Goal: Answer question/provide support: Share knowledge or assist other users

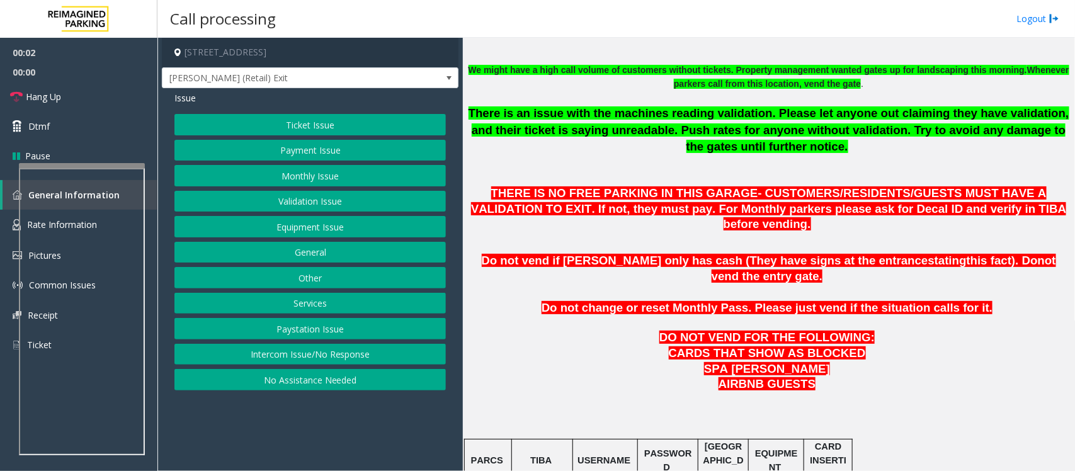
scroll to position [472, 0]
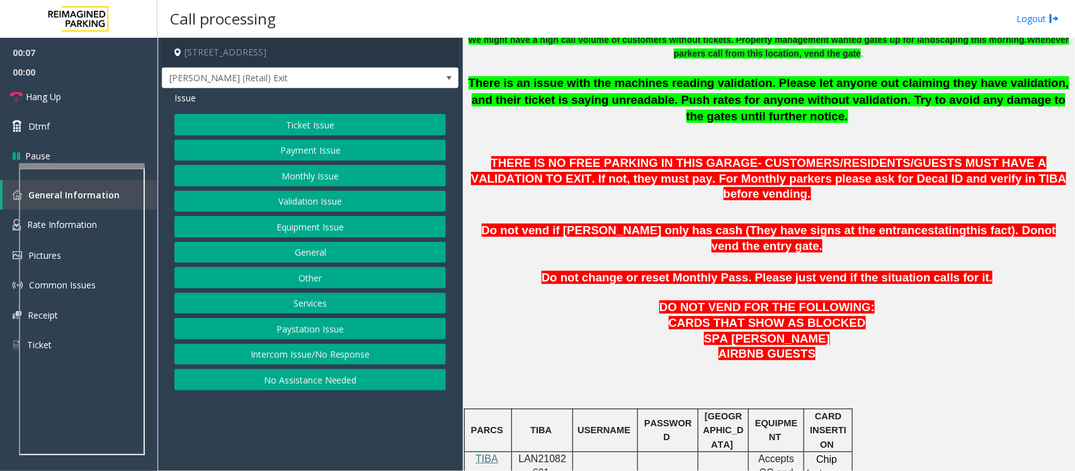
click at [255, 356] on button "Intercom Issue/No Response" at bounding box center [309, 354] width 271 height 21
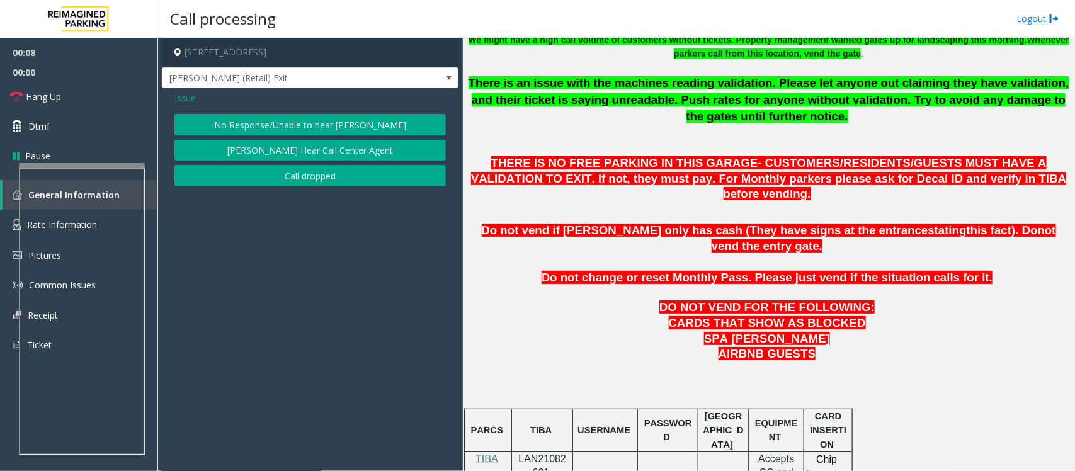
click at [320, 118] on button "No Response/Unable to hear [PERSON_NAME]" at bounding box center [309, 124] width 271 height 21
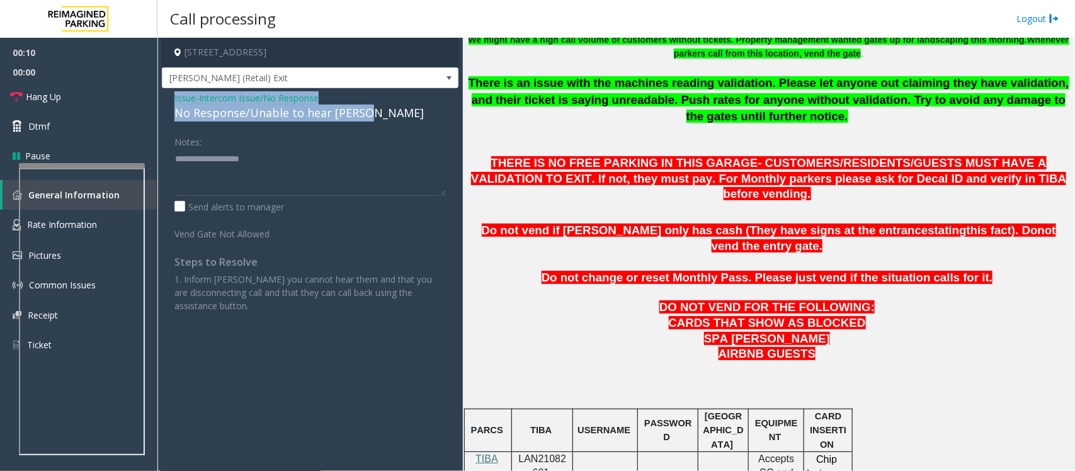
drag, startPoint x: 369, startPoint y: 115, endPoint x: 172, endPoint y: 92, distance: 198.9
click at [172, 92] on div "Issue - Intercom Issue/No Response No Response/Unable to hear [PERSON_NAME] Not…" at bounding box center [310, 206] width 296 height 237
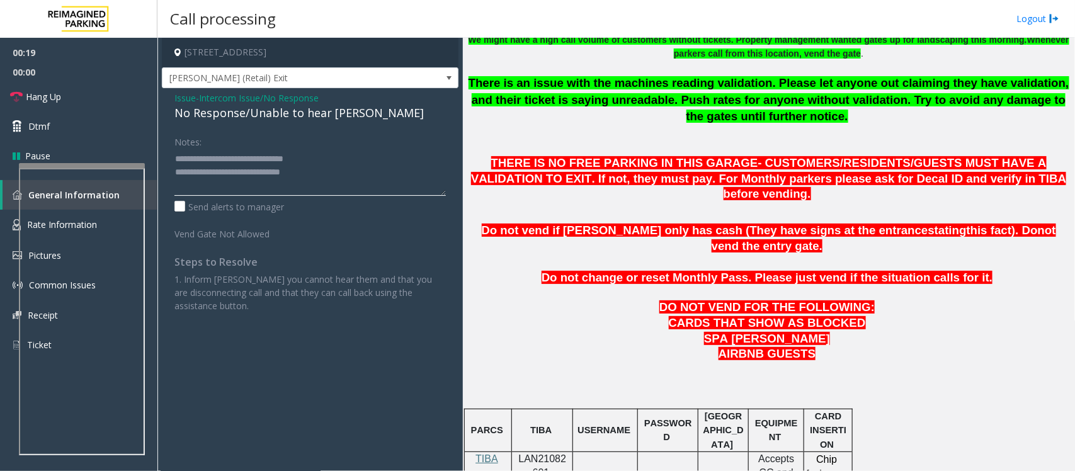
type textarea "**********"
click at [183, 93] on span "Issue" at bounding box center [184, 97] width 21 height 13
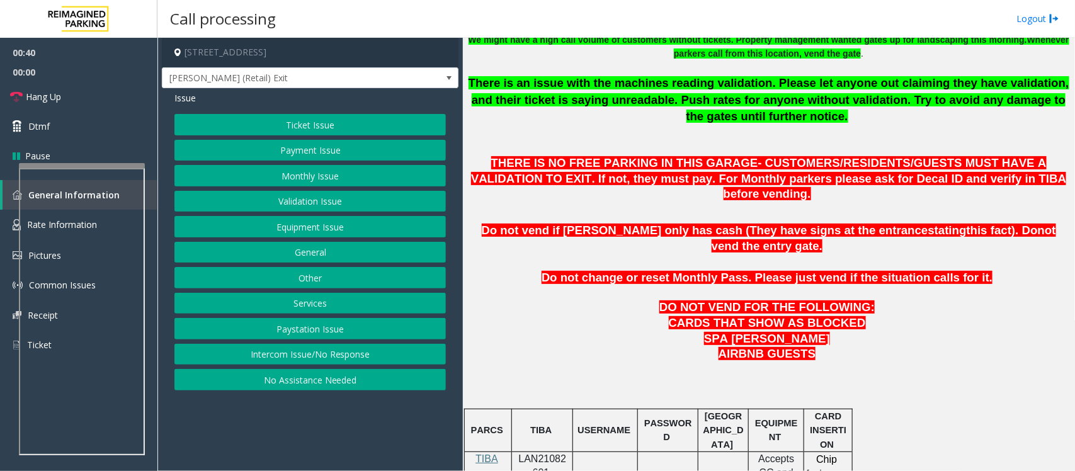
click at [183, 104] on span "Issue" at bounding box center [184, 97] width 21 height 13
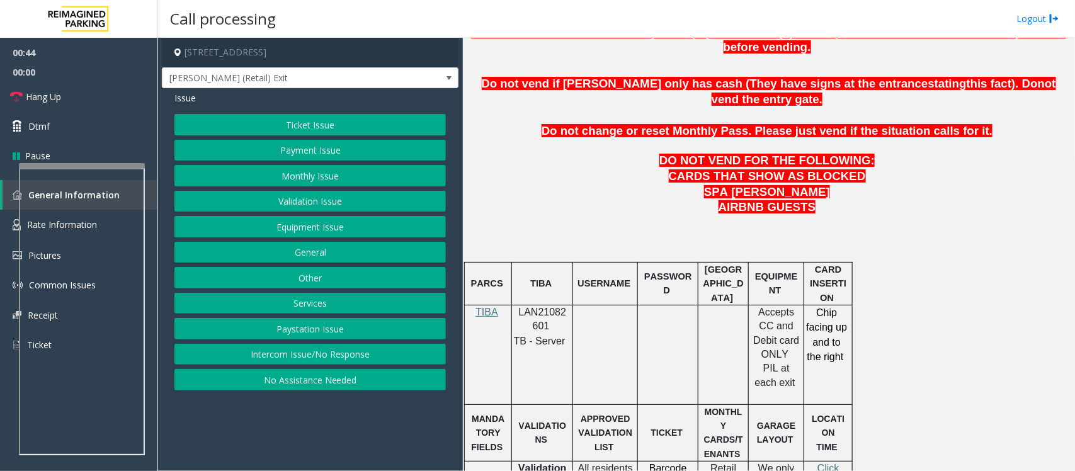
scroll to position [708, 0]
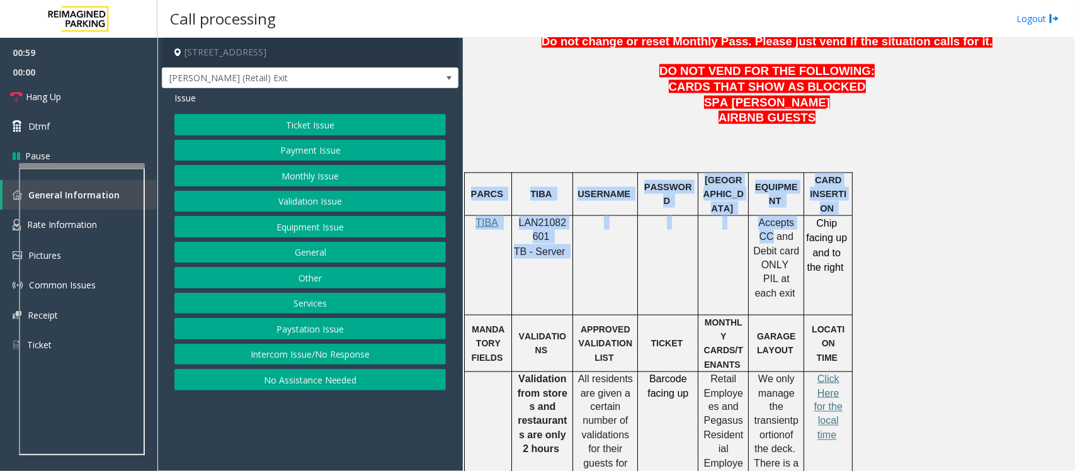
drag, startPoint x: 798, startPoint y: 193, endPoint x: 861, endPoint y: 222, distance: 69.6
click at [851, 228] on div at bounding box center [852, 264] width 4 height 99
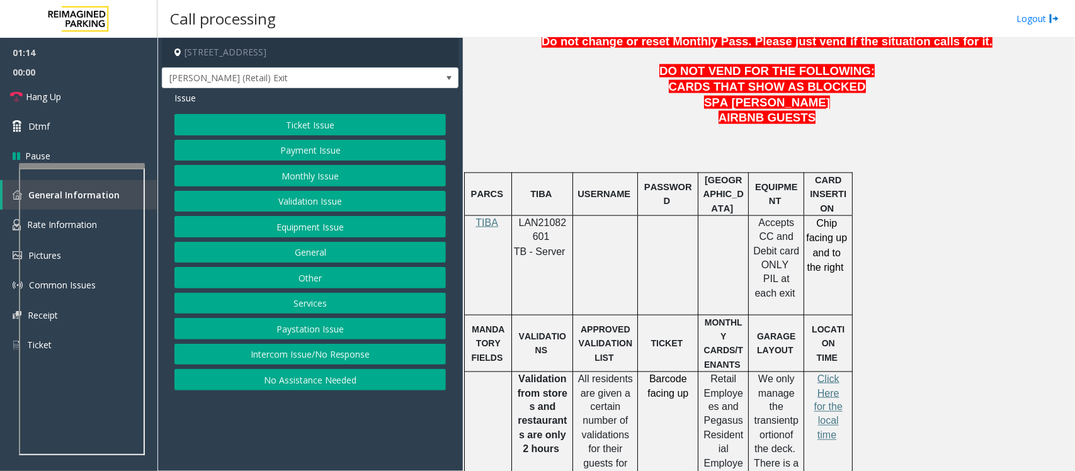
click at [313, 150] on button "Payment Issue" at bounding box center [309, 150] width 271 height 21
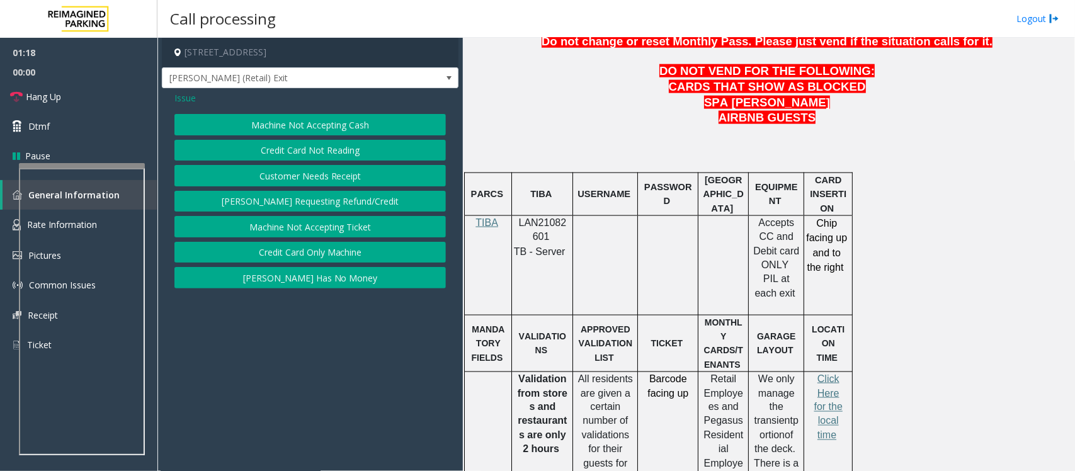
click at [340, 154] on button "Credit Card Not Reading" at bounding box center [309, 150] width 271 height 21
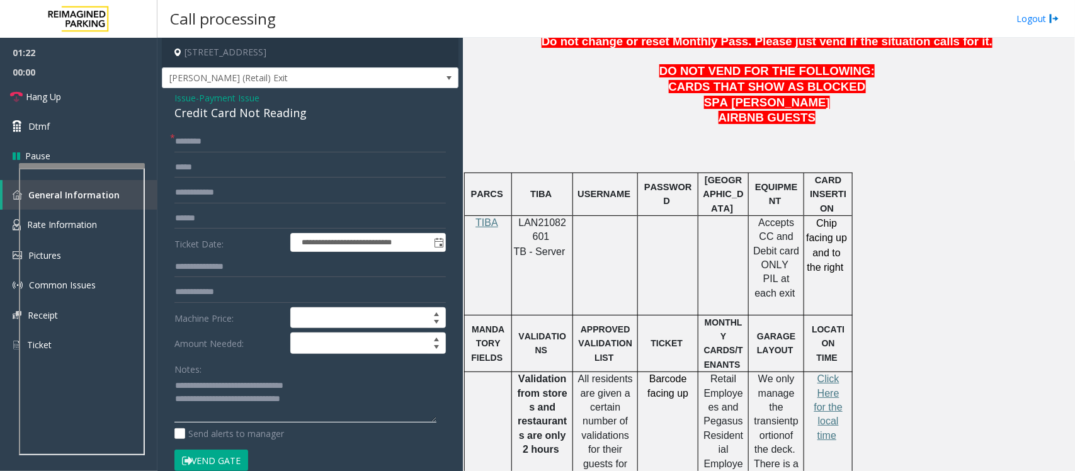
drag, startPoint x: 344, startPoint y: 392, endPoint x: 342, endPoint y: 409, distance: 17.7
click at [342, 409] on textarea at bounding box center [305, 399] width 262 height 47
click at [341, 409] on textarea at bounding box center [305, 399] width 262 height 47
drag, startPoint x: 341, startPoint y: 409, endPoint x: 178, endPoint y: 378, distance: 165.4
click at [178, 378] on textarea at bounding box center [305, 399] width 262 height 47
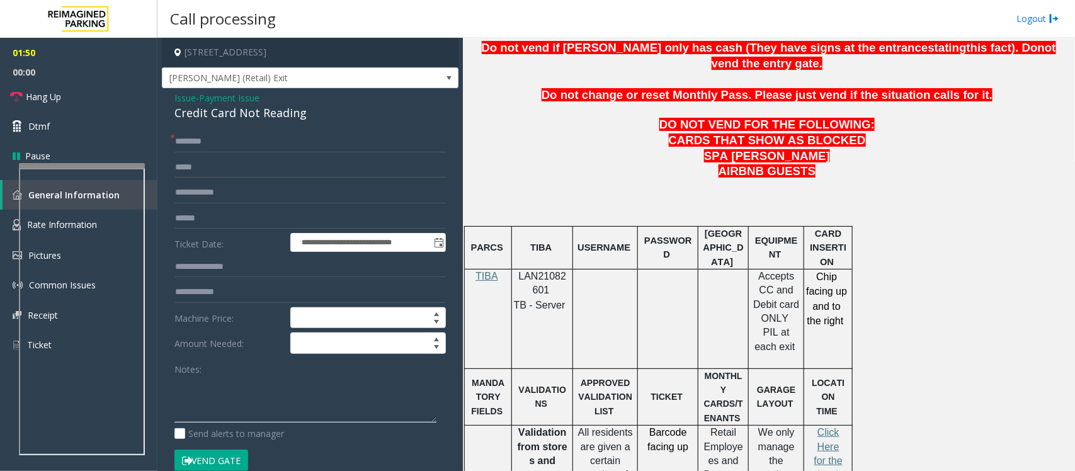
scroll to position [629, 0]
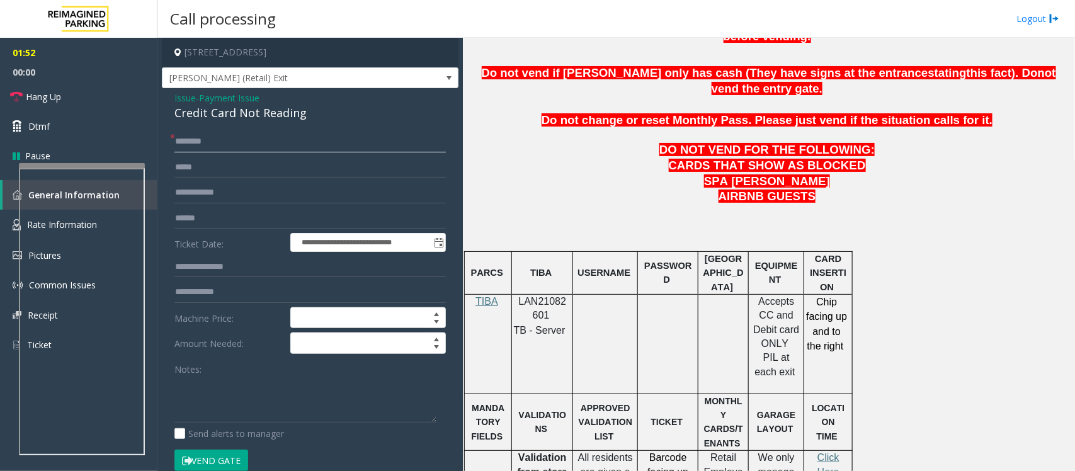
click at [215, 135] on input "text" at bounding box center [309, 141] width 271 height 21
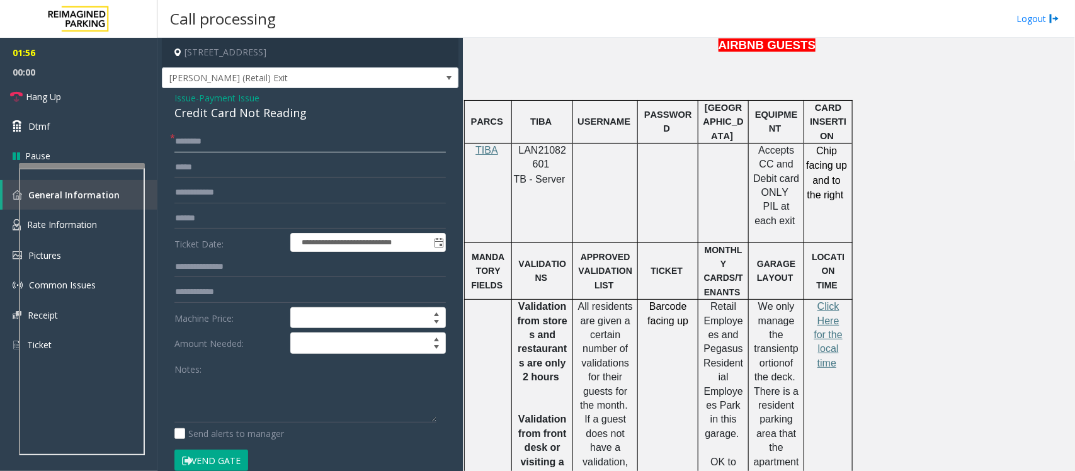
scroll to position [787, 0]
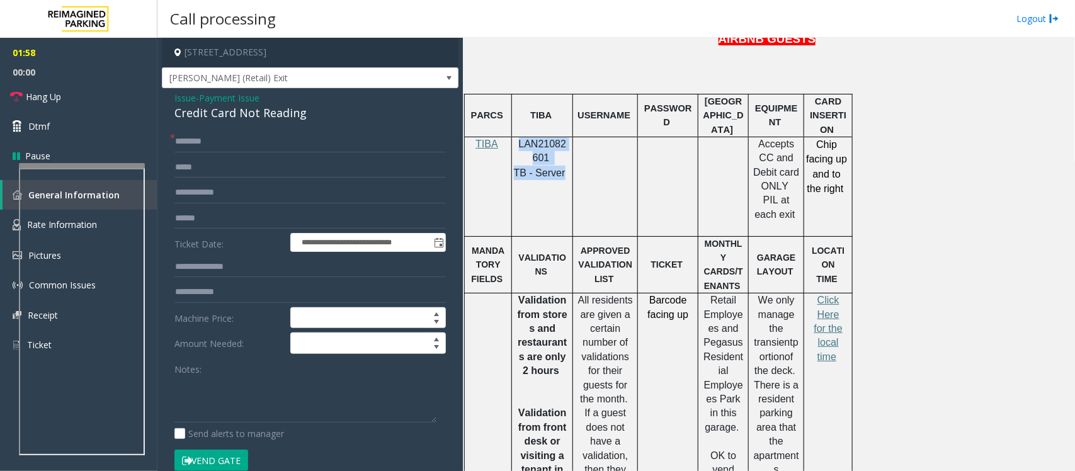
drag, startPoint x: 561, startPoint y: 140, endPoint x: 517, endPoint y: 113, distance: 51.9
click at [517, 137] on div "LAN21082601 TB - Server" at bounding box center [542, 158] width 60 height 43
copy div "LAN21082601 TB - Server"
click at [26, 92] on span "Hang Up" at bounding box center [43, 96] width 35 height 13
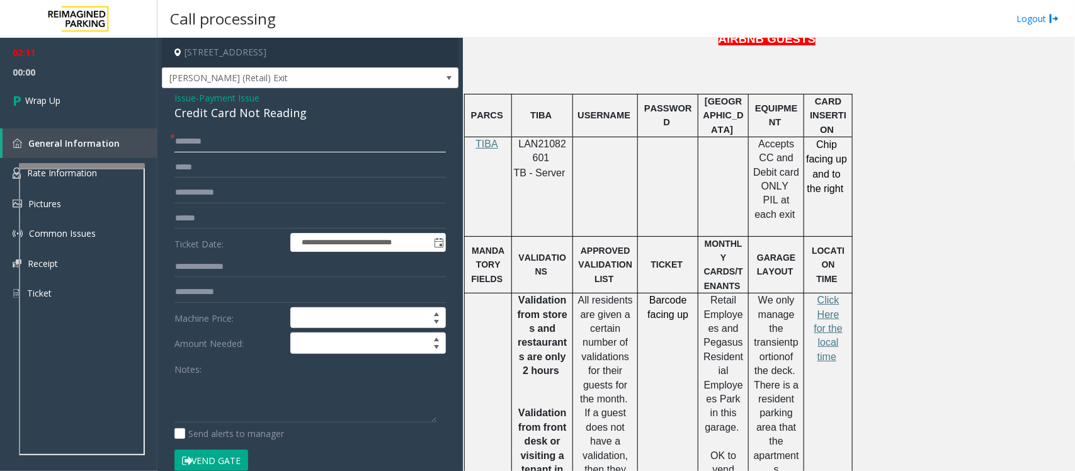
click at [257, 137] on input "text" at bounding box center [309, 141] width 271 height 21
type input "**"
drag, startPoint x: 230, startPoint y: 183, endPoint x: 231, endPoint y: 189, distance: 6.3
click at [231, 189] on input "text" at bounding box center [309, 192] width 271 height 21
type input "**"
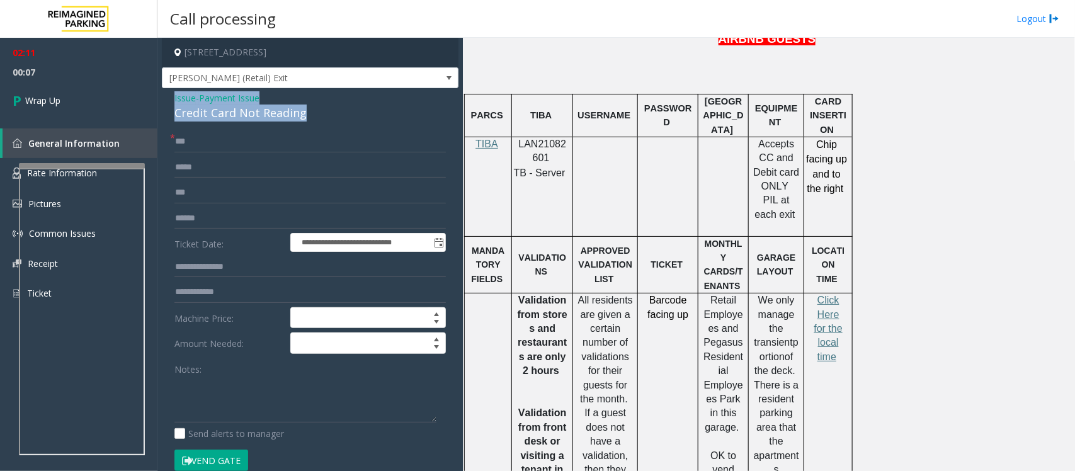
copy div "Issue - Payment Issue Credit Card Not Reading"
drag, startPoint x: 312, startPoint y: 115, endPoint x: 164, endPoint y: 98, distance: 148.3
click at [164, 98] on div "**********" at bounding box center [310, 354] width 296 height 533
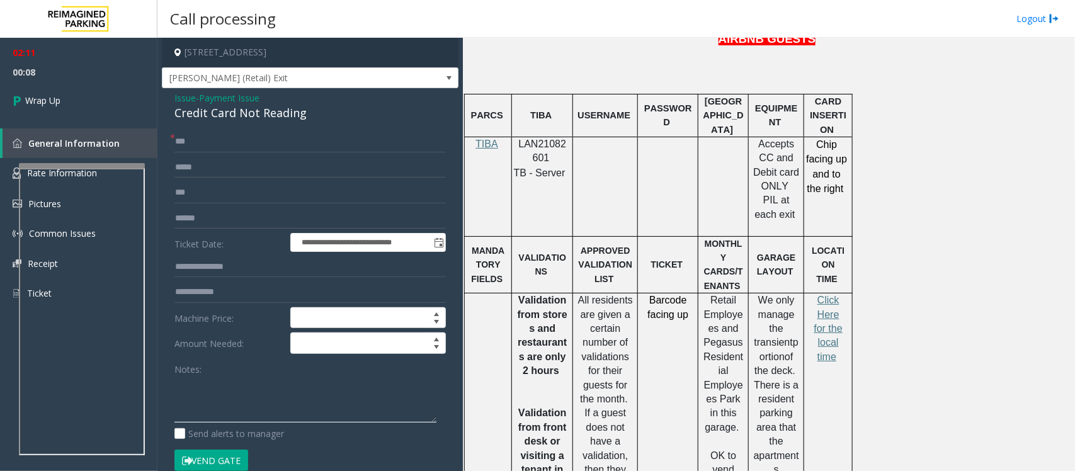
click at [198, 391] on textarea at bounding box center [305, 399] width 262 height 47
paste textarea "**********"
click at [205, 413] on textarea at bounding box center [305, 399] width 262 height 47
paste textarea "**********"
click at [235, 409] on textarea at bounding box center [305, 399] width 262 height 47
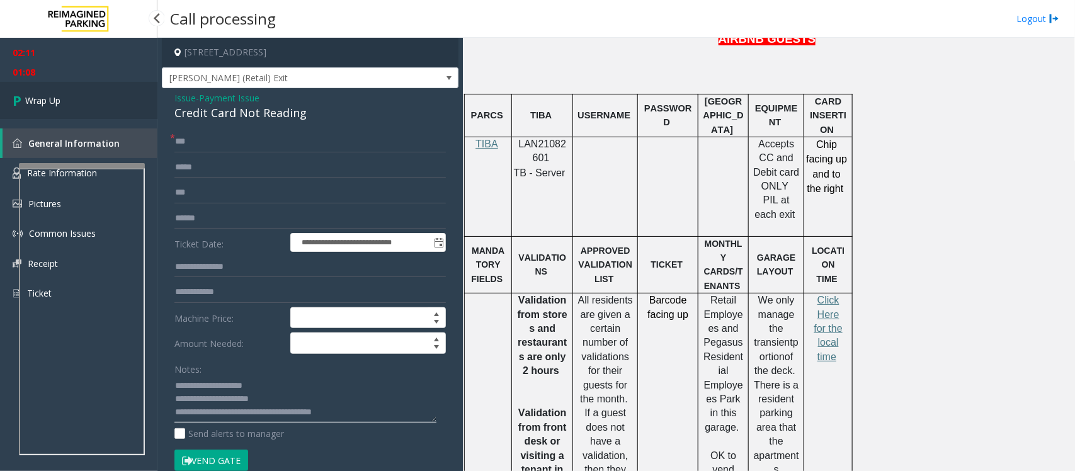
type textarea "**********"
click at [48, 98] on span "Wrap Up" at bounding box center [42, 100] width 35 height 13
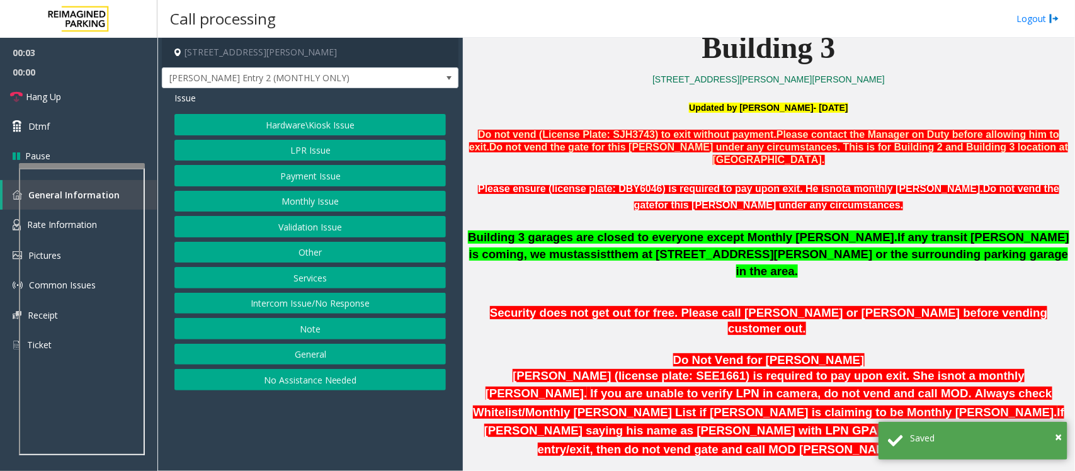
scroll to position [629, 0]
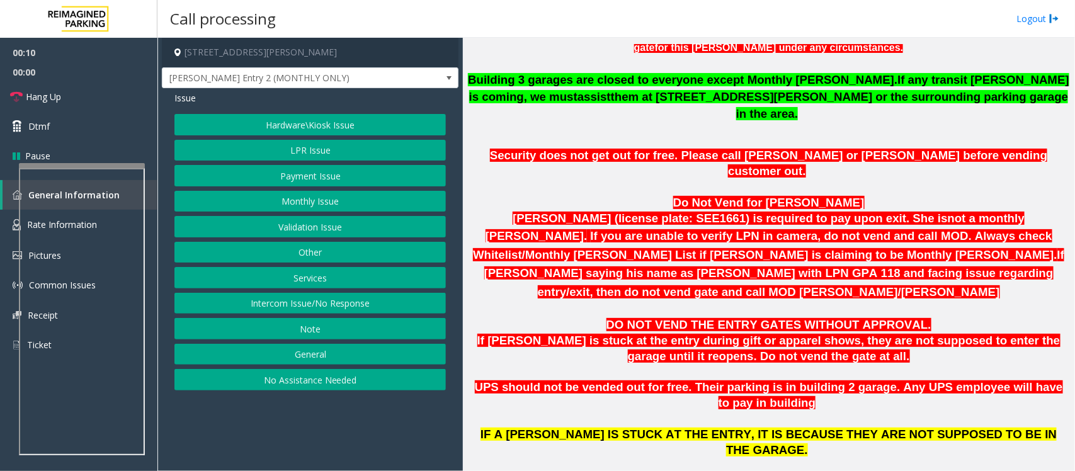
click at [338, 300] on button "Intercom Issue/No Response" at bounding box center [309, 303] width 271 height 21
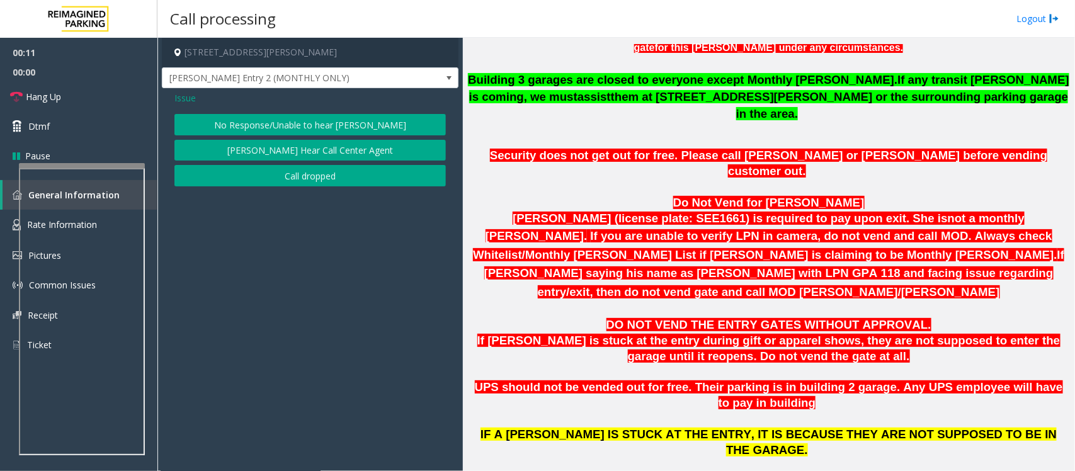
click at [281, 127] on button "No Response/Unable to hear [PERSON_NAME]" at bounding box center [309, 124] width 271 height 21
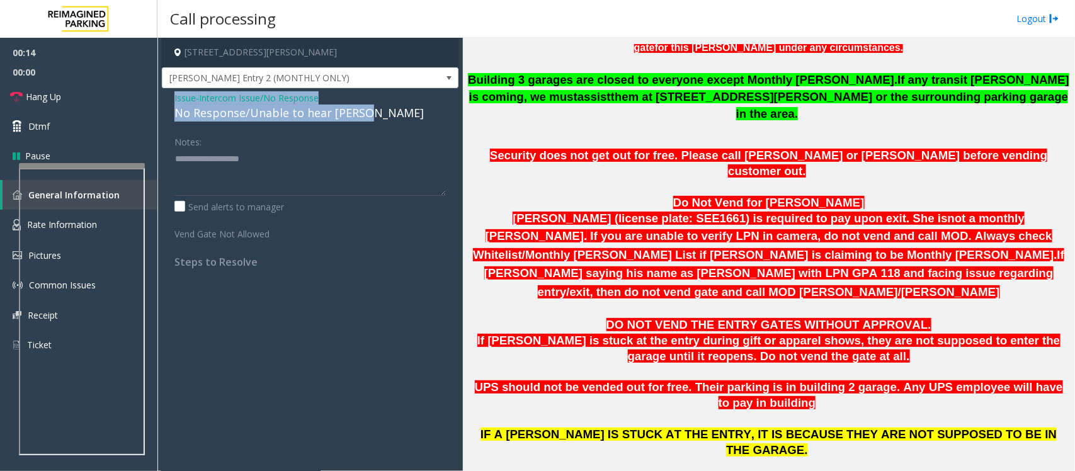
drag, startPoint x: 376, startPoint y: 113, endPoint x: 175, endPoint y: 102, distance: 201.1
click at [175, 102] on div "Issue - Intercom Issue/No Response No Response/Unable to hear [PERSON_NAME]" at bounding box center [309, 106] width 271 height 30
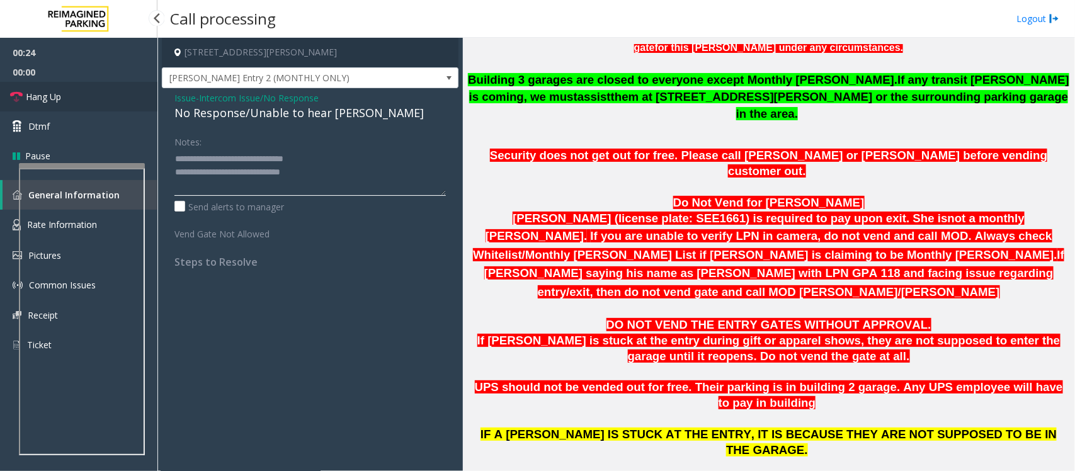
type textarea "**********"
click at [22, 102] on icon at bounding box center [16, 97] width 13 height 13
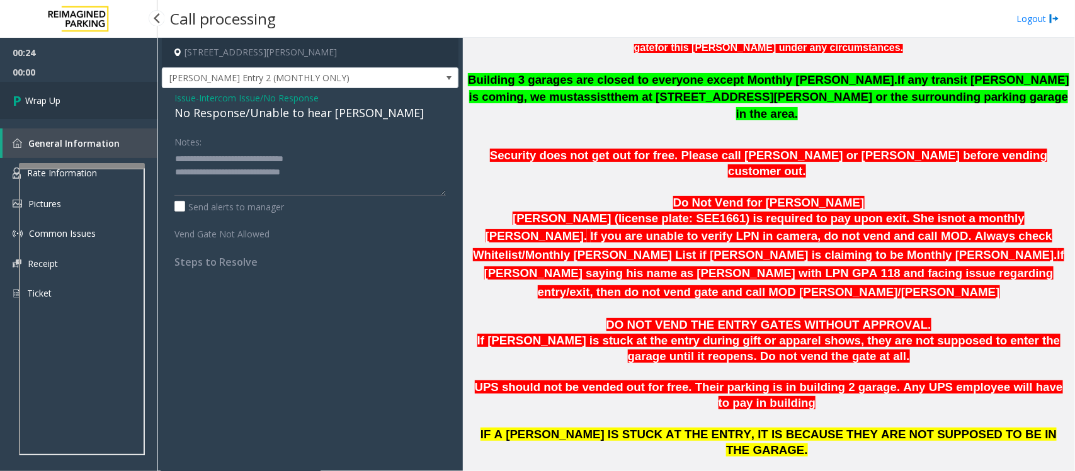
click at [22, 102] on icon at bounding box center [19, 100] width 13 height 21
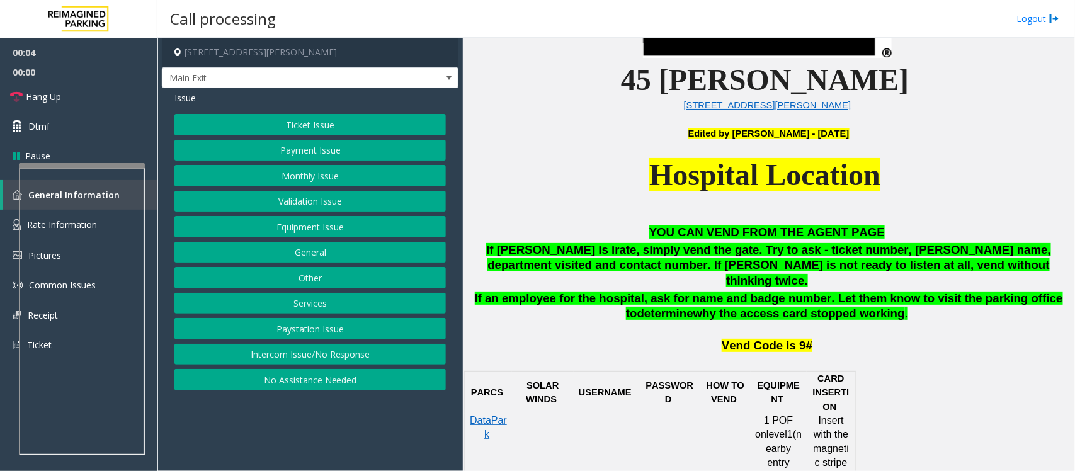
scroll to position [472, 0]
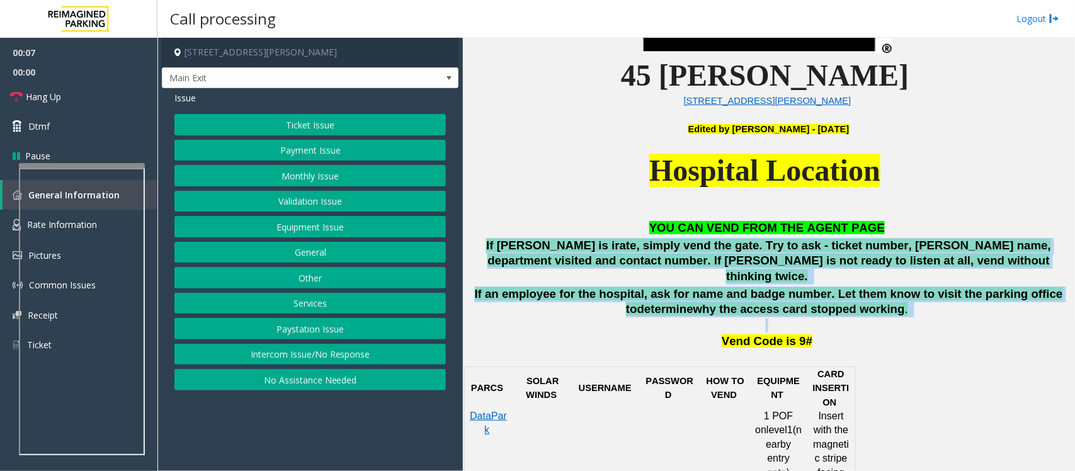
drag, startPoint x: 488, startPoint y: 239, endPoint x: 878, endPoint y: 313, distance: 397.2
click at [878, 313] on div "YOU CAN VEND FROM THE AGENT PAGE If [PERSON_NAME] is irate, simply vend the gat…" at bounding box center [768, 284] width 602 height 129
click at [878, 319] on p "Vend Code is 9#" at bounding box center [767, 334] width 606 height 31
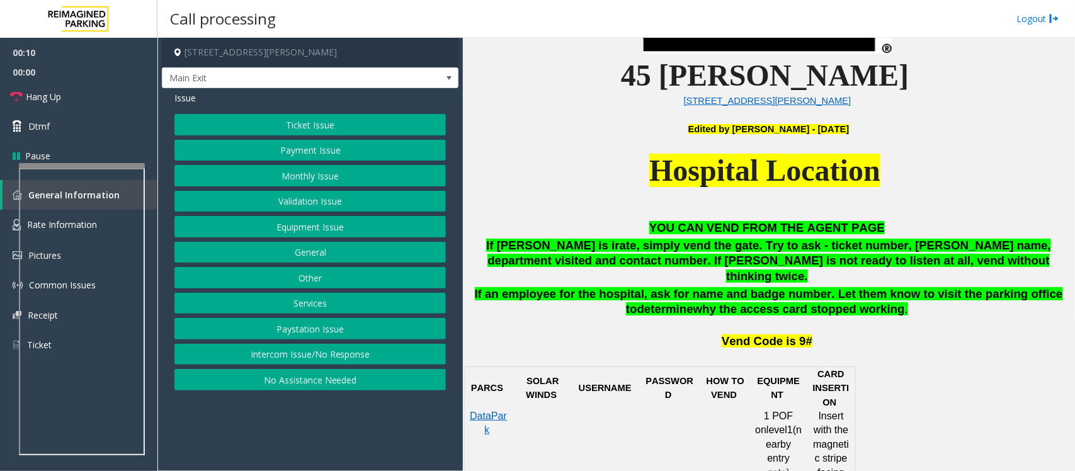
click at [280, 359] on button "Intercom Issue/No Response" at bounding box center [309, 354] width 271 height 21
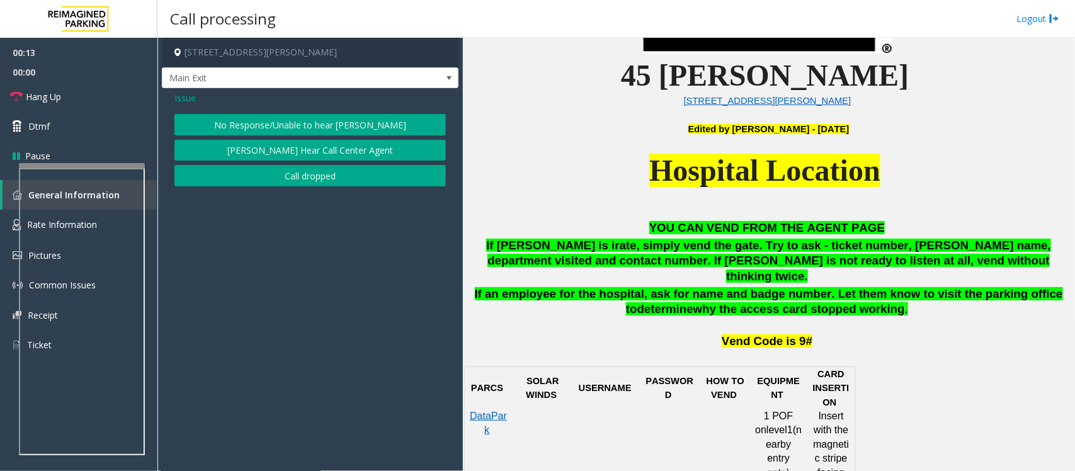
click at [271, 123] on button "No Response/Unable to hear [PERSON_NAME]" at bounding box center [309, 124] width 271 height 21
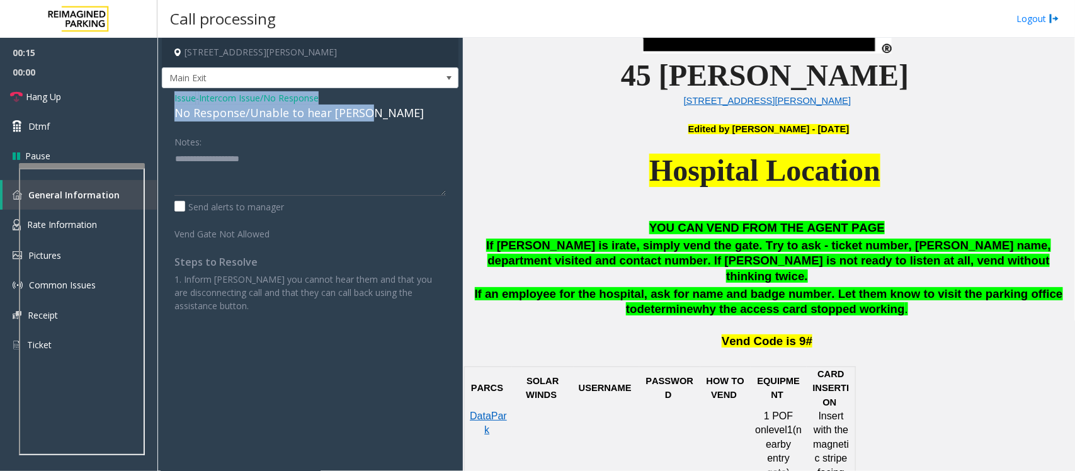
drag, startPoint x: 368, startPoint y: 115, endPoint x: 171, endPoint y: 99, distance: 197.7
click at [171, 99] on div "Issue - Intercom Issue/No Response No Response/Unable to hear [PERSON_NAME] Not…" at bounding box center [310, 206] width 296 height 237
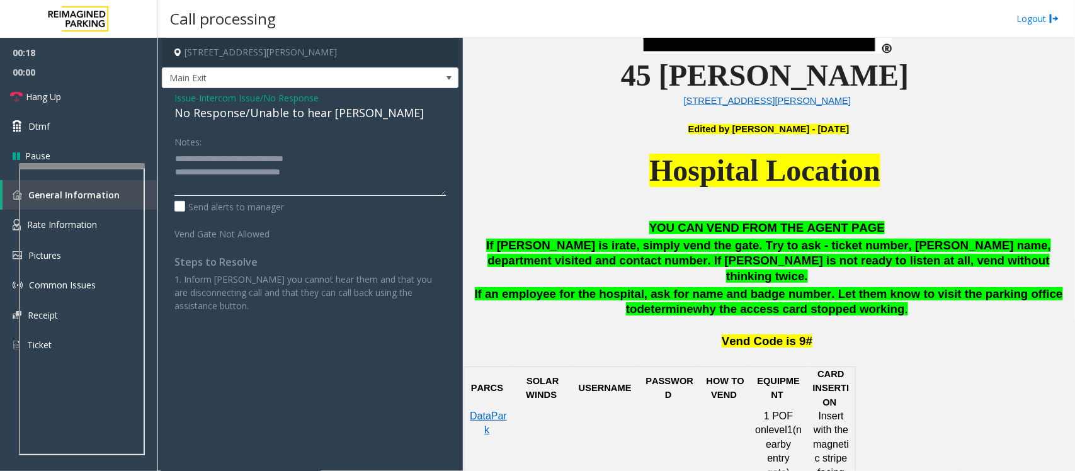
click at [337, 172] on textarea at bounding box center [309, 172] width 271 height 47
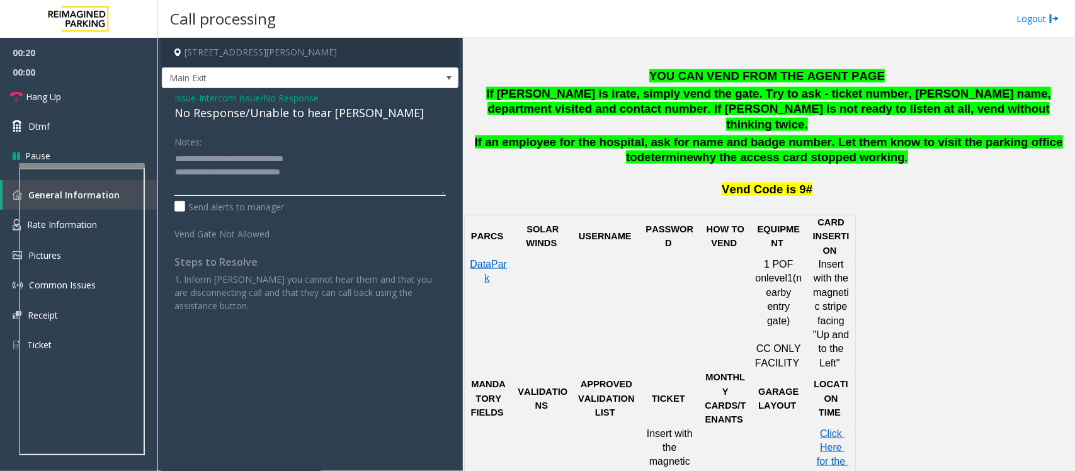
scroll to position [629, 0]
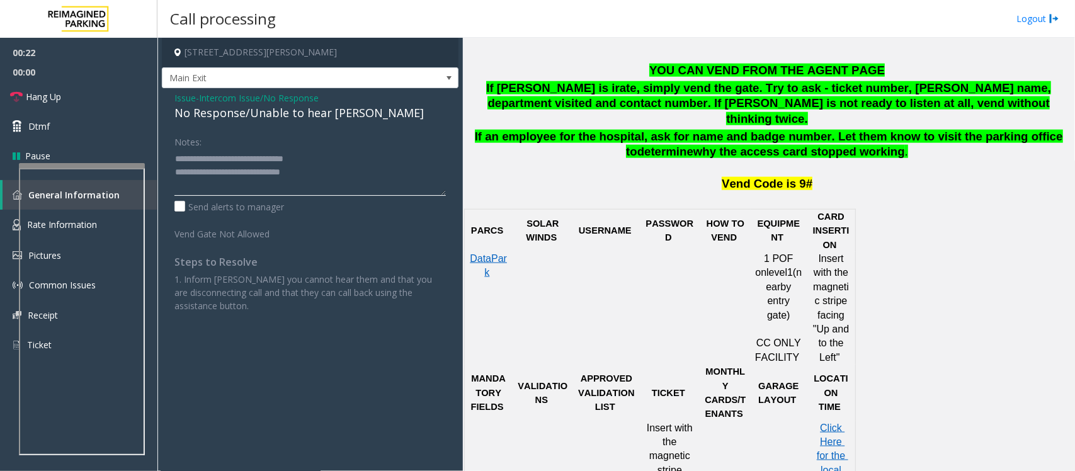
type textarea "**********"
drag, startPoint x: 759, startPoint y: 240, endPoint x: 806, endPoint y: 339, distance: 108.7
click at [806, 339] on td "1 POF on level 1 (nearby entry gate) CC ONLY FACILITY" at bounding box center [778, 308] width 56 height 113
click at [806, 339] on div at bounding box center [806, 307] width 4 height 113
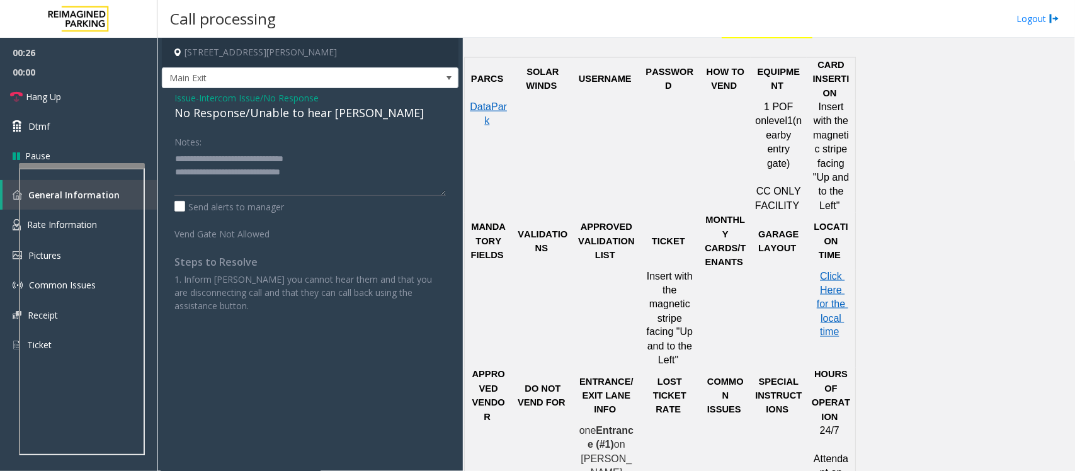
scroll to position [787, 0]
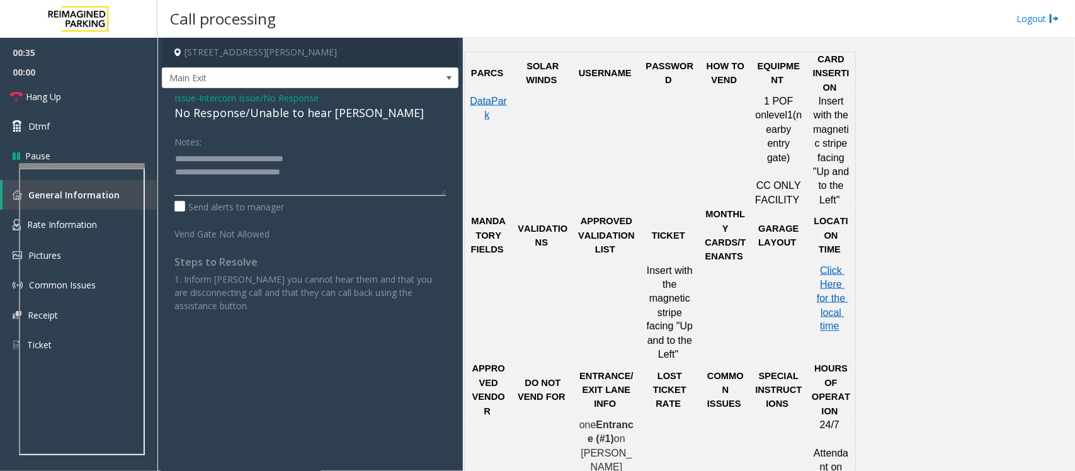
click at [362, 169] on textarea at bounding box center [309, 172] width 271 height 47
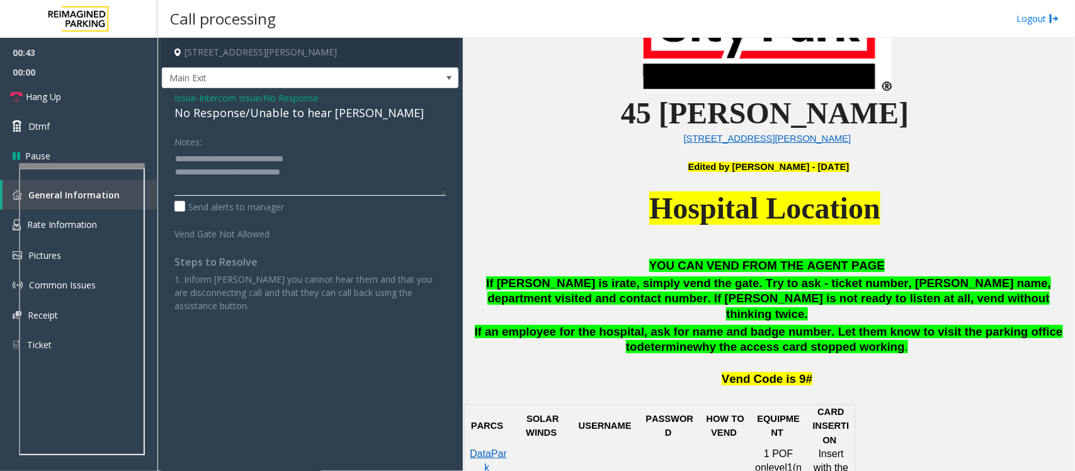
scroll to position [393, 0]
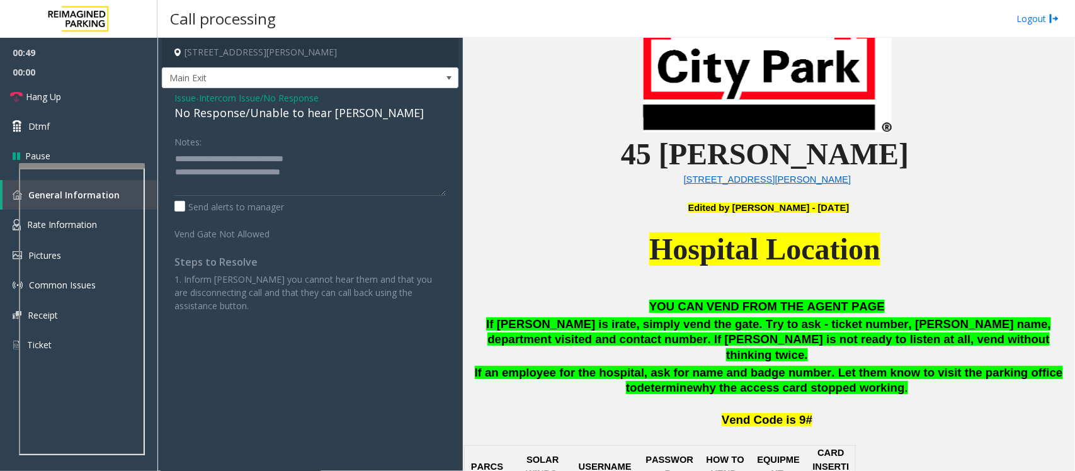
click at [181, 99] on span "Issue" at bounding box center [184, 97] width 21 height 13
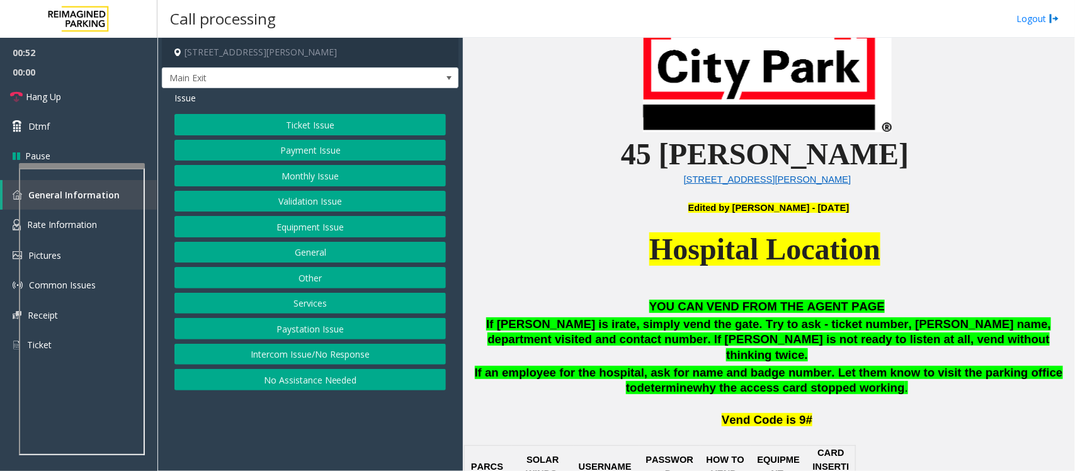
click at [307, 129] on button "Ticket Issue" at bounding box center [309, 124] width 271 height 21
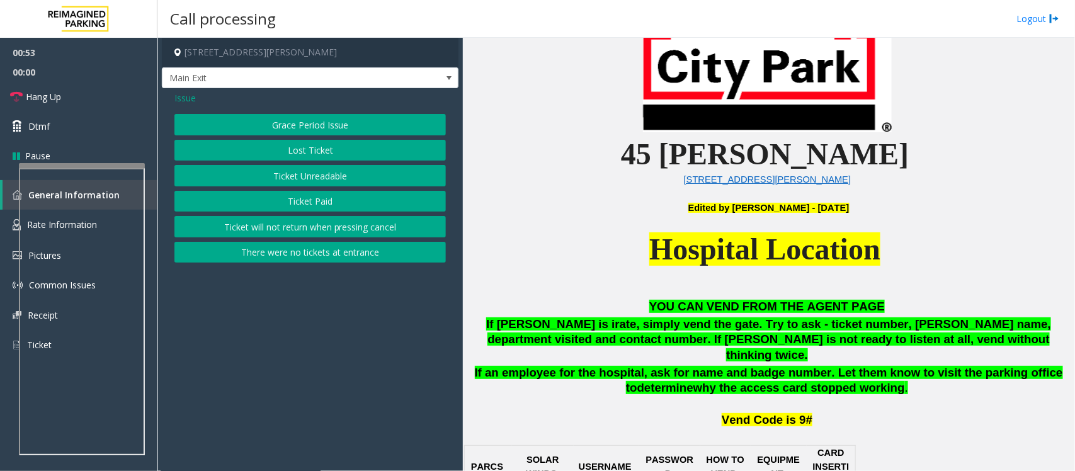
click at [312, 200] on button "Ticket Paid" at bounding box center [309, 201] width 271 height 21
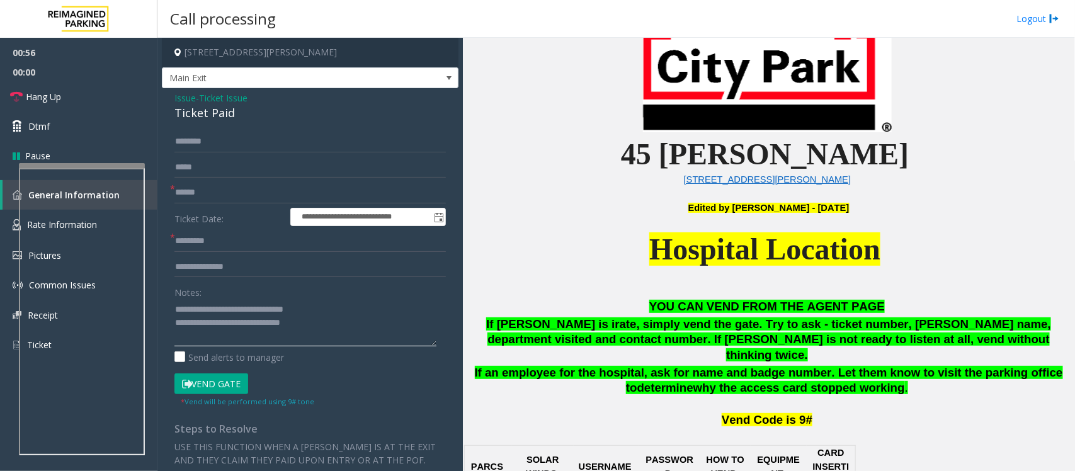
drag, startPoint x: 334, startPoint y: 316, endPoint x: 288, endPoint y: 320, distance: 46.7
click at [186, 318] on textarea at bounding box center [305, 322] width 262 height 47
drag, startPoint x: 332, startPoint y: 317, endPoint x: 171, endPoint y: 303, distance: 162.3
click at [171, 303] on div "**********" at bounding box center [310, 384] width 290 height 507
click at [221, 310] on textarea at bounding box center [305, 322] width 262 height 47
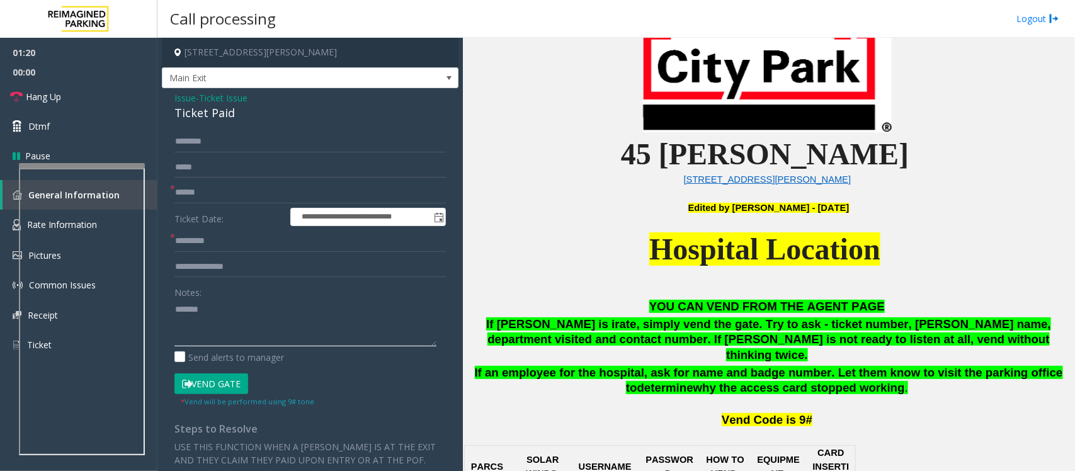
click at [237, 310] on textarea at bounding box center [305, 322] width 262 height 47
click at [227, 321] on textarea at bounding box center [305, 322] width 262 height 47
click at [230, 322] on textarea at bounding box center [305, 322] width 262 height 47
type textarea "**********"
click at [214, 142] on input "text" at bounding box center [309, 141] width 271 height 21
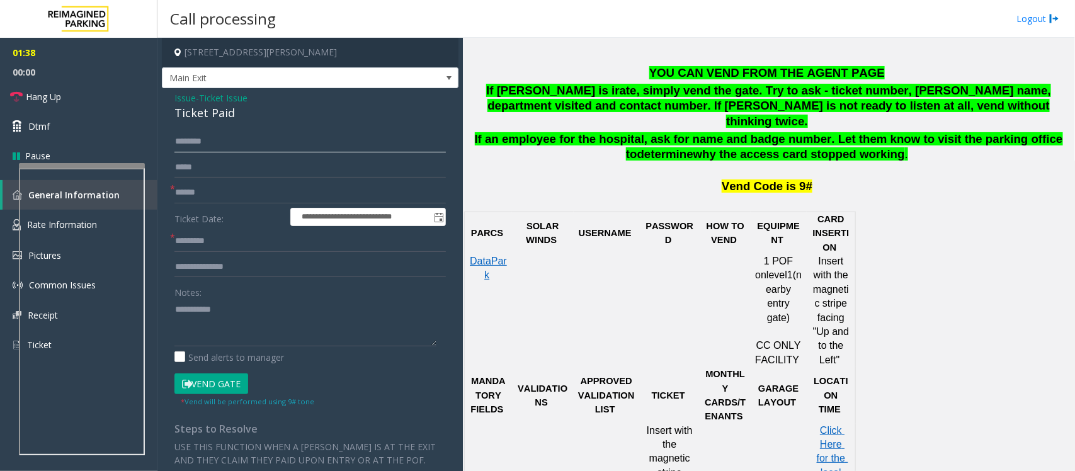
scroll to position [629, 0]
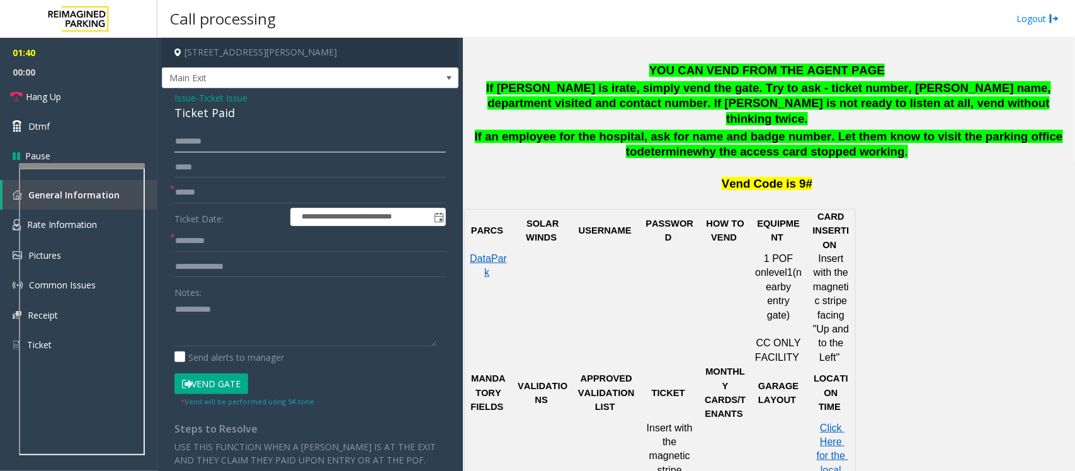
click at [214, 143] on input "text" at bounding box center [309, 141] width 271 height 21
click at [208, 190] on input "text" at bounding box center [309, 192] width 271 height 21
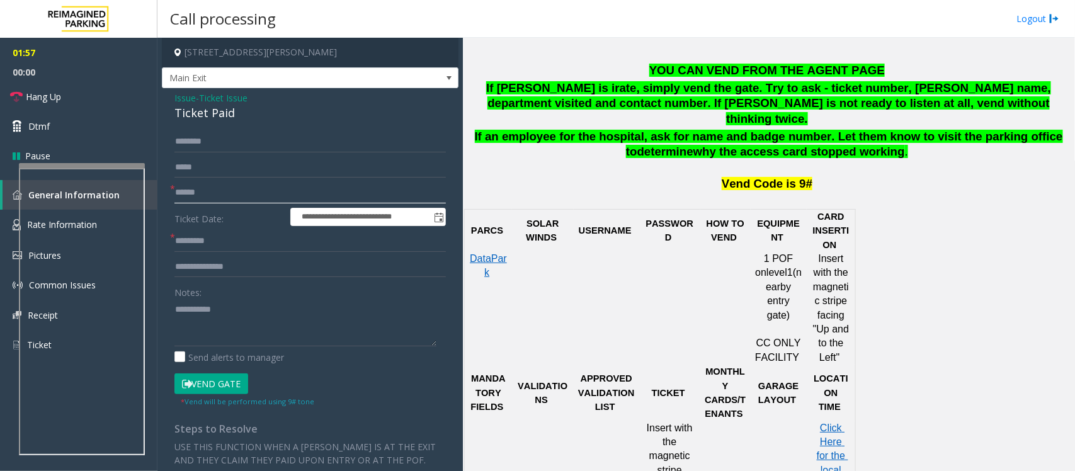
click at [208, 190] on input "text" at bounding box center [309, 192] width 271 height 21
click at [227, 380] on button "Vend Gate" at bounding box center [211, 383] width 74 height 21
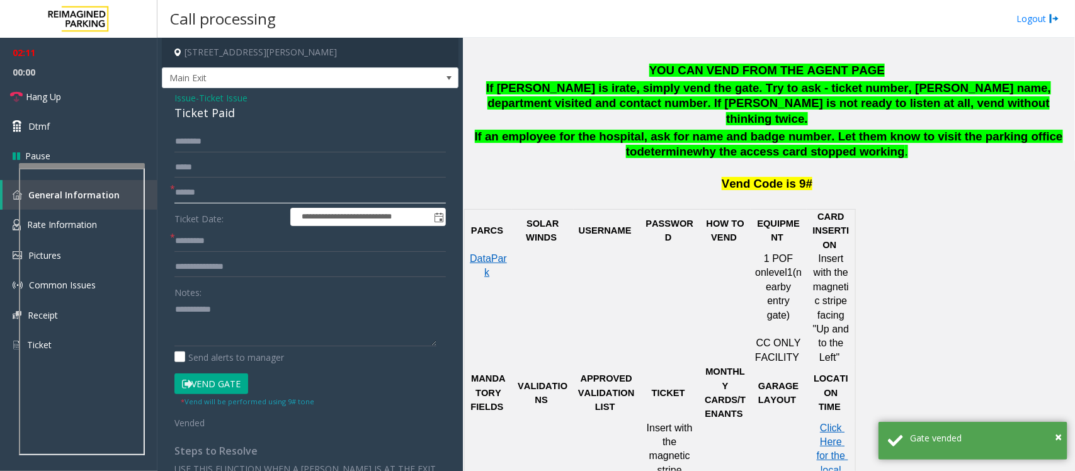
click at [225, 192] on input "text" at bounding box center [309, 192] width 271 height 21
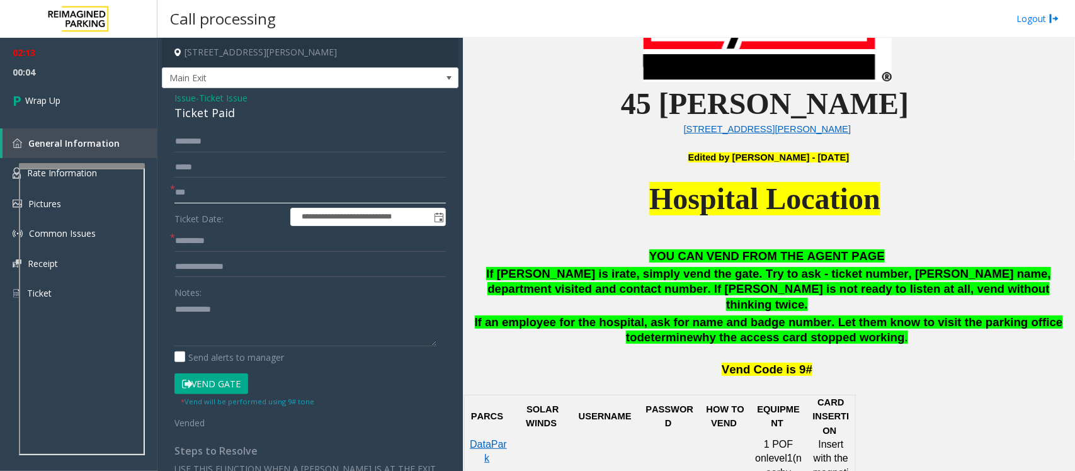
scroll to position [157, 0]
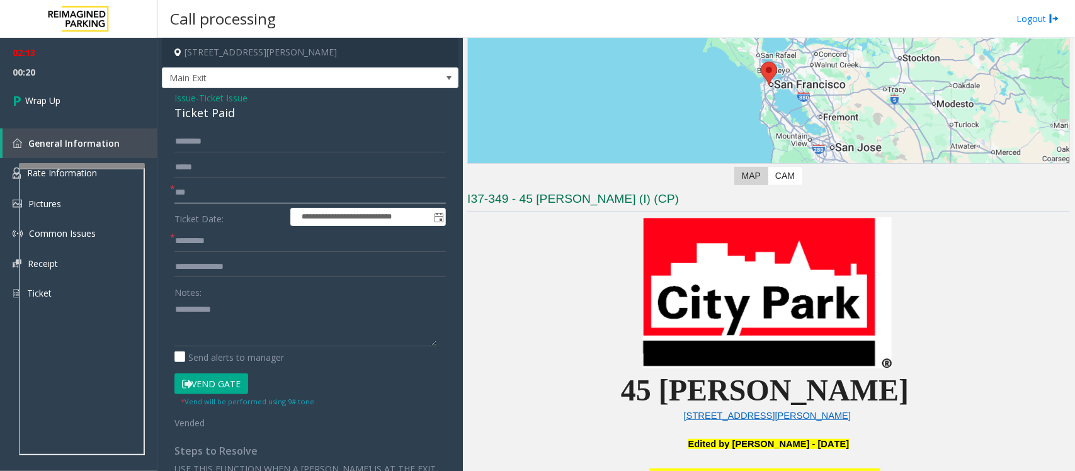
type input "**"
click at [243, 316] on textarea at bounding box center [305, 322] width 262 height 47
type textarea "**********"
click at [240, 101] on span "Ticket Issue" at bounding box center [223, 97] width 48 height 13
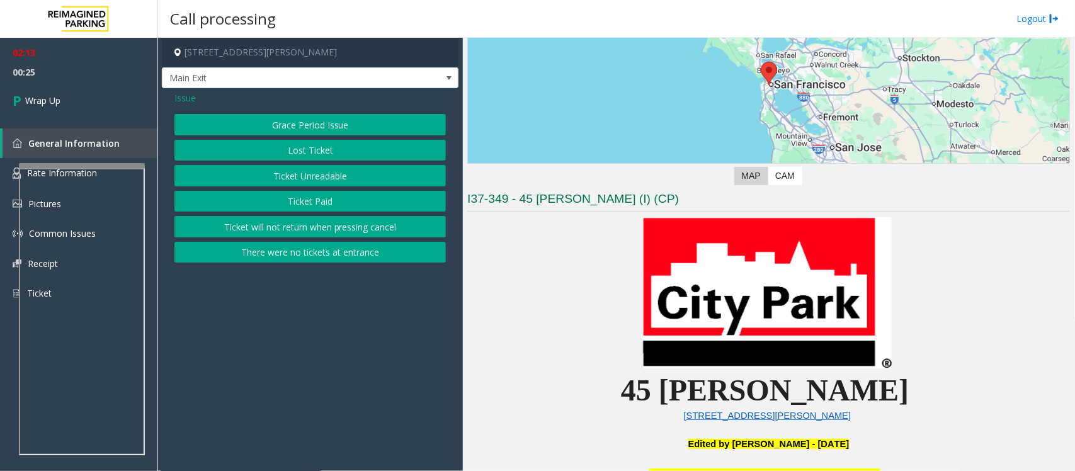
click at [175, 92] on span "Issue" at bounding box center [184, 97] width 21 height 13
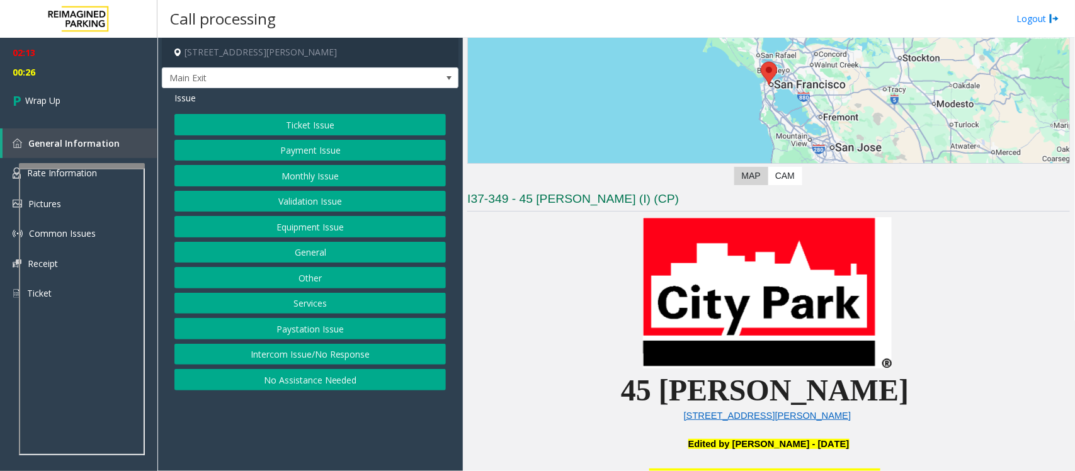
click at [310, 227] on button "Equipment Issue" at bounding box center [309, 226] width 271 height 21
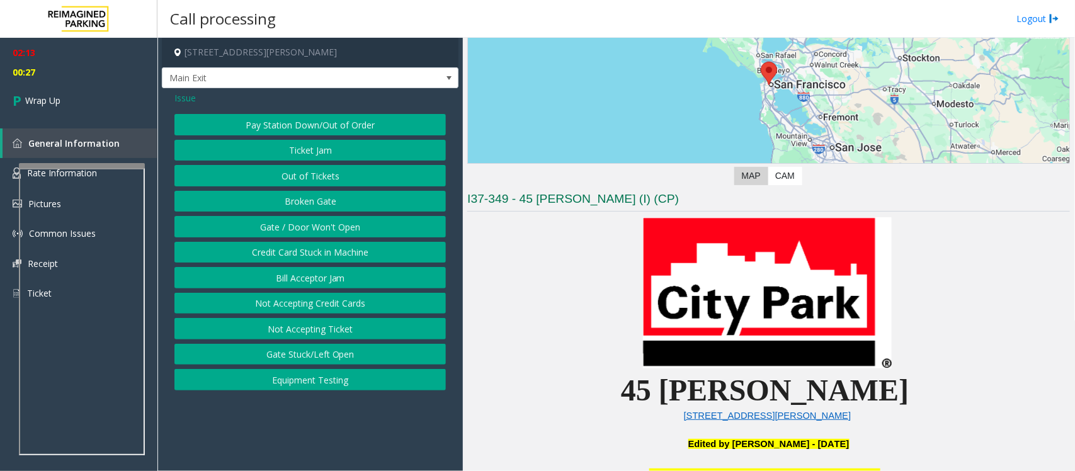
click at [319, 228] on button "Gate / Door Won't Open" at bounding box center [309, 226] width 271 height 21
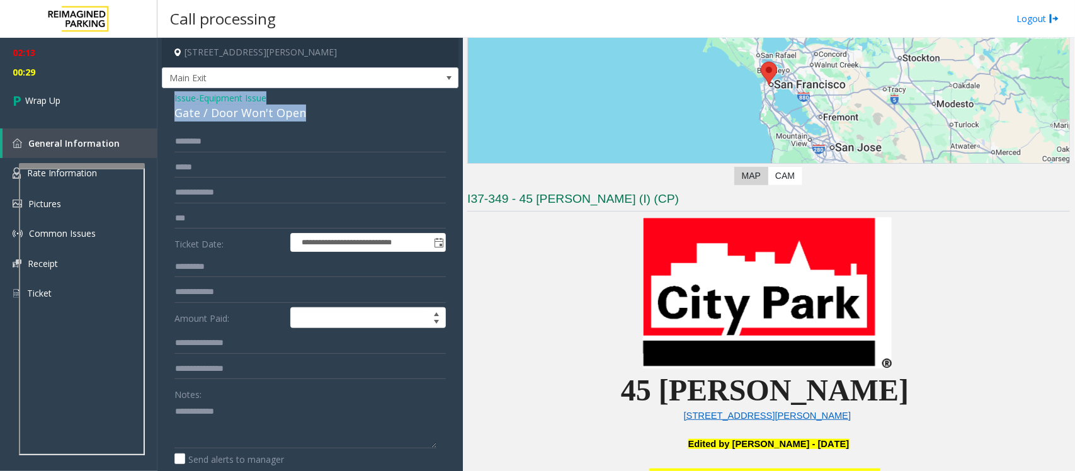
drag, startPoint x: 303, startPoint y: 117, endPoint x: 171, endPoint y: 94, distance: 134.7
click at [171, 94] on div "**********" at bounding box center [310, 400] width 296 height 624
copy div "Issue - Equipment Issue Gate / Door Won't Open"
click at [183, 433] on textarea at bounding box center [305, 424] width 262 height 47
paste textarea "**********"
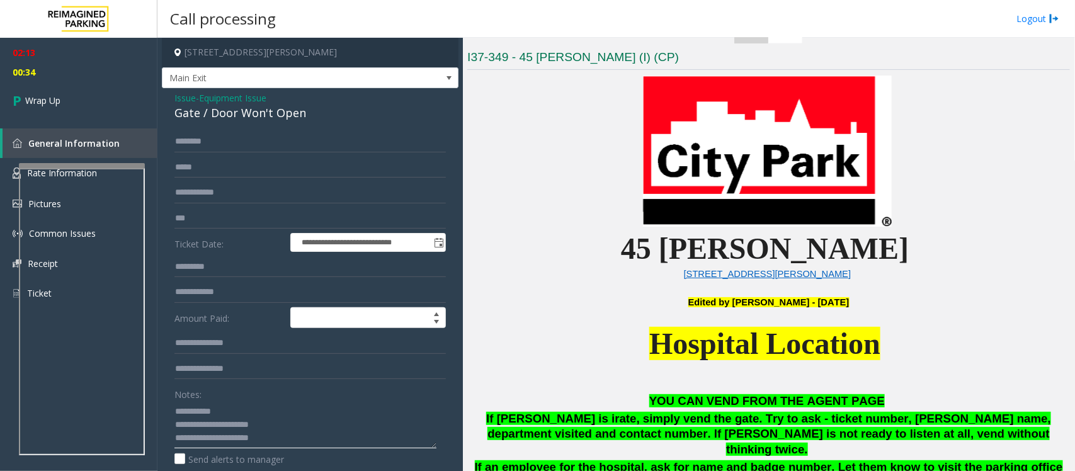
scroll to position [315, 0]
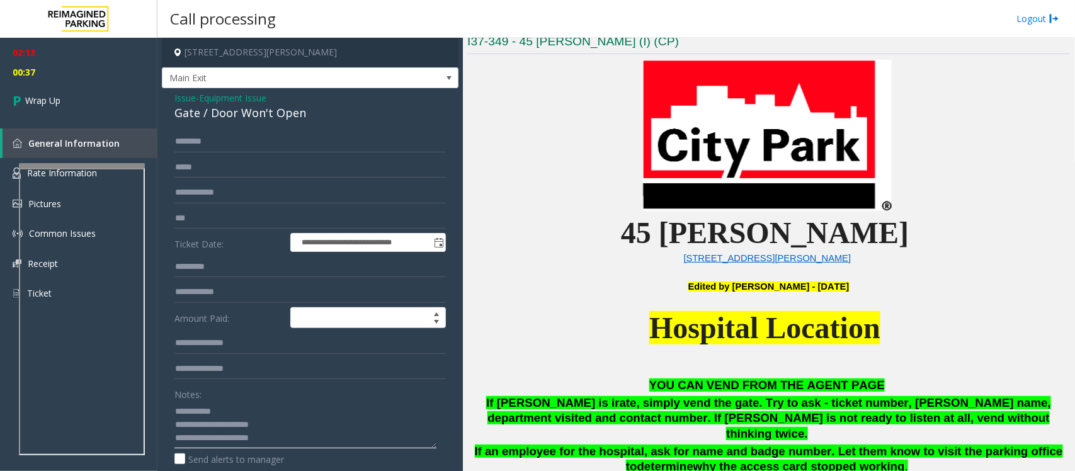
click at [186, 444] on textarea at bounding box center [305, 424] width 262 height 47
paste textarea "**********"
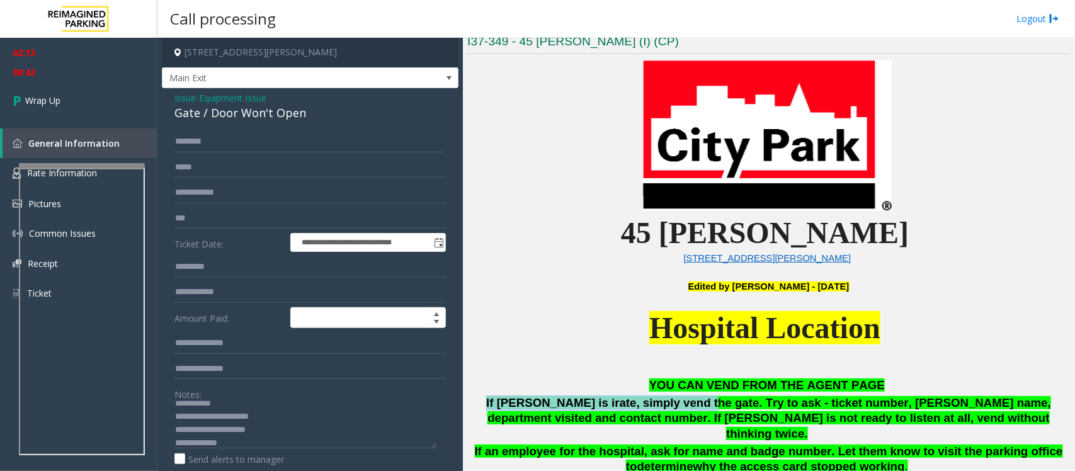
drag, startPoint x: 488, startPoint y: 400, endPoint x: 674, endPoint y: 403, distance: 185.7
click at [674, 403] on p "If [PERSON_NAME] is irate, simply vend the gate. Try to ask - ticket number, [P…" at bounding box center [768, 418] width 602 height 47
copy span "If [PERSON_NAME] is irate, simply vend the gate"
click at [243, 444] on textarea at bounding box center [305, 424] width 262 height 47
paste textarea "**********"
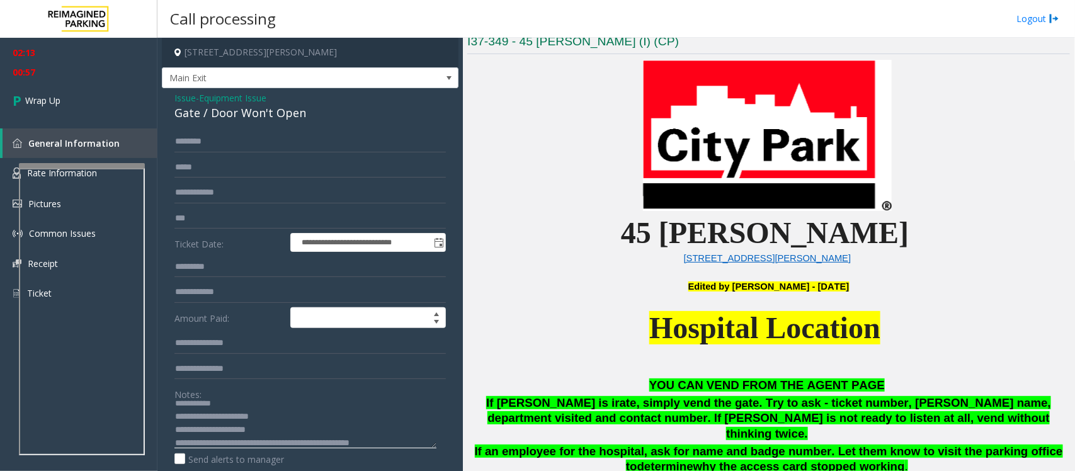
click at [394, 439] on textarea at bounding box center [305, 424] width 262 height 47
paste textarea "**********"
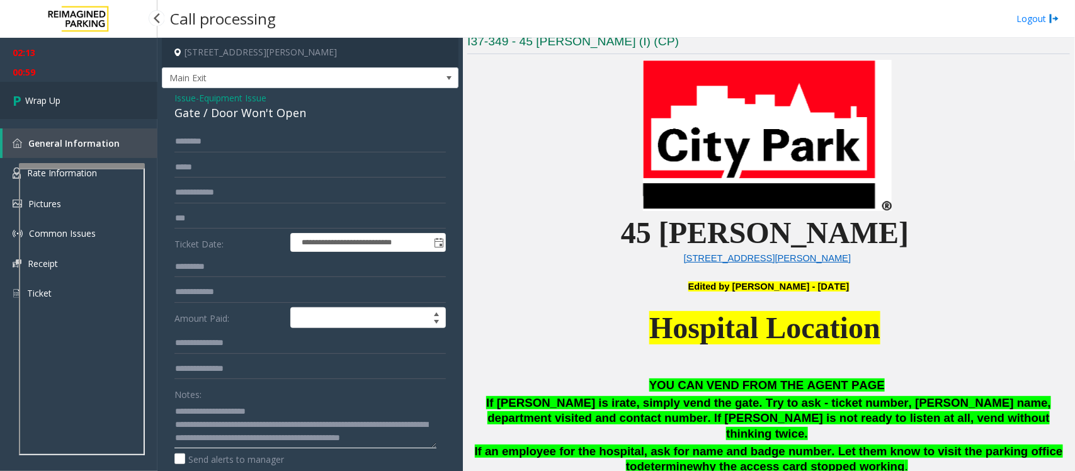
type textarea "**********"
click at [71, 109] on link "Wrap Up" at bounding box center [78, 100] width 157 height 37
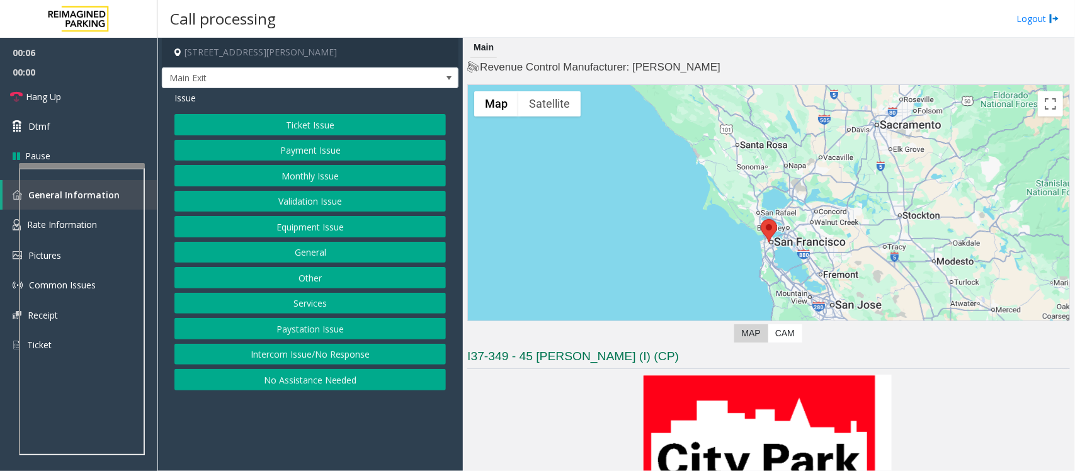
click at [332, 221] on button "Equipment Issue" at bounding box center [309, 226] width 271 height 21
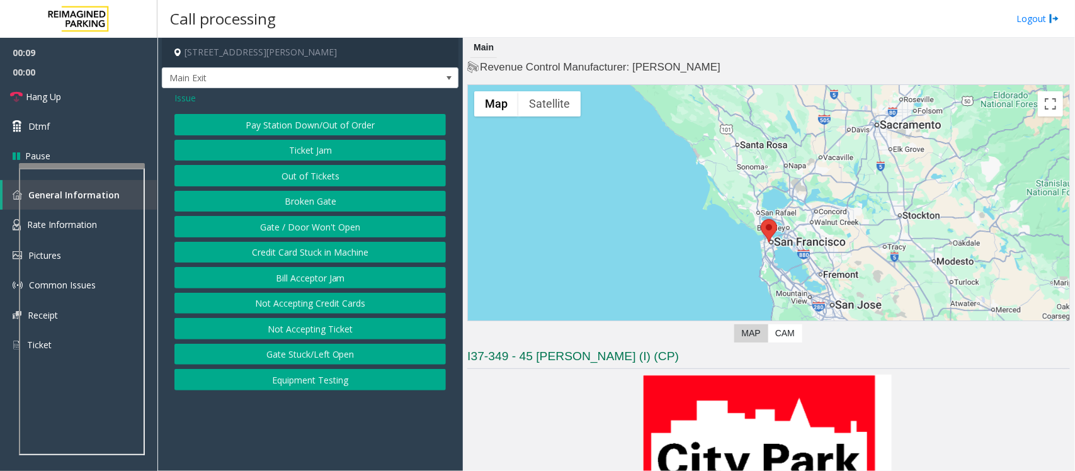
click at [184, 99] on span "Issue" at bounding box center [184, 97] width 21 height 13
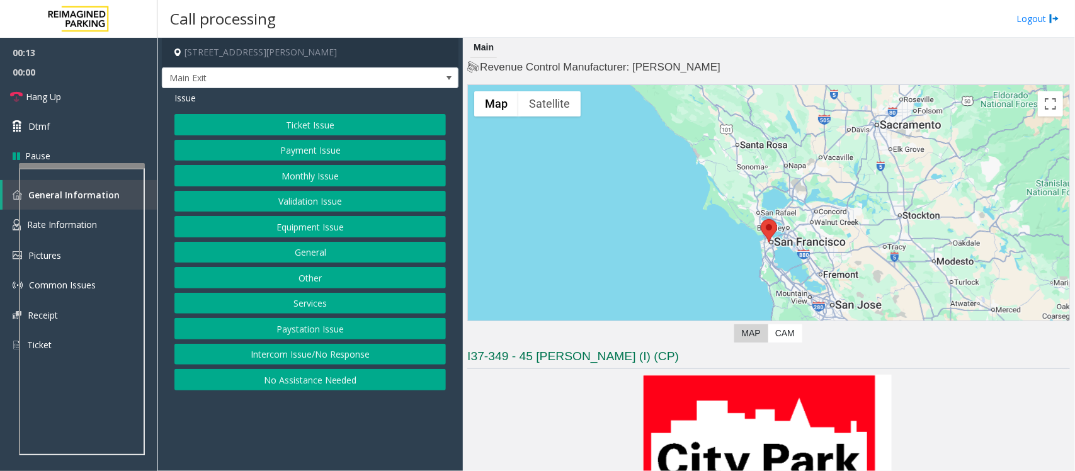
click at [322, 124] on button "Ticket Issue" at bounding box center [309, 124] width 271 height 21
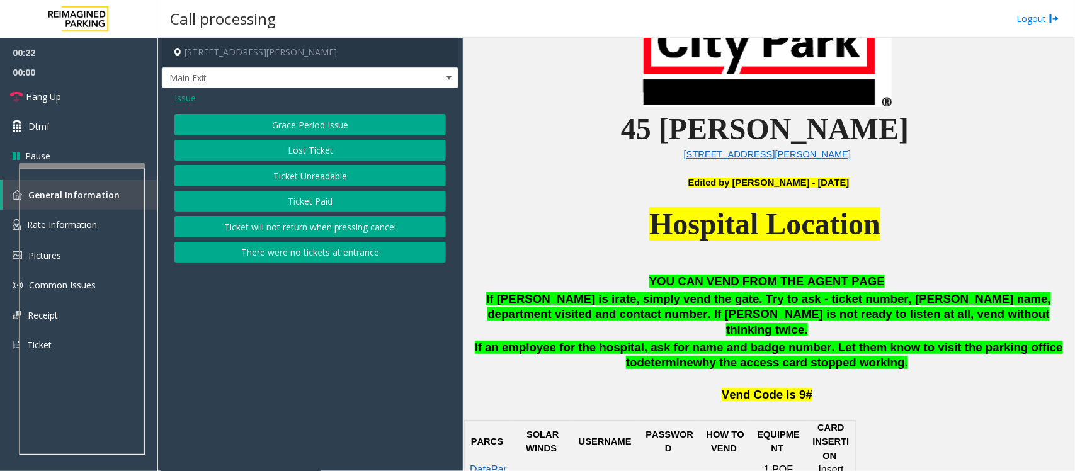
scroll to position [472, 0]
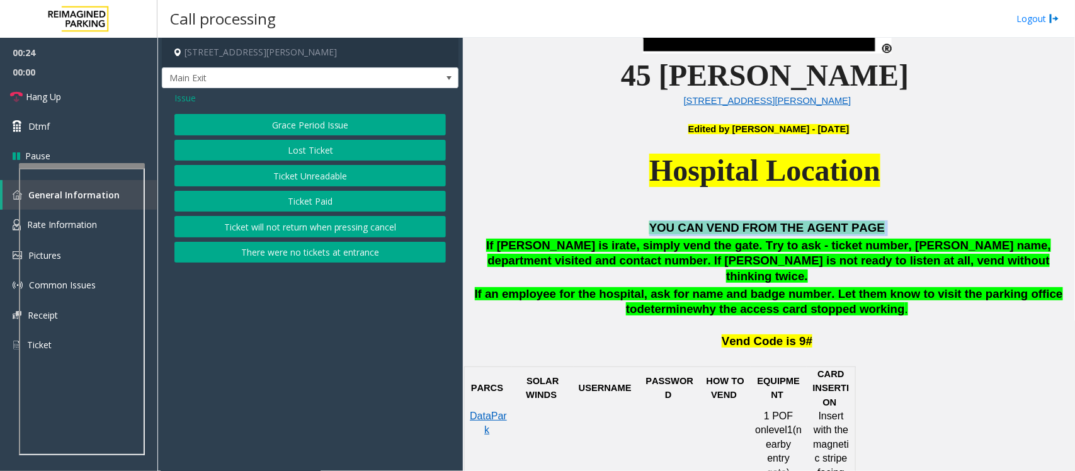
drag, startPoint x: 656, startPoint y: 225, endPoint x: 877, endPoint y: 228, distance: 221.0
click at [877, 228] on p "YOU CAN VEND FROM THE AGENT PAGE" at bounding box center [768, 228] width 602 height 16
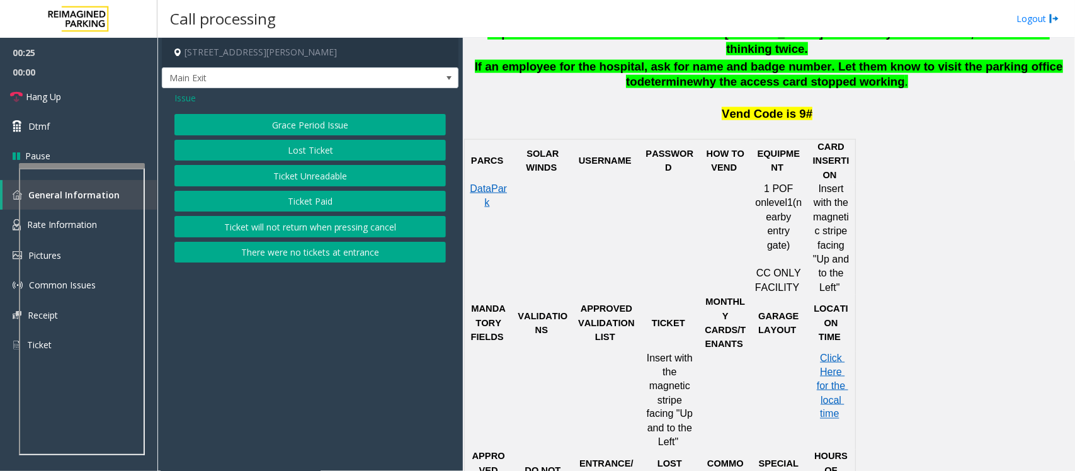
scroll to position [708, 0]
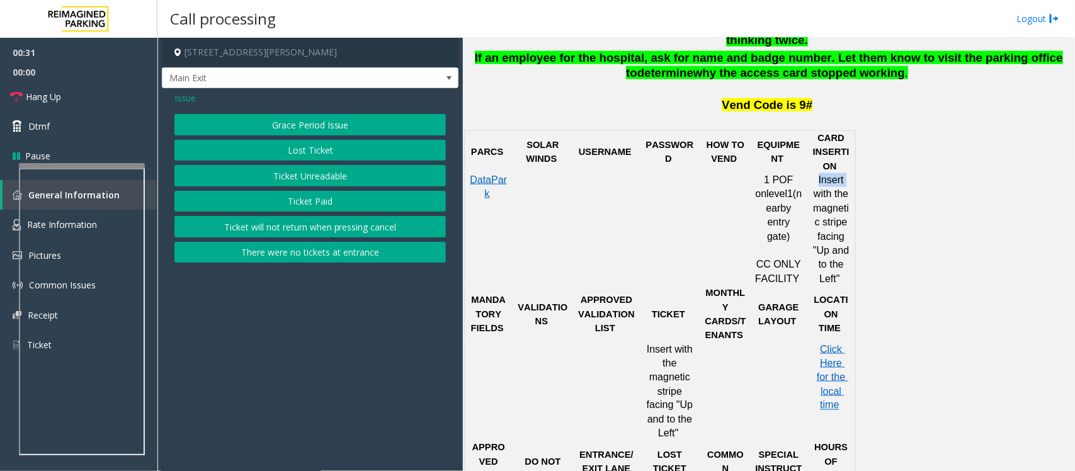
drag, startPoint x: 857, startPoint y: 170, endPoint x: 854, endPoint y: 227, distance: 56.7
click at [854, 227] on td "Insert with the magnetic stripe facing "Up and to the Left"" at bounding box center [830, 229] width 49 height 113
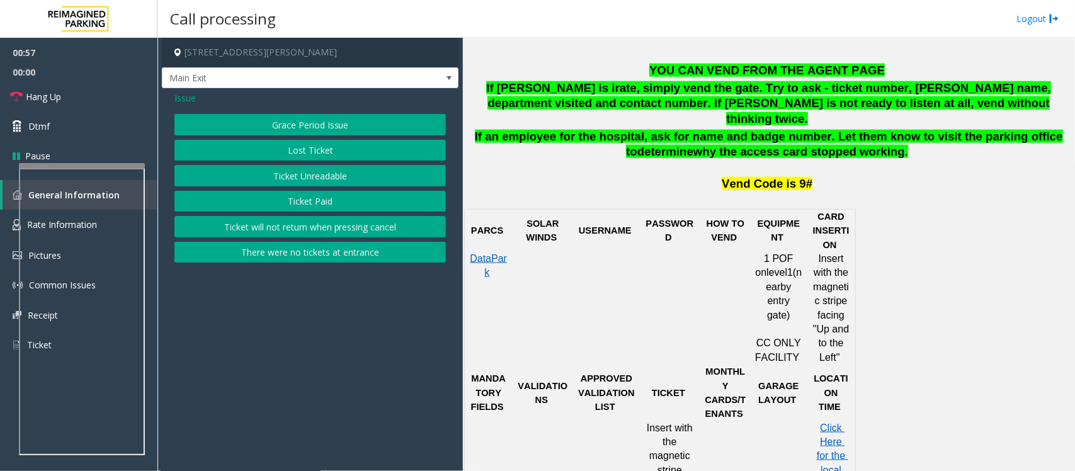
click at [818, 222] on p "CARD INSERTION" at bounding box center [831, 231] width 40 height 42
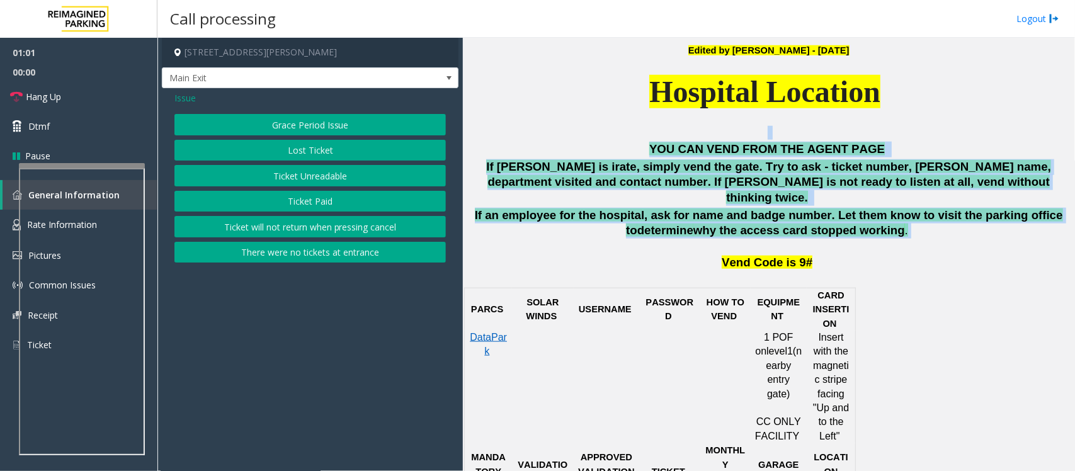
drag, startPoint x: 636, startPoint y: 140, endPoint x: 875, endPoint y: 222, distance: 252.8
click at [875, 222] on div "45 [PERSON_NAME] [STREET_ADDRESS][PERSON_NAME] Edited by [PERSON_NAME] - [DATE]…" at bounding box center [768, 416] width 602 height 1188
click at [875, 222] on p "If an employee for the hospital, ask for name and badge number. Let them know t…" at bounding box center [768, 223] width 602 height 31
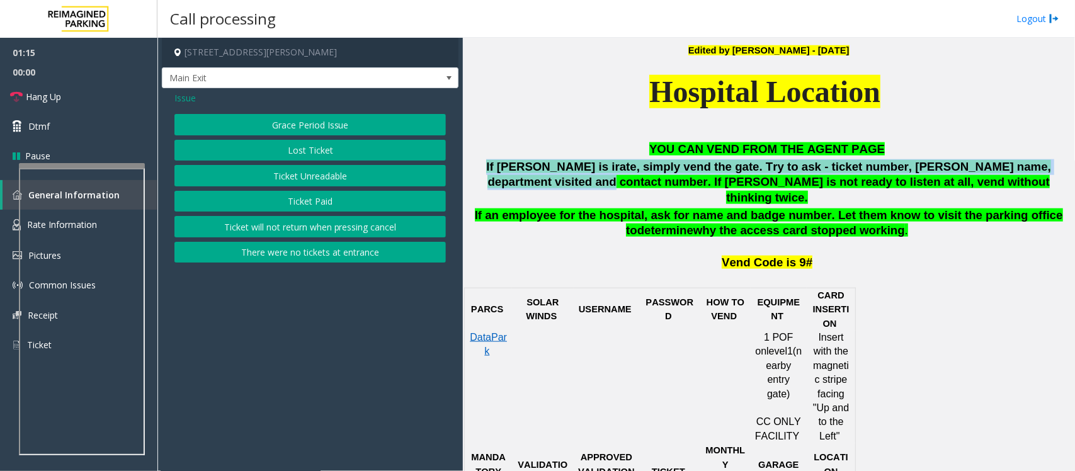
drag, startPoint x: 480, startPoint y: 168, endPoint x: 600, endPoint y: 188, distance: 121.2
click at [600, 188] on p "If [PERSON_NAME] is irate, simply vend the gate. Try to ask - ticket number, [P…" at bounding box center [768, 182] width 602 height 47
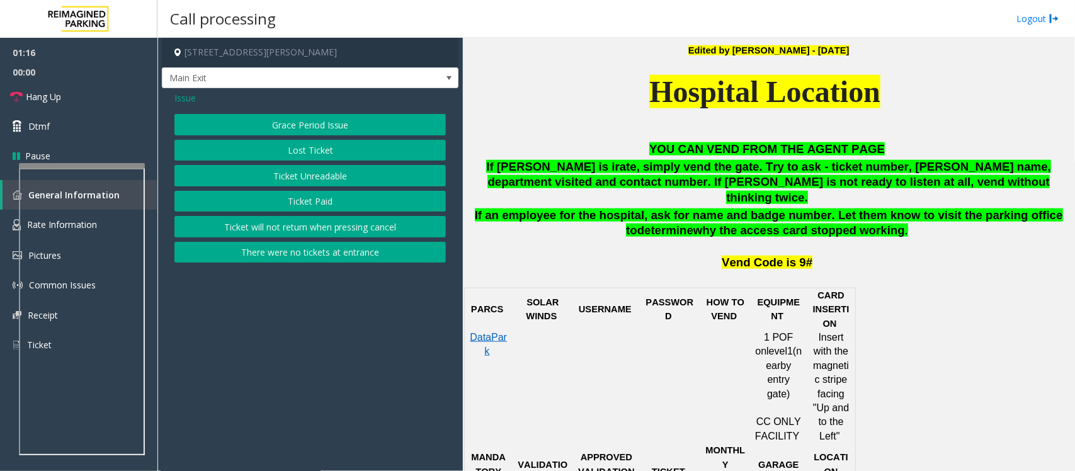
click at [642, 240] on p "Vend Code is 9#" at bounding box center [767, 255] width 606 height 31
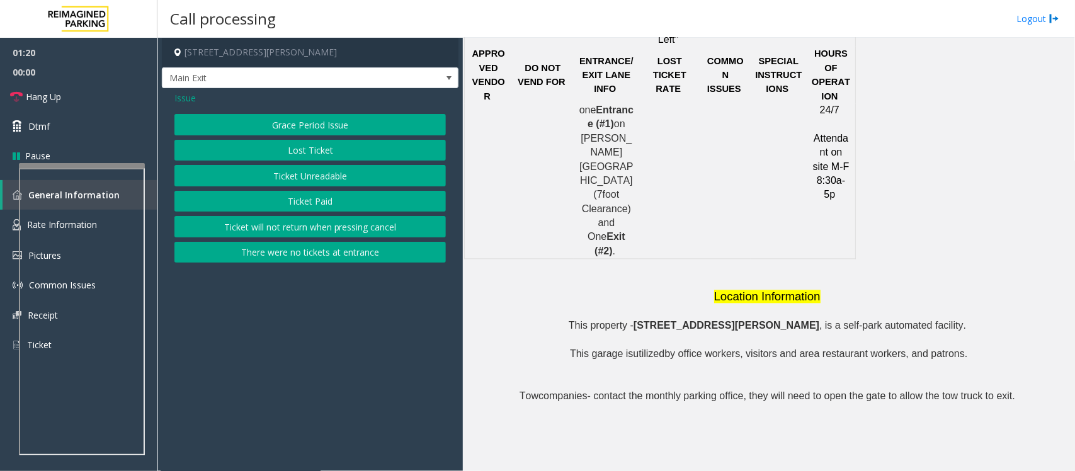
scroll to position [1180, 0]
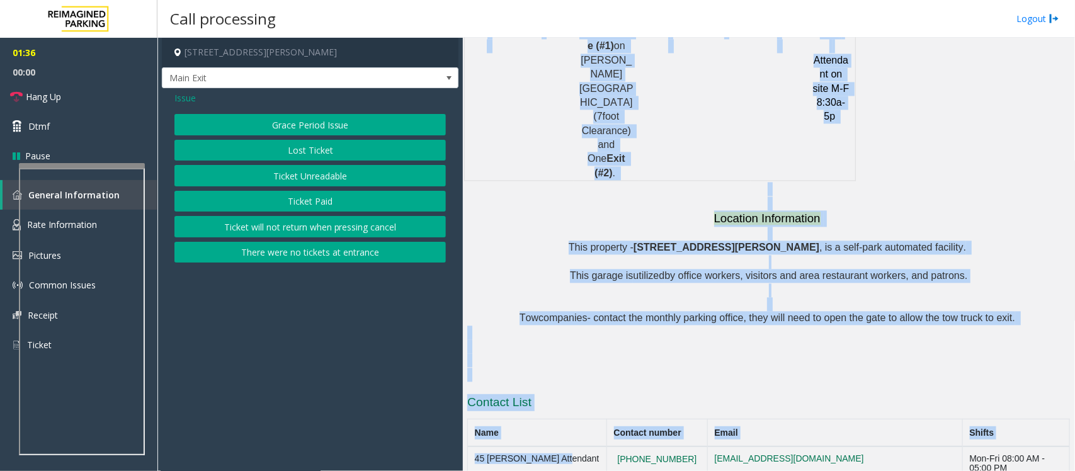
drag, startPoint x: 560, startPoint y: 359, endPoint x: 458, endPoint y: 361, distance: 102.6
click at [458, 361] on div "[STREET_ADDRESS][PERSON_NAME] Main Exit Issue Grace Period Issue Lost Ticket Ti…" at bounding box center [615, 254] width 917 height 433
click at [565, 394] on h3 "Contact List" at bounding box center [768, 404] width 602 height 20
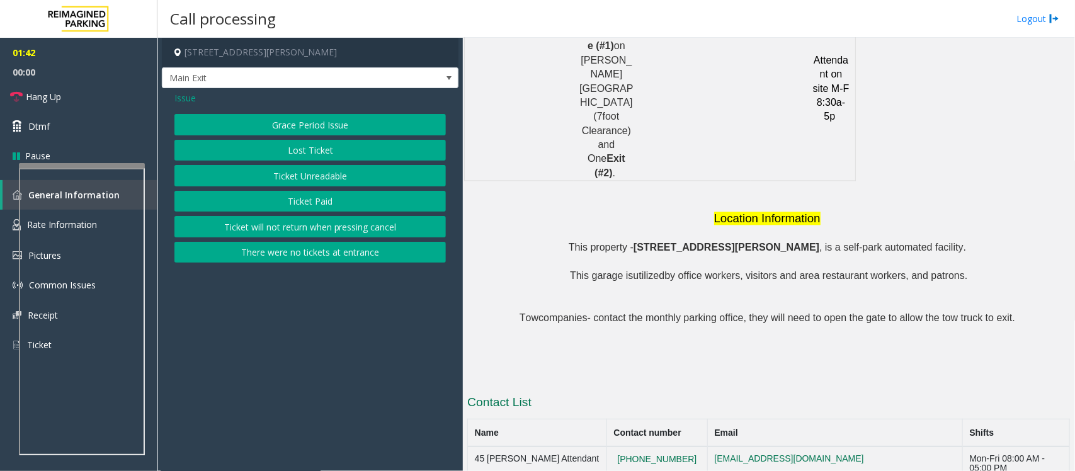
click at [186, 99] on span "Issue" at bounding box center [184, 97] width 21 height 13
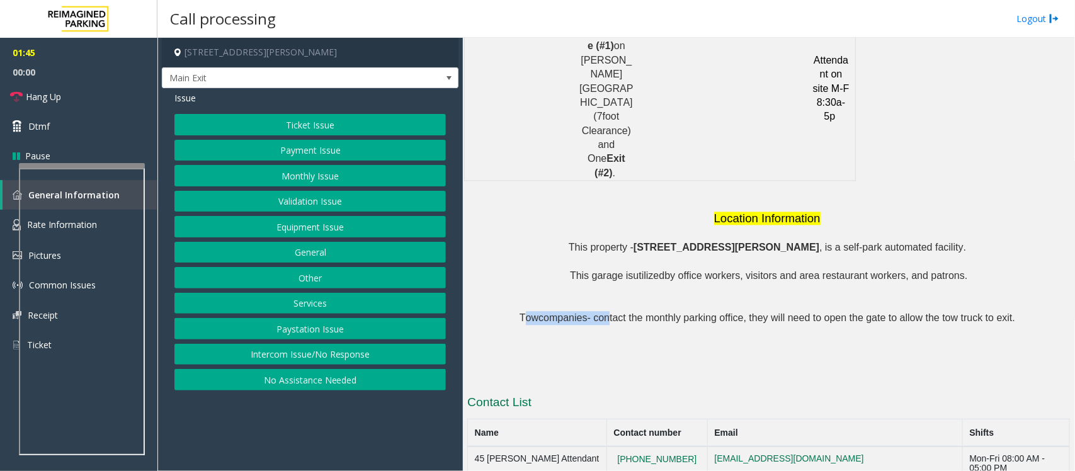
drag, startPoint x: 531, startPoint y: 218, endPoint x: 607, endPoint y: 220, distance: 76.8
click at [607, 312] on span "Tow companies- contact the monthly parking office, they will need to open the g…" at bounding box center [766, 317] width 495 height 11
click at [624, 325] on p at bounding box center [768, 339] width 602 height 28
drag, startPoint x: 621, startPoint y: 222, endPoint x: 746, endPoint y: 222, distance: 124.6
click at [746, 312] on span "companies- contact the monthly parking office, they will need to open the gate …" at bounding box center [776, 317] width 477 height 11
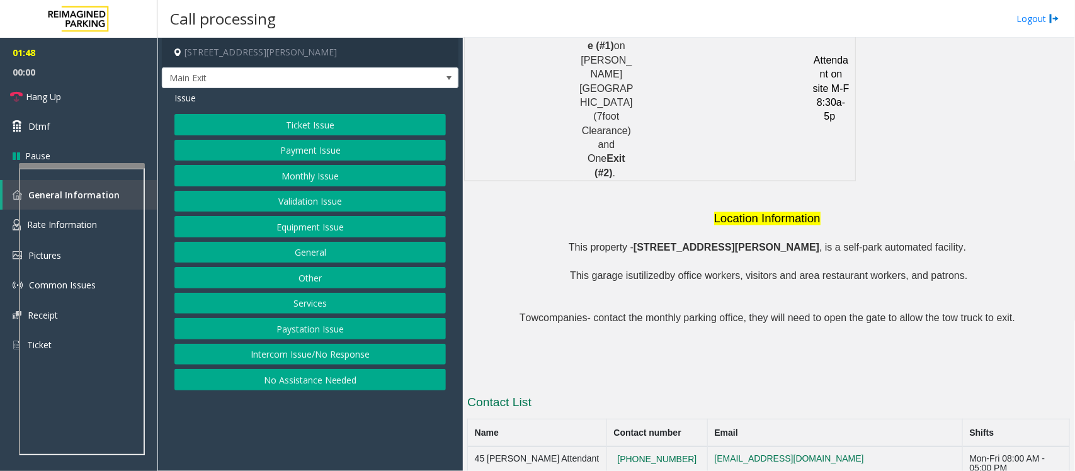
click at [770, 325] on p at bounding box center [768, 339] width 602 height 28
drag, startPoint x: 741, startPoint y: 221, endPoint x: 835, endPoint y: 218, distance: 94.5
click at [835, 312] on span "companies- contact the monthly parking office, they will need to open the gate …" at bounding box center [776, 317] width 477 height 11
click at [816, 353] on p at bounding box center [768, 367] width 602 height 28
drag, startPoint x: 839, startPoint y: 219, endPoint x: 920, endPoint y: 214, distance: 80.7
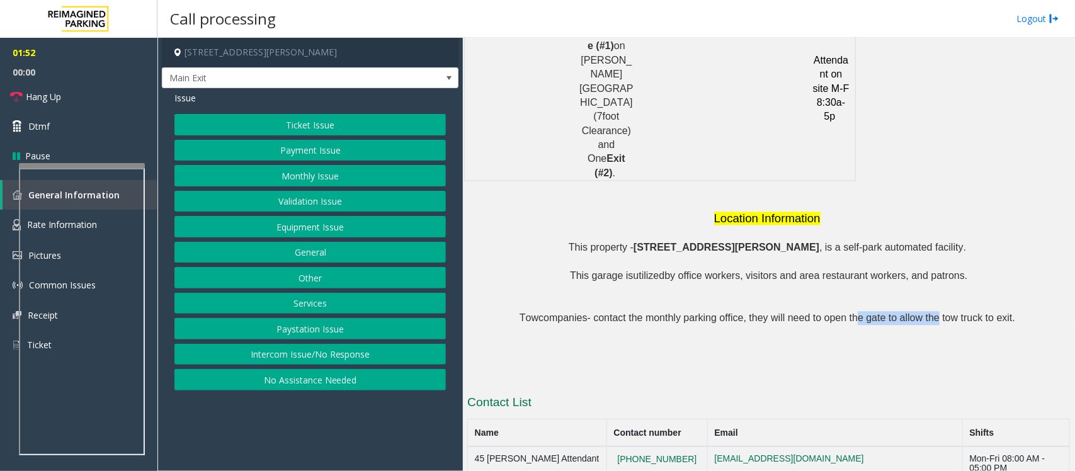
click at [920, 312] on span "companies- contact the monthly parking office, they will need to open the gate …" at bounding box center [776, 317] width 477 height 11
click at [850, 353] on p at bounding box center [768, 367] width 602 height 28
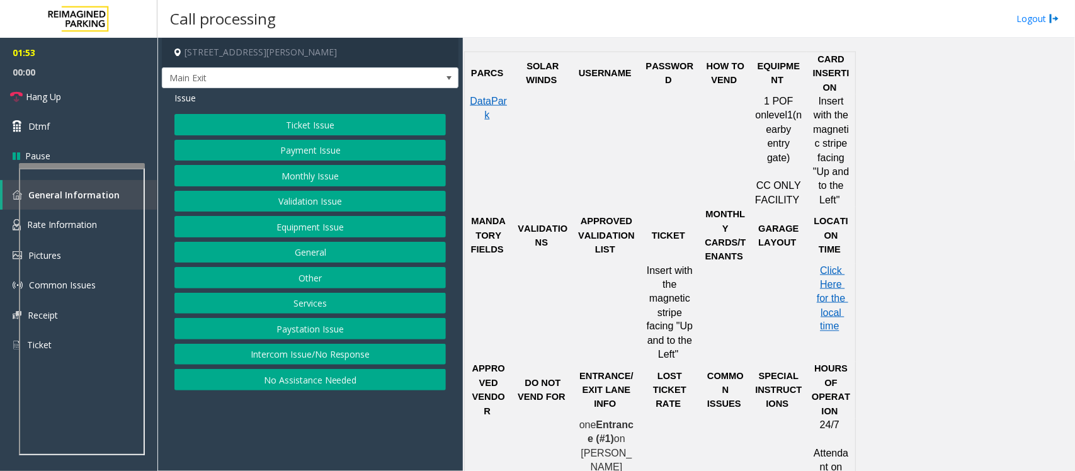
scroll to position [393, 0]
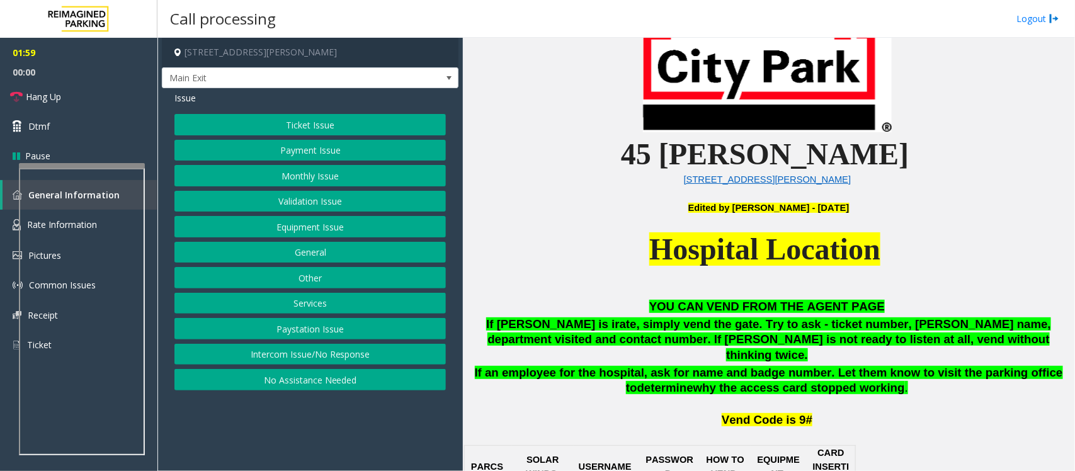
click at [310, 353] on button "Intercom Issue/No Response" at bounding box center [309, 354] width 271 height 21
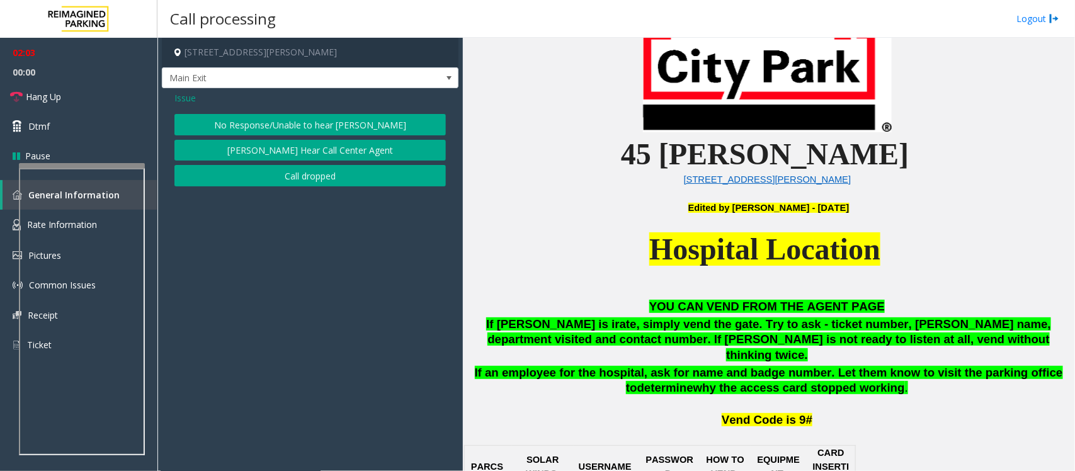
click at [186, 101] on span "Issue" at bounding box center [184, 97] width 21 height 13
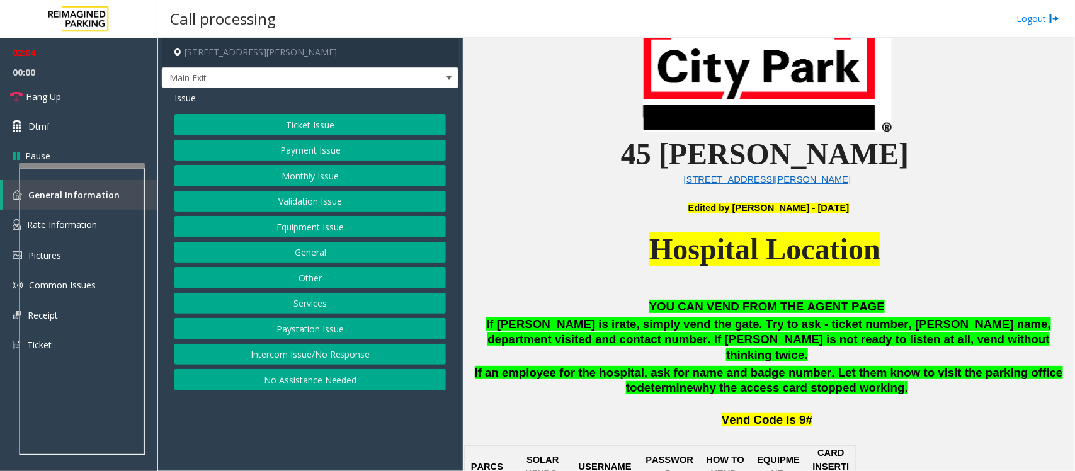
click at [186, 101] on span "Issue" at bounding box center [184, 97] width 21 height 13
click at [343, 223] on button "Equipment Issue" at bounding box center [309, 226] width 271 height 21
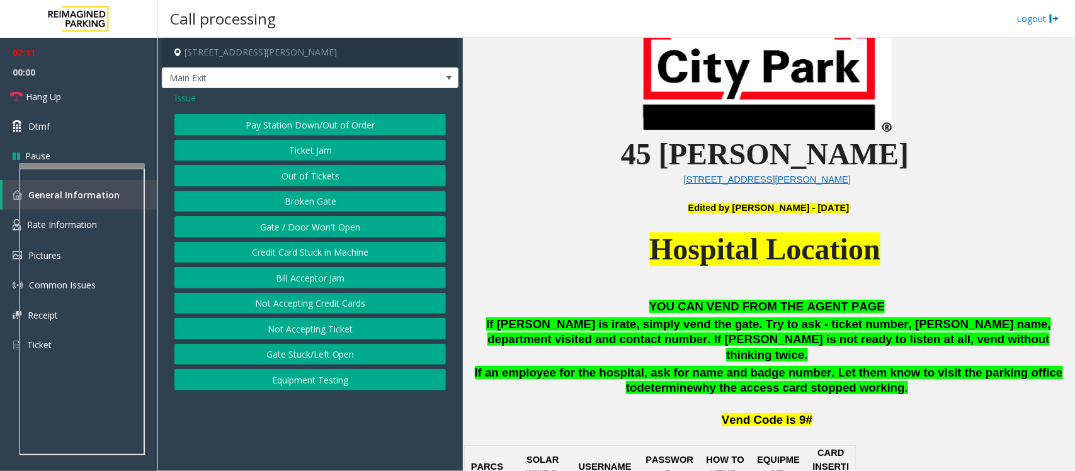
click at [337, 223] on button "Gate / Door Won't Open" at bounding box center [309, 226] width 271 height 21
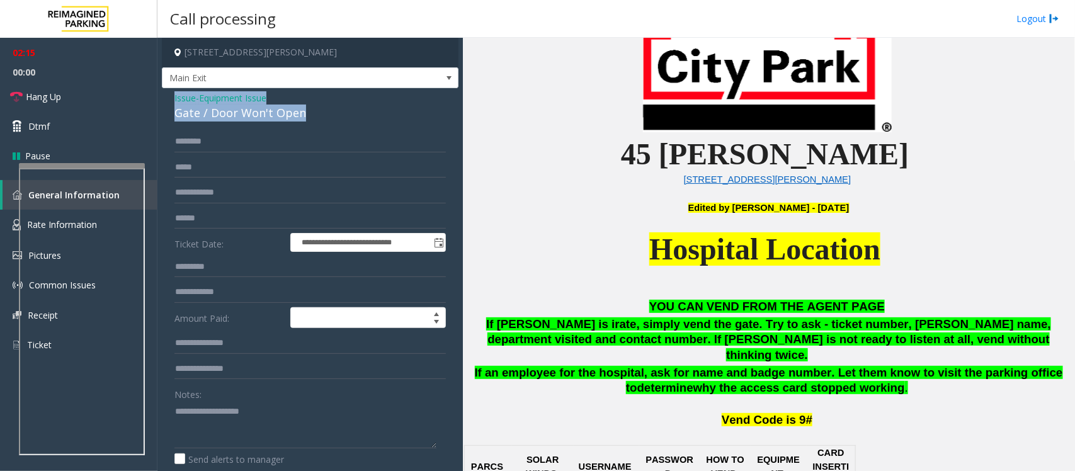
drag, startPoint x: 310, startPoint y: 115, endPoint x: 172, endPoint y: 102, distance: 139.1
click at [172, 102] on div "**********" at bounding box center [310, 400] width 296 height 624
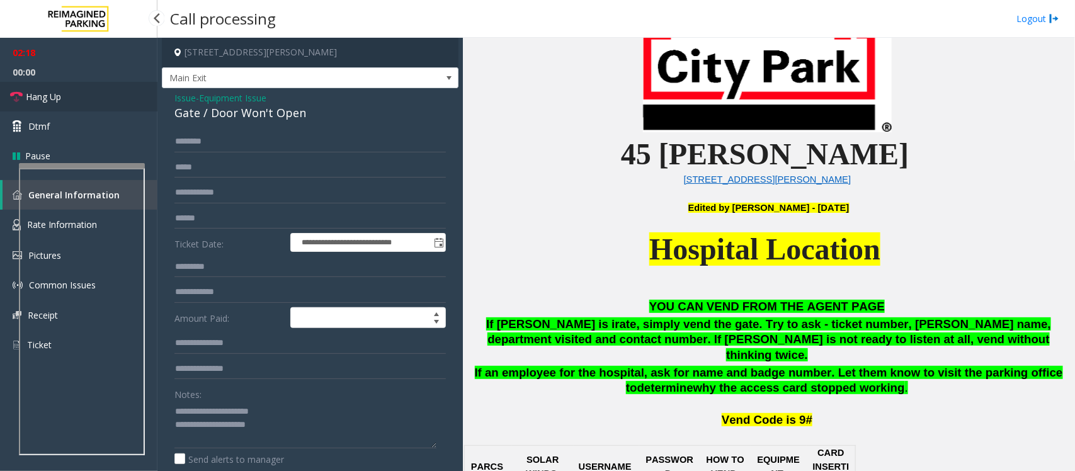
click at [26, 92] on span "Hang Up" at bounding box center [43, 96] width 35 height 13
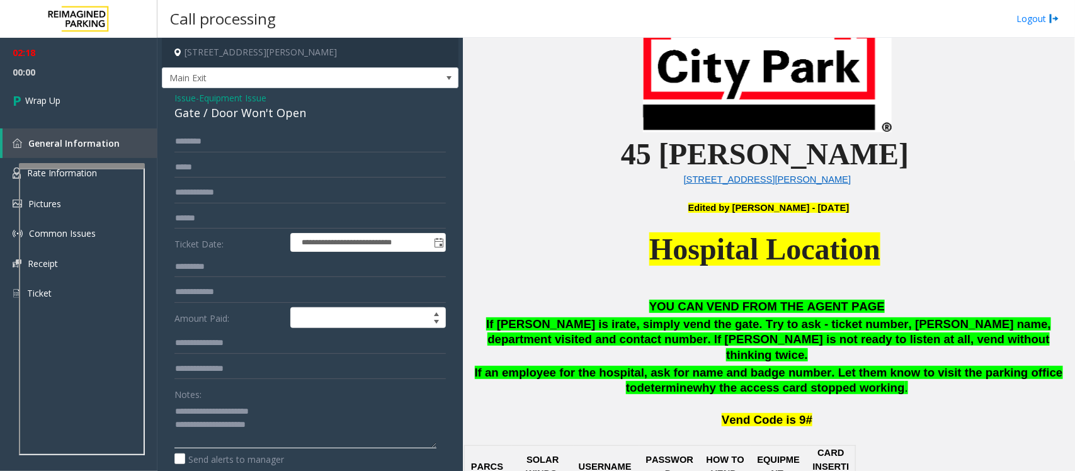
click at [299, 424] on textarea at bounding box center [305, 424] width 262 height 47
click at [176, 441] on textarea at bounding box center [305, 424] width 262 height 47
paste textarea "**********"
click at [271, 442] on textarea at bounding box center [305, 424] width 262 height 47
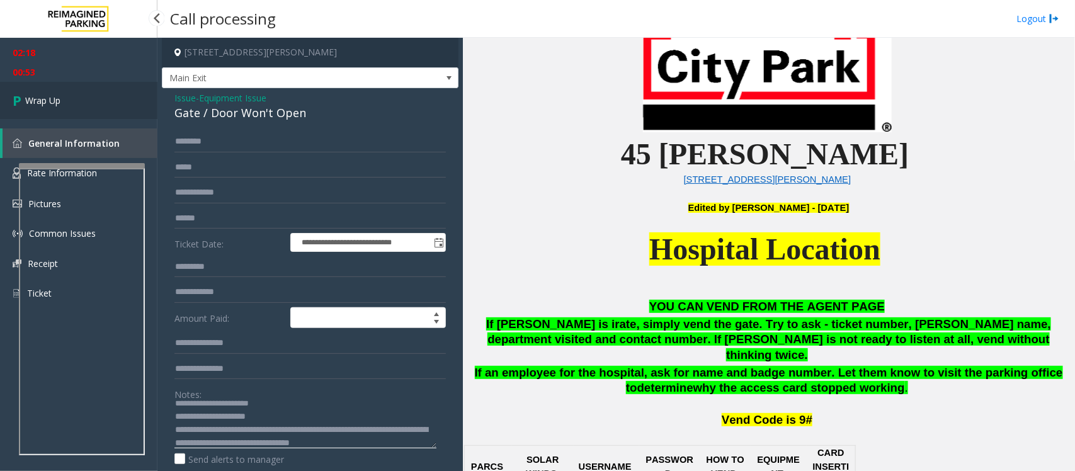
type textarea "**********"
click at [108, 111] on link "Wrap Up" at bounding box center [78, 100] width 157 height 37
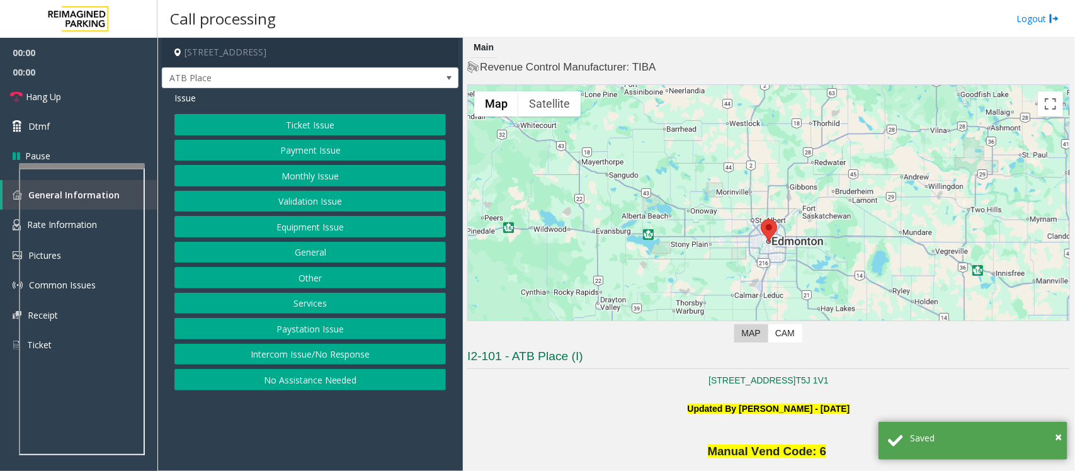
scroll to position [157, 0]
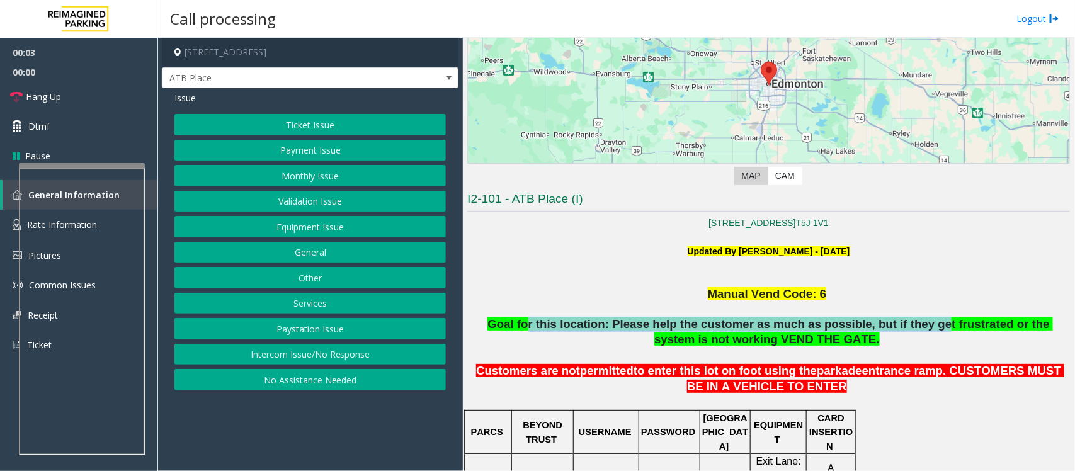
drag, startPoint x: 521, startPoint y: 326, endPoint x: 888, endPoint y: 322, distance: 367.0
click at [888, 322] on span "Goal for this location: Please help the customer as much as possible, but if th…" at bounding box center [769, 331] width 565 height 29
click at [343, 353] on button "Intercom Issue/No Response" at bounding box center [309, 354] width 271 height 21
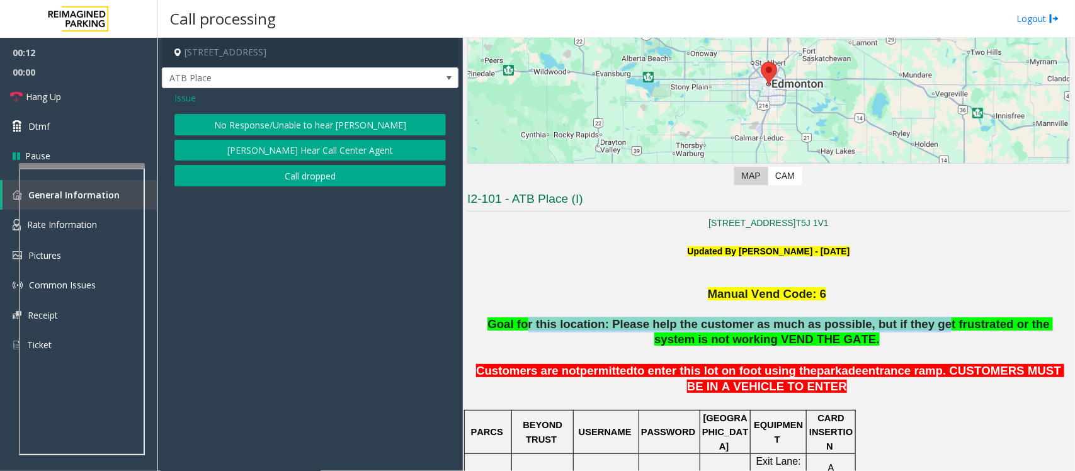
click at [257, 118] on button "No Response/Unable to hear [PERSON_NAME]" at bounding box center [309, 124] width 271 height 21
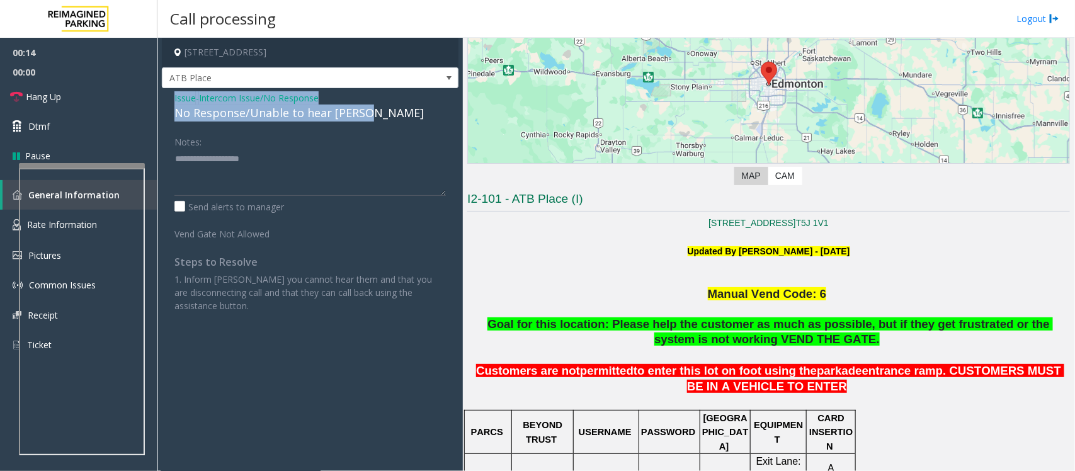
drag, startPoint x: 384, startPoint y: 118, endPoint x: 158, endPoint y: 99, distance: 226.7
click at [158, 99] on app-call-processing-form "[STREET_ADDRESS], AB ATB Place Issue - Intercom Issue/No Response No Response/U…" at bounding box center [309, 254] width 305 height 433
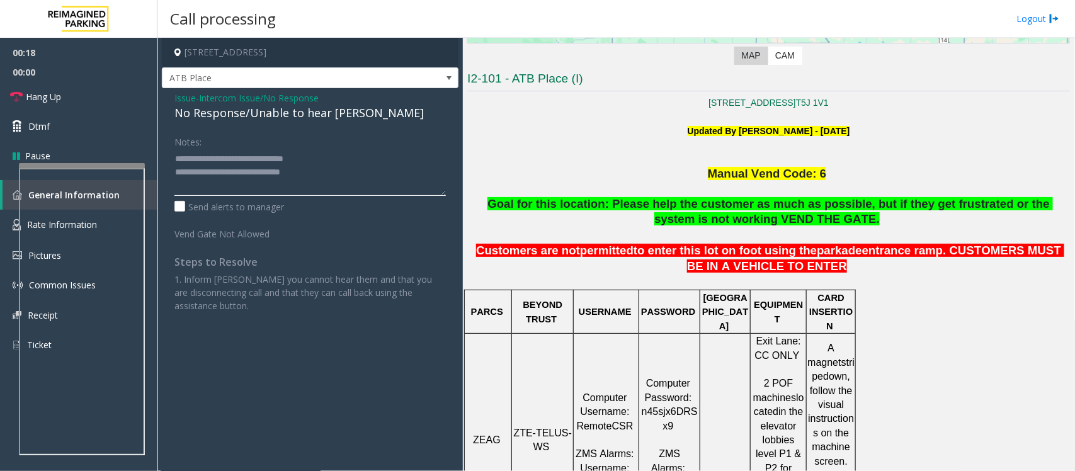
scroll to position [315, 0]
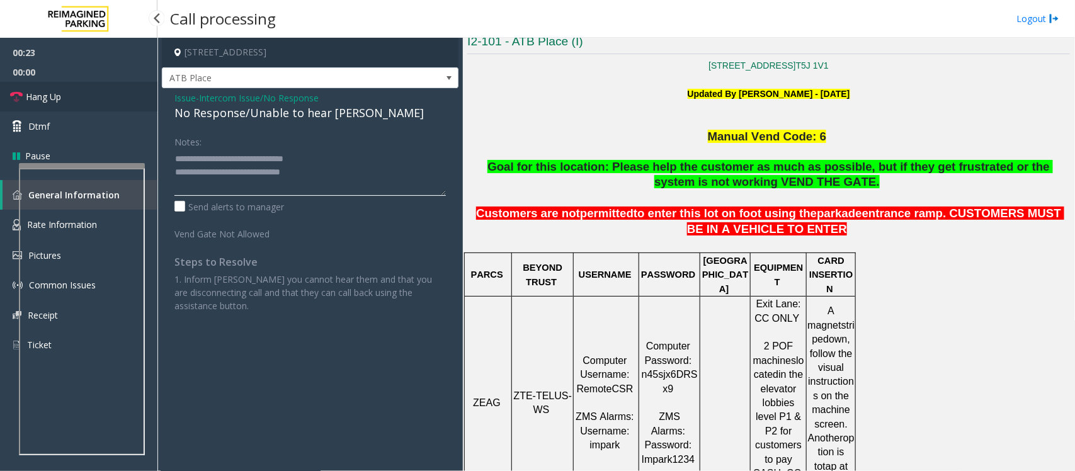
type textarea "**********"
click at [76, 107] on link "Hang Up" at bounding box center [78, 97] width 157 height 30
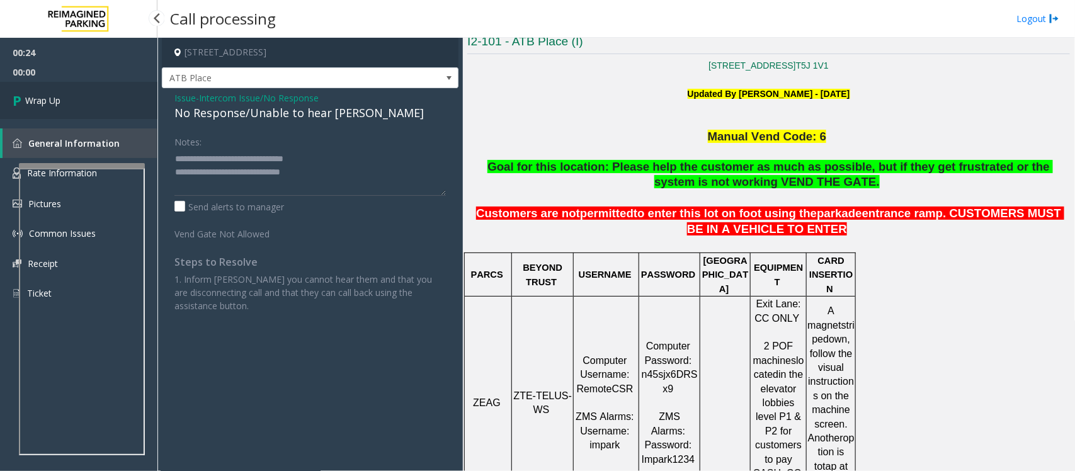
click at [76, 107] on link "Wrap Up" at bounding box center [78, 100] width 157 height 37
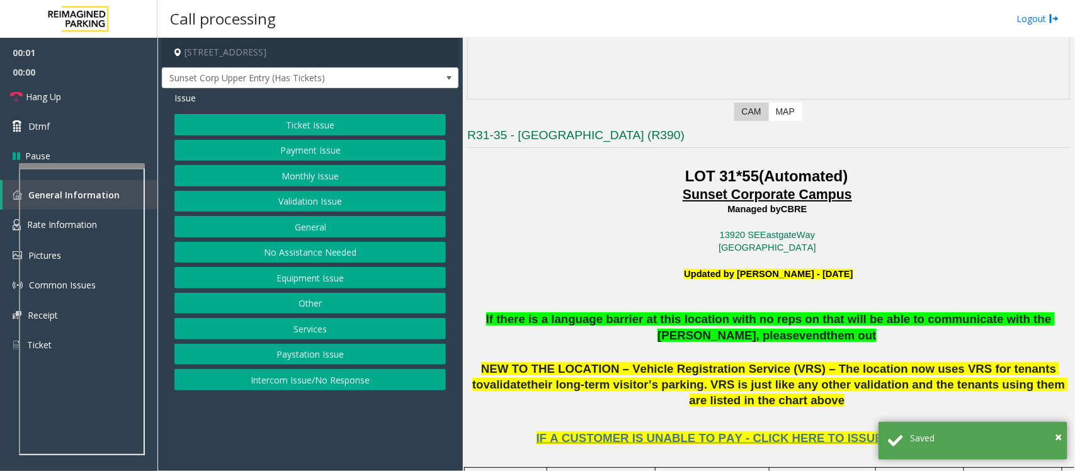
scroll to position [236, 0]
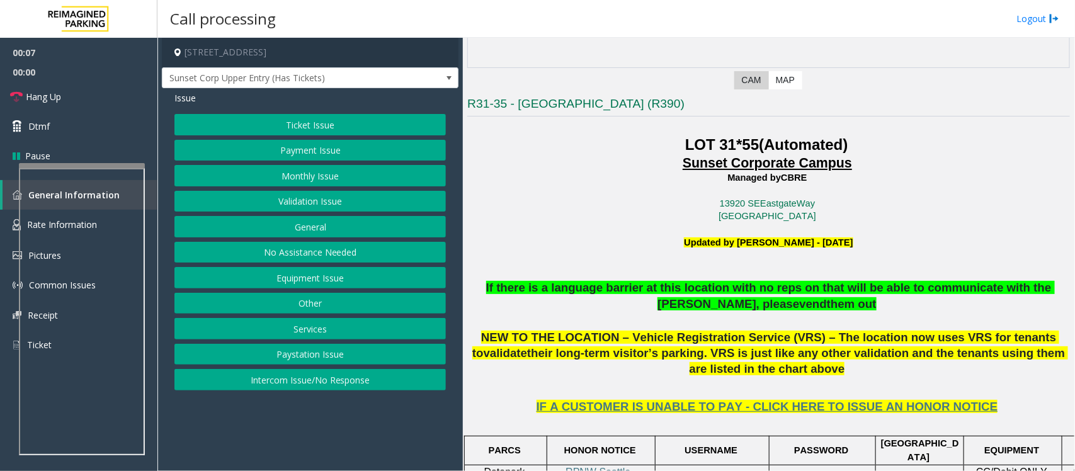
click at [296, 376] on button "Intercom Issue/No Response" at bounding box center [309, 379] width 271 height 21
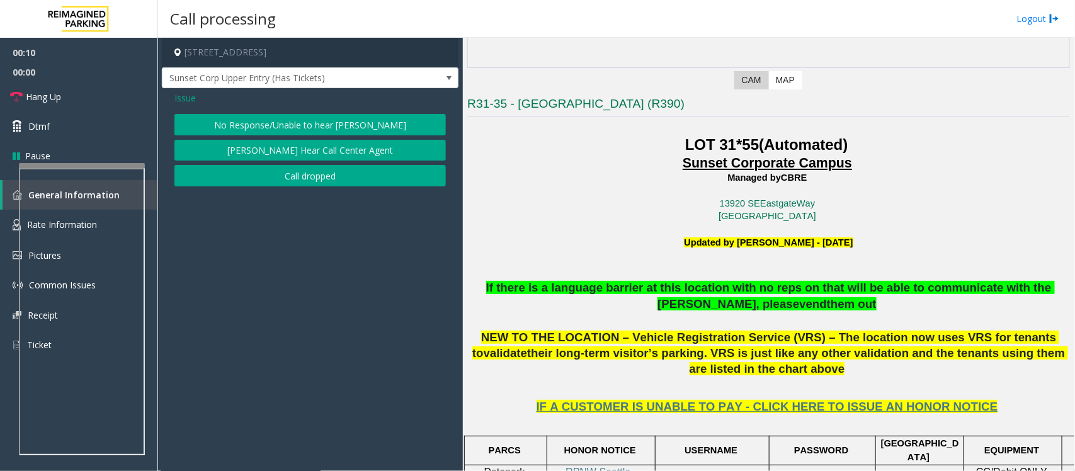
click at [205, 126] on button "No Response/Unable to hear [PERSON_NAME]" at bounding box center [309, 124] width 271 height 21
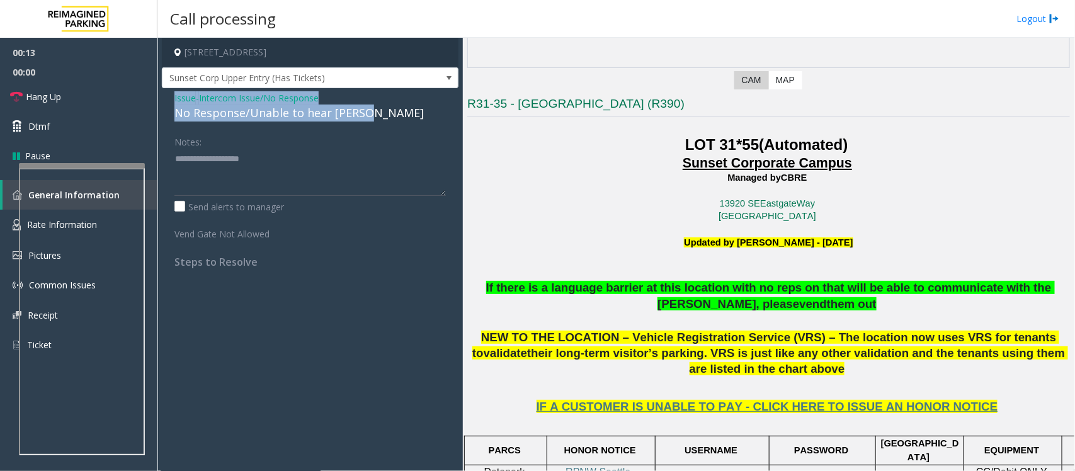
drag, startPoint x: 157, startPoint y: 91, endPoint x: 365, endPoint y: 115, distance: 209.1
click at [365, 115] on div "[STREET_ADDRESS] Sunset Corp Upper Entry (Has Tickets) Issue - Intercom Issue/N…" at bounding box center [615, 254] width 917 height 433
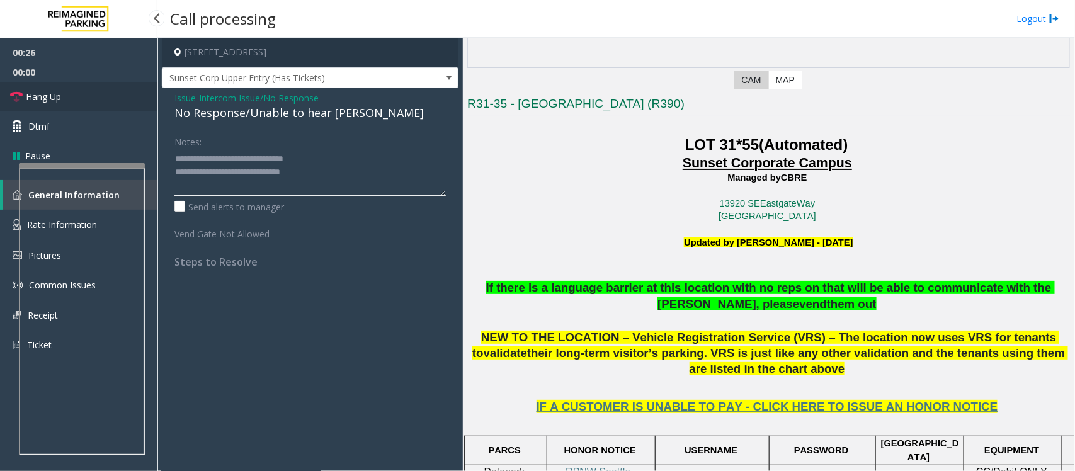
type textarea "**********"
click at [33, 87] on link "Hang Up" at bounding box center [78, 97] width 157 height 30
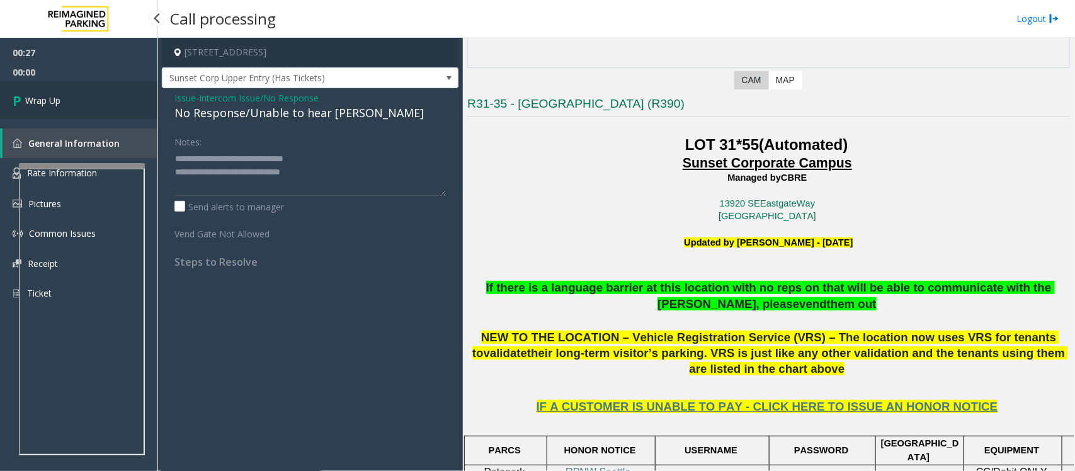
click at [33, 87] on link "Wrap Up" at bounding box center [78, 100] width 157 height 37
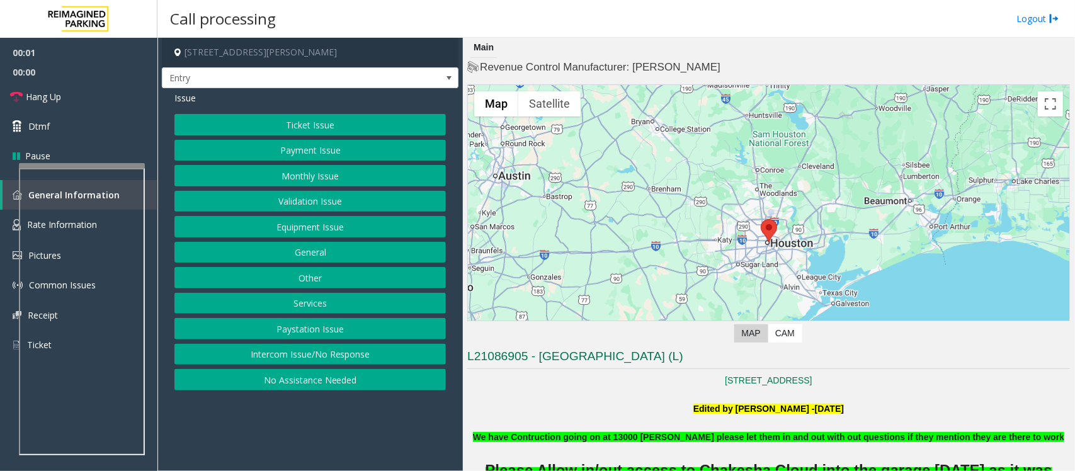
scroll to position [157, 0]
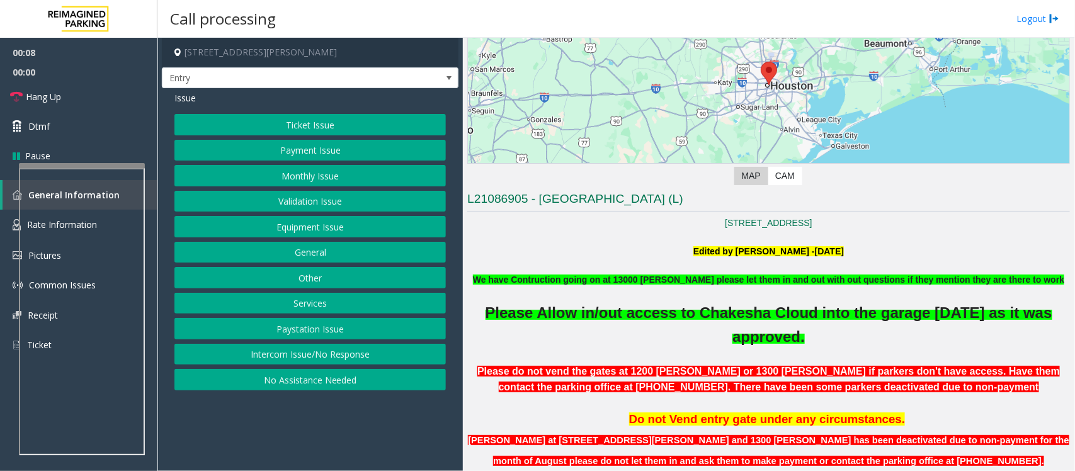
click at [281, 175] on button "Monthly Issue" at bounding box center [309, 175] width 271 height 21
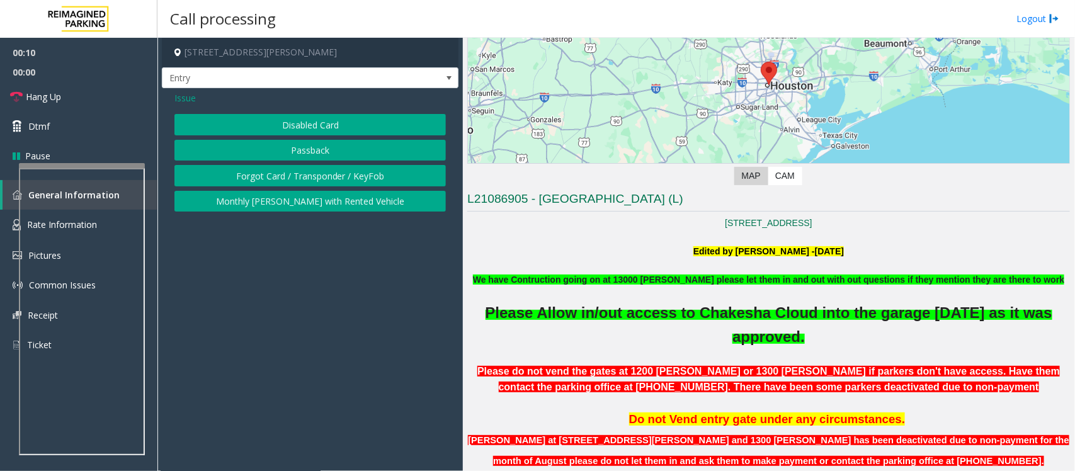
click at [290, 127] on button "Disabled Card" at bounding box center [309, 124] width 271 height 21
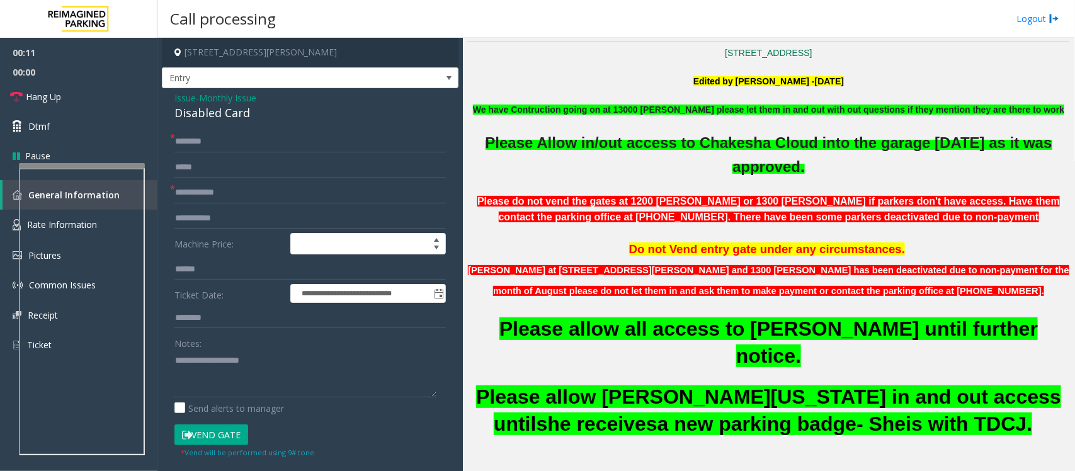
scroll to position [393, 0]
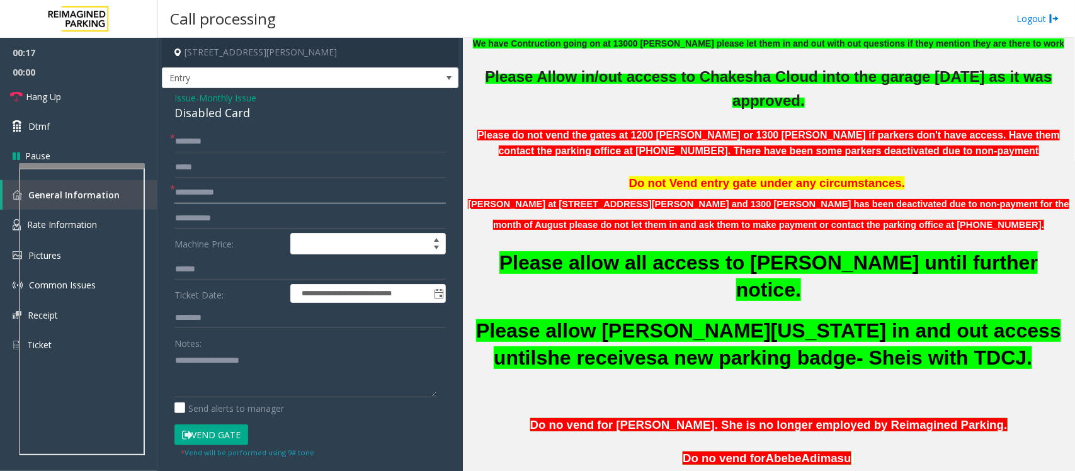
click at [189, 193] on input "text" at bounding box center [309, 192] width 271 height 21
click at [228, 201] on input "text" at bounding box center [309, 192] width 271 height 21
click at [225, 99] on span "Monthly Issue" at bounding box center [227, 97] width 57 height 13
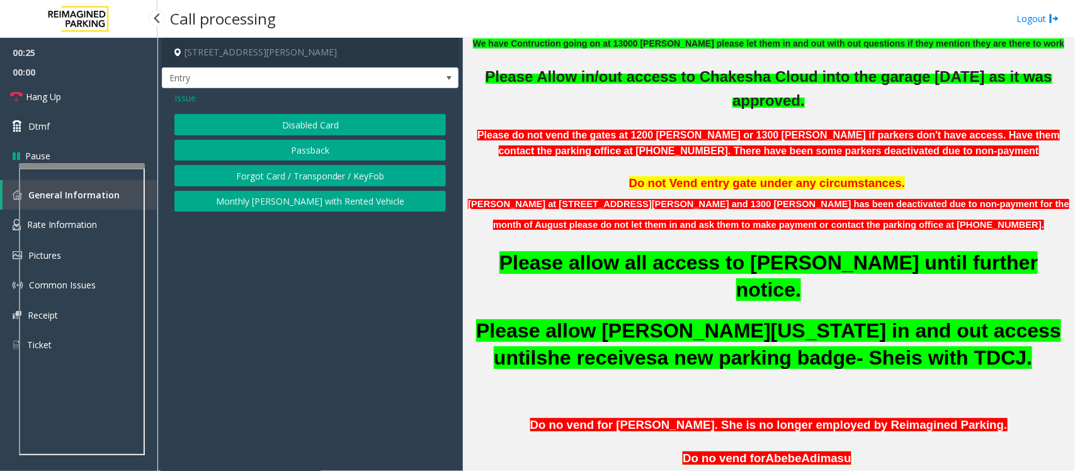
click at [178, 98] on span "Issue" at bounding box center [184, 97] width 21 height 13
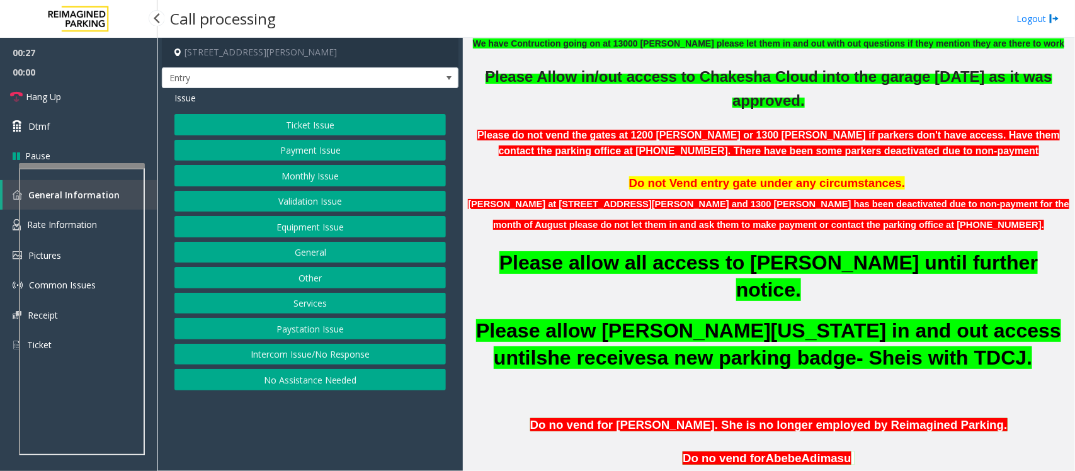
click at [285, 378] on button "No Assistance Needed" at bounding box center [309, 379] width 271 height 21
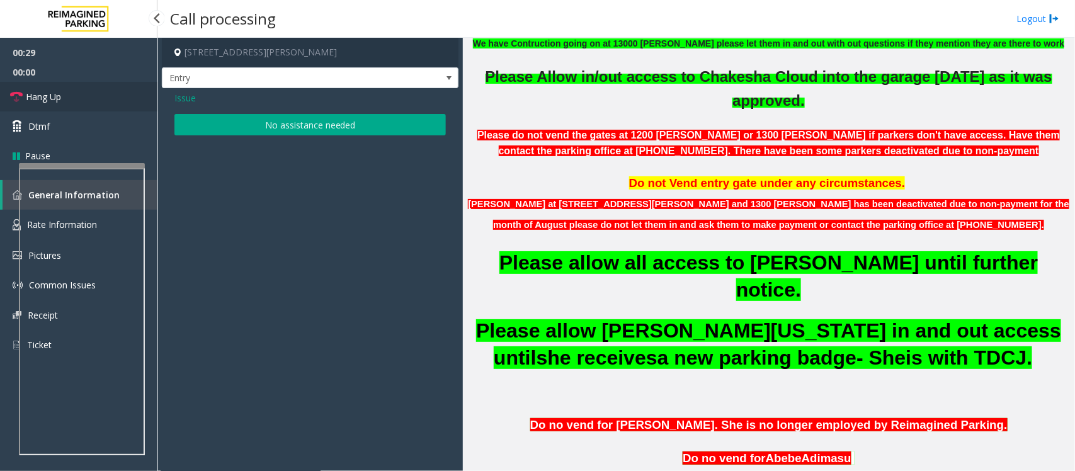
click at [63, 91] on link "Hang Up" at bounding box center [78, 97] width 157 height 30
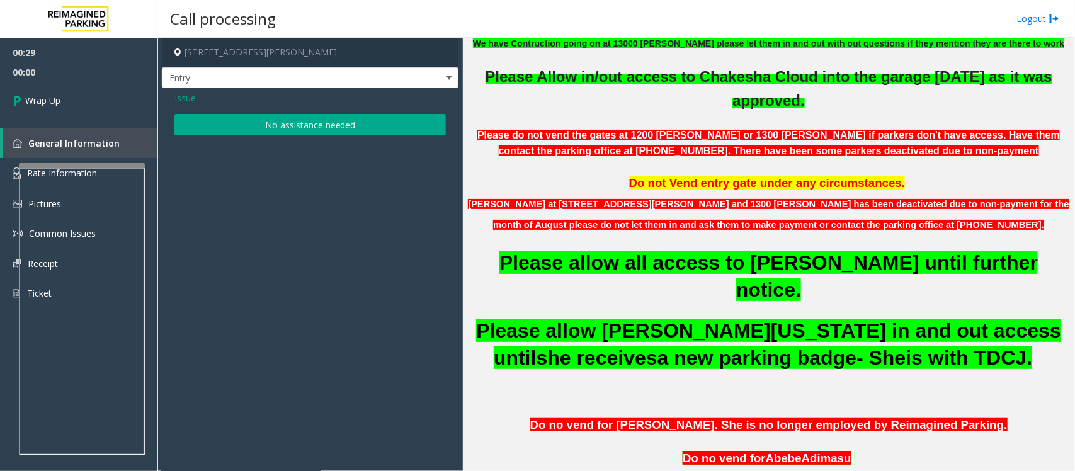
click at [284, 129] on button "No assistance needed" at bounding box center [309, 124] width 271 height 21
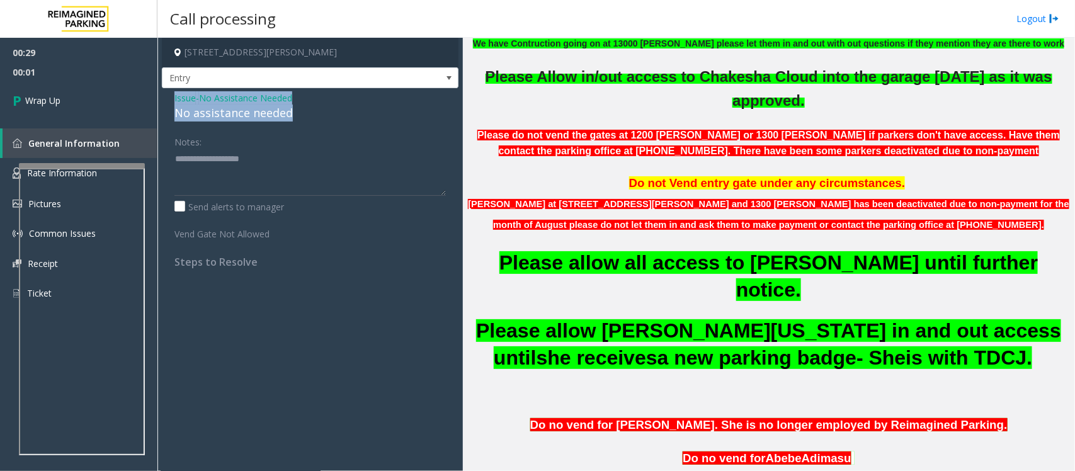
drag, startPoint x: 299, startPoint y: 111, endPoint x: 166, endPoint y: 99, distance: 134.0
click at [166, 99] on div "Issue - No Assistance Needed No assistance needed Notes: Send alerts to manager…" at bounding box center [310, 184] width 296 height 193
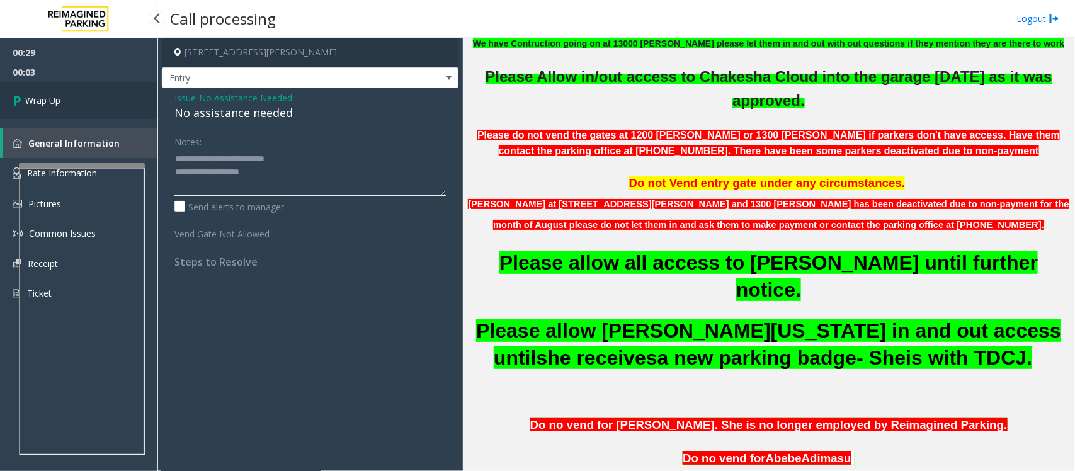
type textarea "**********"
click at [104, 105] on link "Wrap Up" at bounding box center [78, 100] width 157 height 37
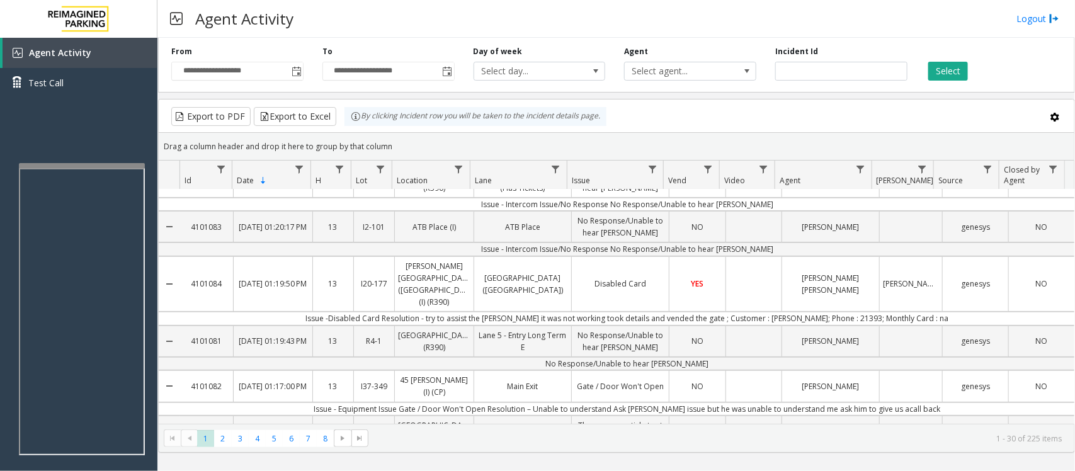
scroll to position [157, 0]
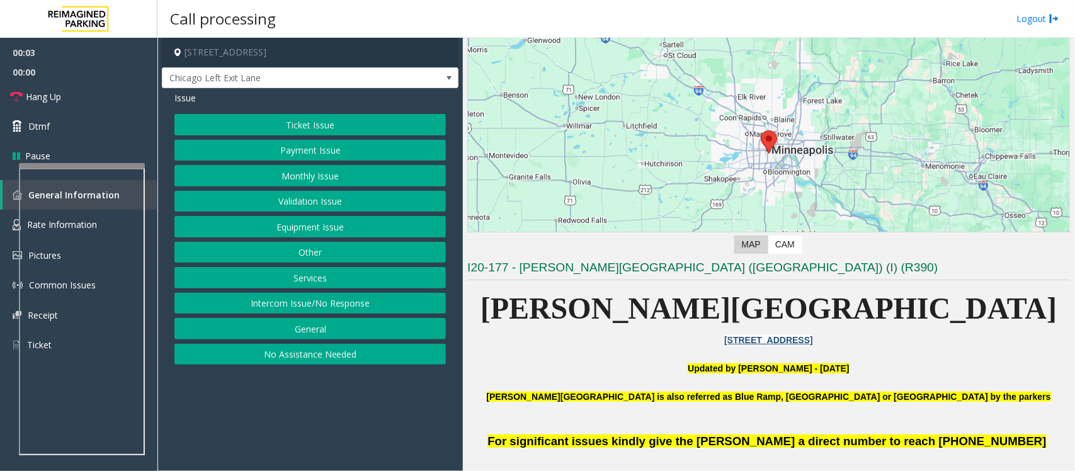
scroll to position [157, 0]
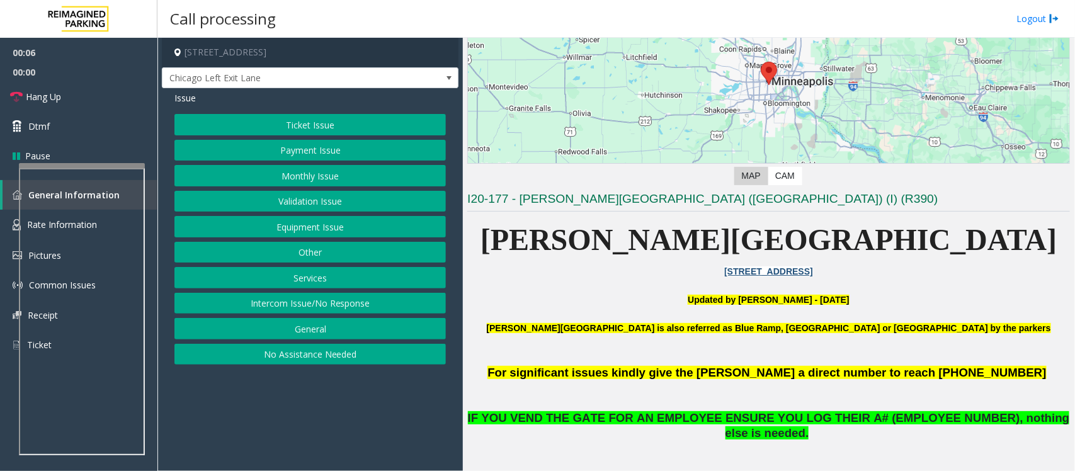
click at [310, 225] on button "Equipment Issue" at bounding box center [309, 226] width 271 height 21
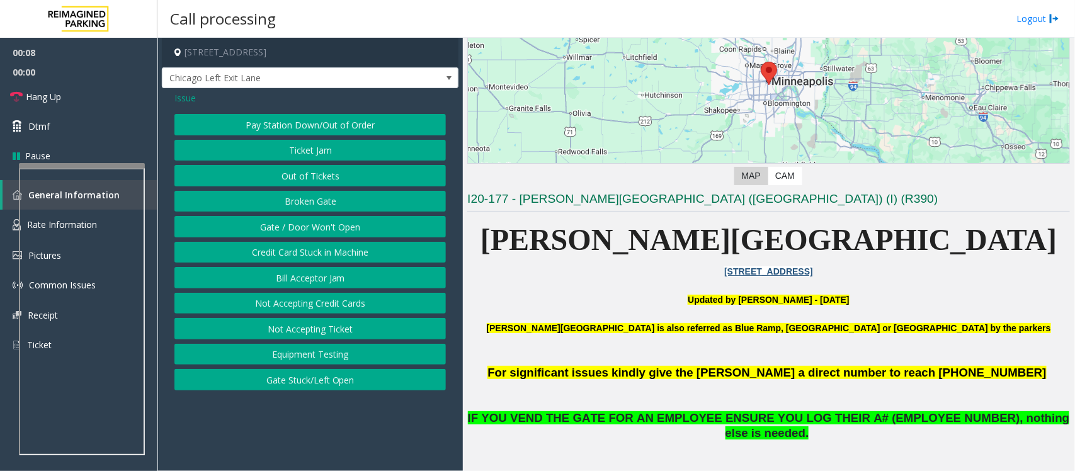
click at [310, 225] on button "Gate / Door Won't Open" at bounding box center [309, 226] width 271 height 21
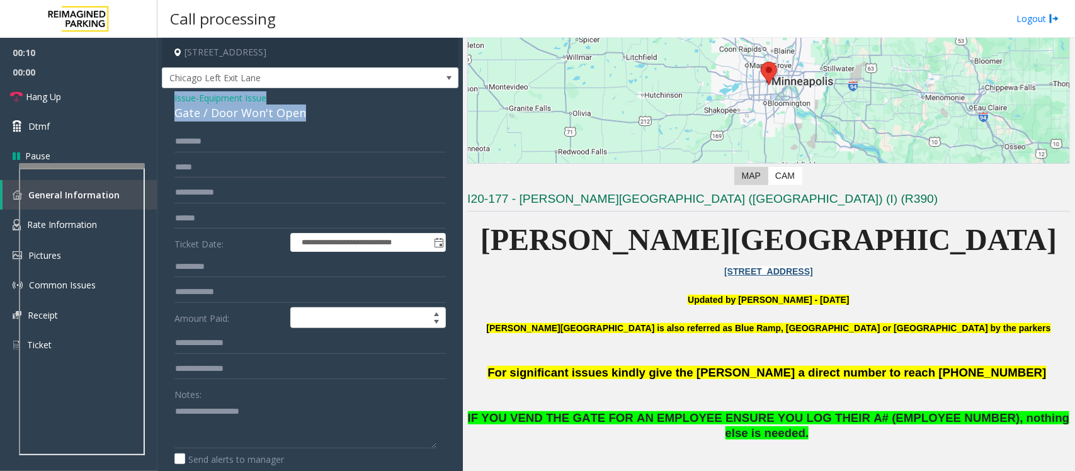
drag, startPoint x: 340, startPoint y: 113, endPoint x: 171, endPoint y: 98, distance: 170.0
click at [171, 98] on div "**********" at bounding box center [310, 407] width 296 height 638
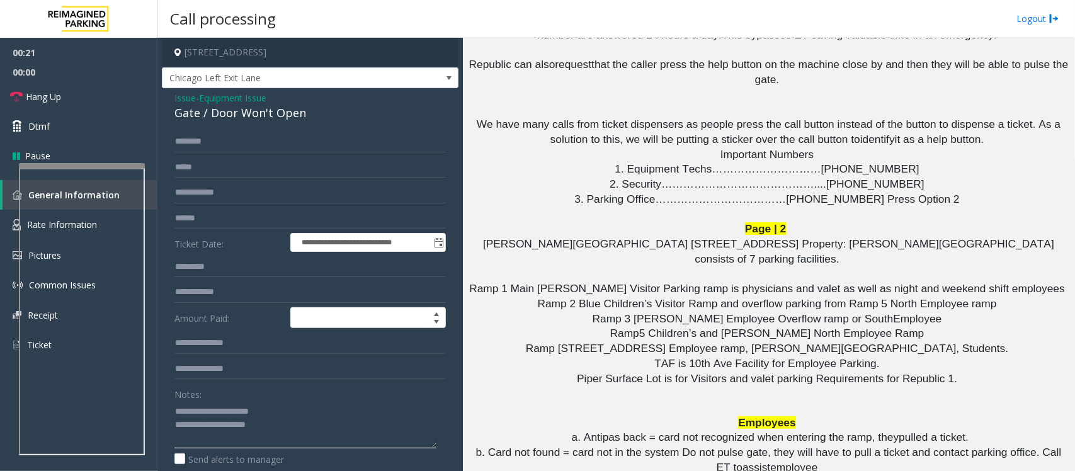
scroll to position [1967, 0]
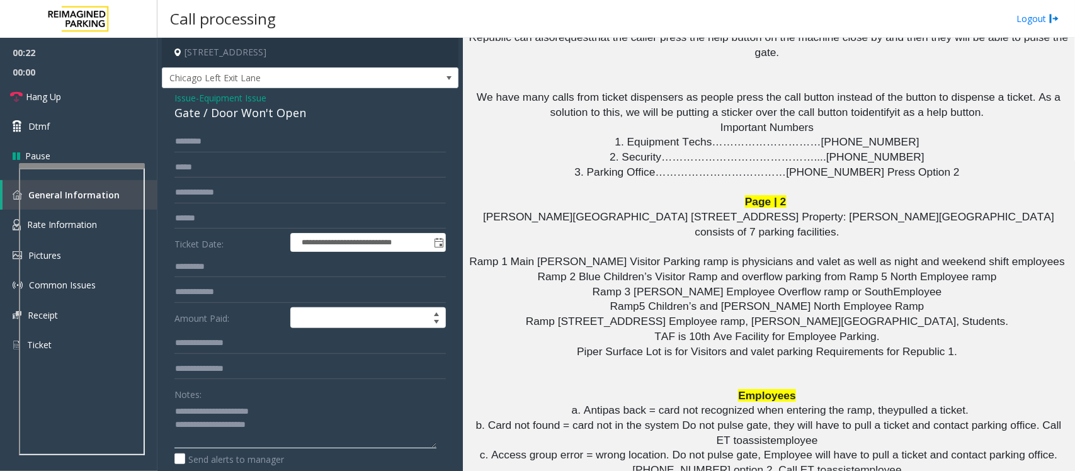
click at [288, 424] on textarea at bounding box center [305, 424] width 262 height 47
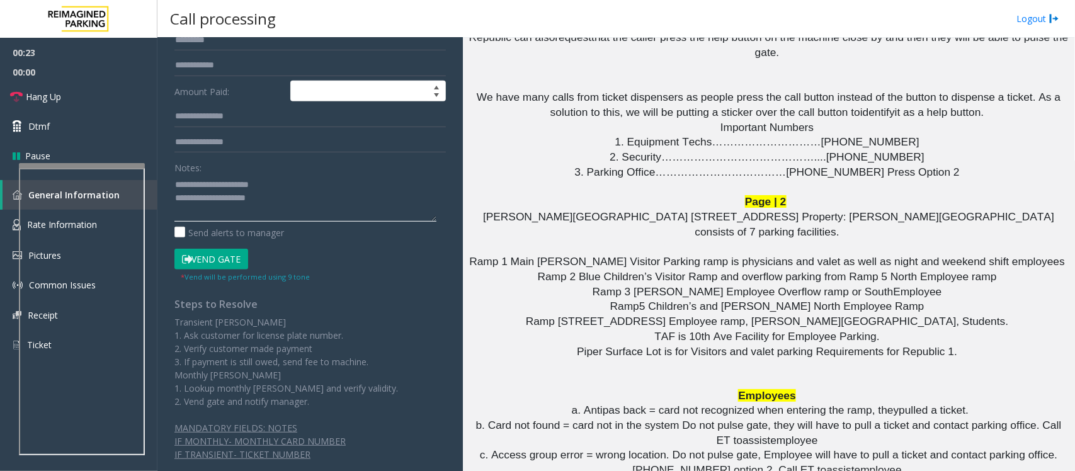
scroll to position [256, 0]
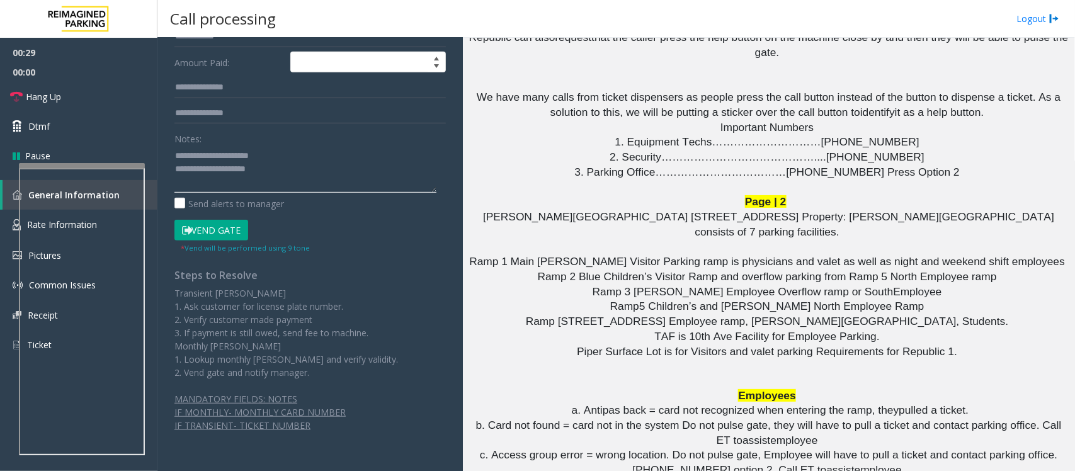
type textarea "**********"
click at [227, 228] on button "Vend Gate" at bounding box center [211, 230] width 74 height 21
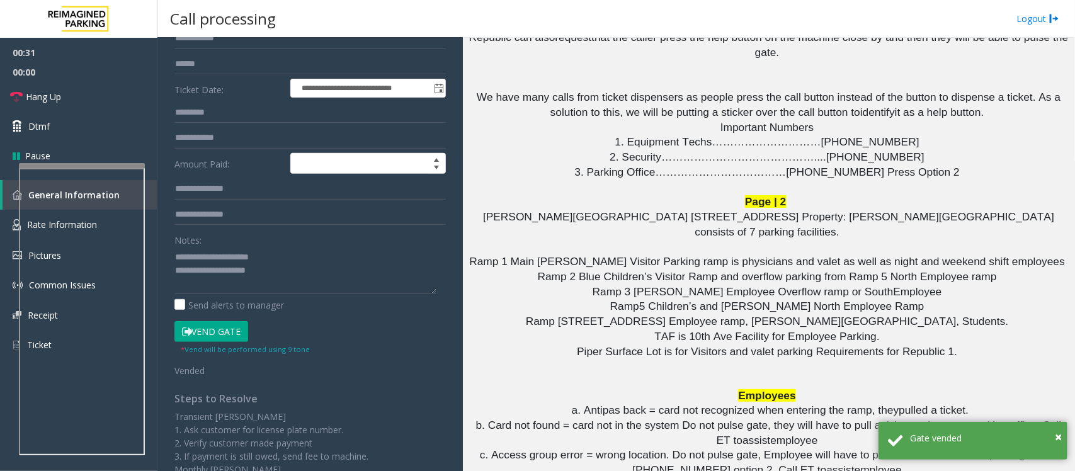
scroll to position [20, 0]
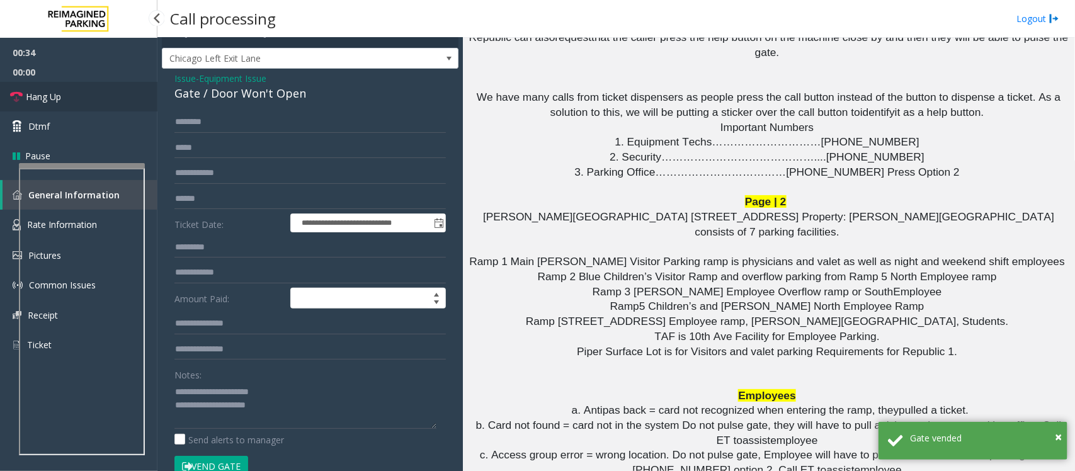
click at [67, 99] on link "Hang Up" at bounding box center [78, 97] width 157 height 30
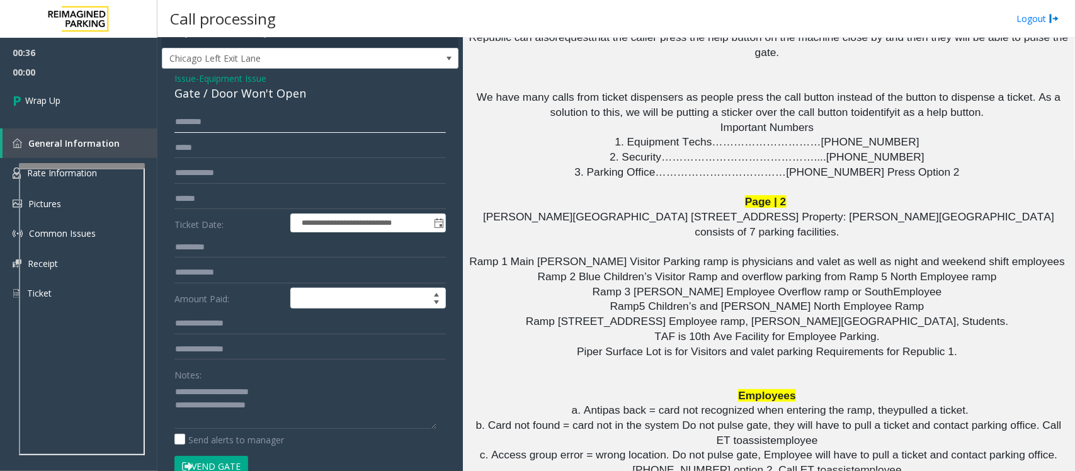
click at [208, 120] on input "text" at bounding box center [309, 121] width 271 height 21
type input "**"
click at [276, 404] on textarea at bounding box center [305, 404] width 262 height 47
click at [191, 419] on textarea at bounding box center [305, 404] width 262 height 47
paste textarea "**********"
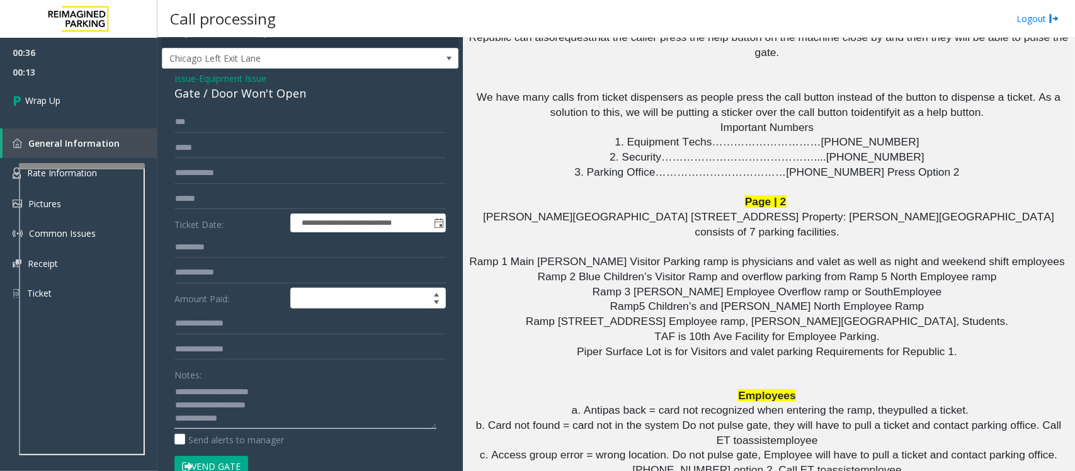
click at [268, 419] on textarea at bounding box center [305, 404] width 262 height 47
paste textarea "**********"
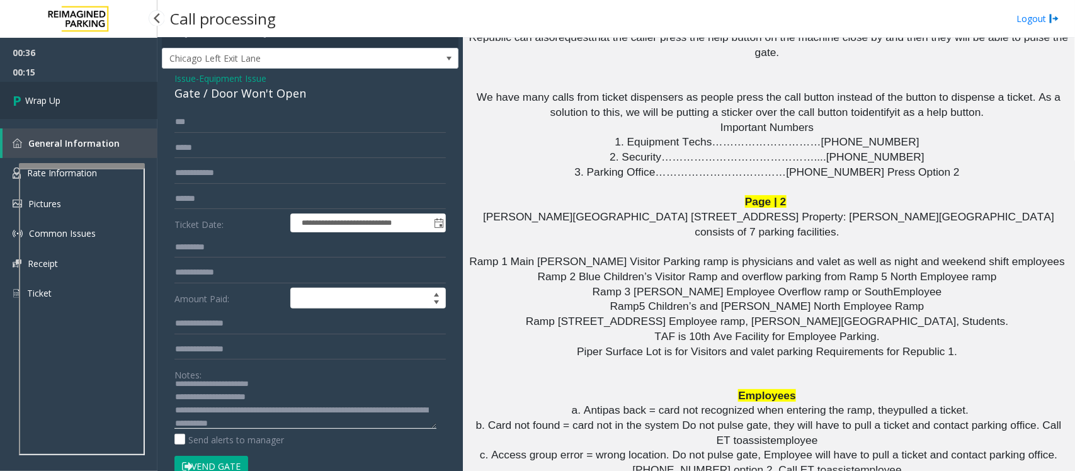
type textarea "**********"
click at [60, 101] on span "Wrap Up" at bounding box center [42, 100] width 35 height 13
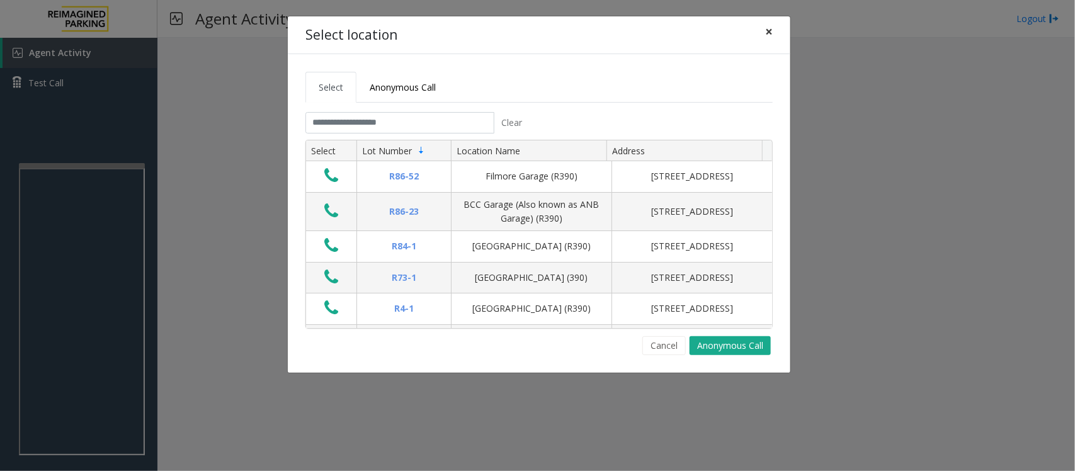
click at [769, 30] on span "×" at bounding box center [769, 32] width 8 height 18
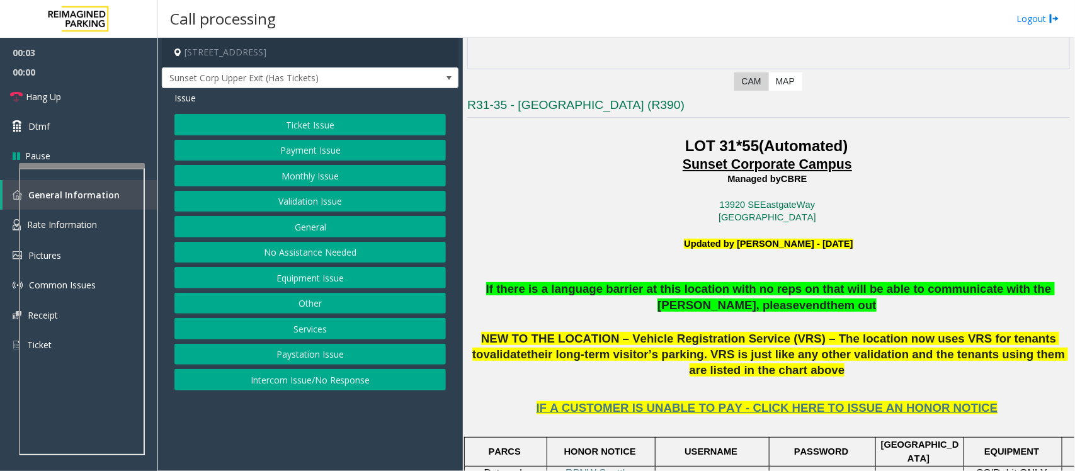
scroll to position [236, 0]
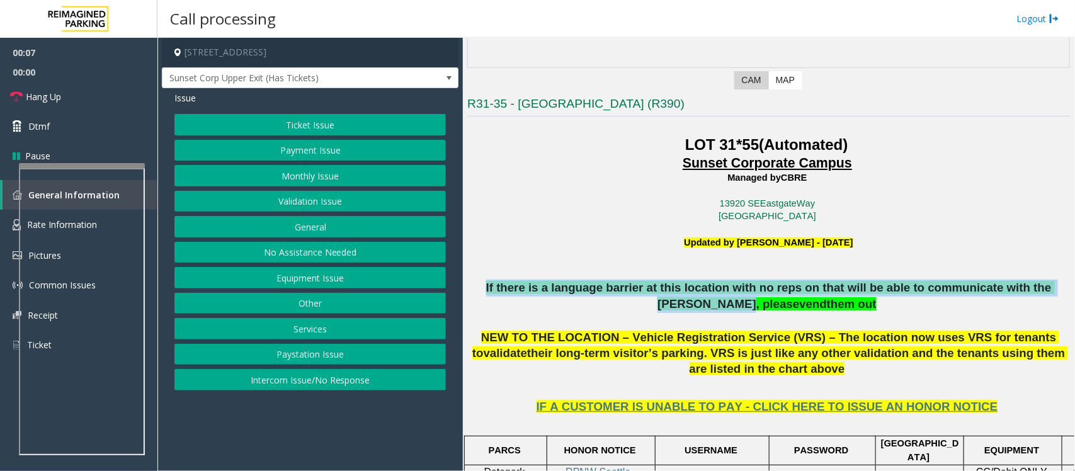
drag, startPoint x: 478, startPoint y: 288, endPoint x: 1046, endPoint y: 291, distance: 567.2
click at [1046, 291] on span "If there is a language barrier at this location with no reps on that will be ab…" at bounding box center [770, 296] width 568 height 30
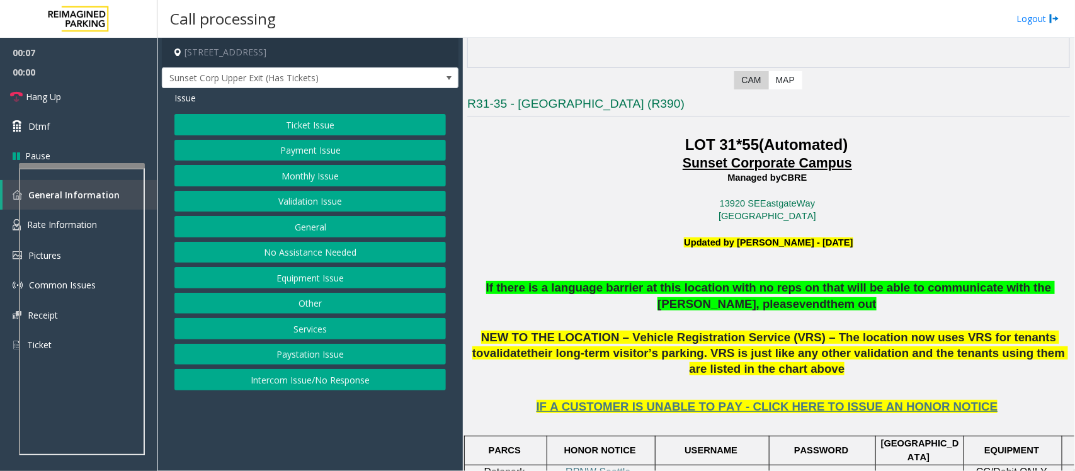
click at [889, 332] on span "NEW TO THE LOCATION – Vehicle Registration Service (VRS) – The location now use…" at bounding box center [765, 344] width 587 height 29
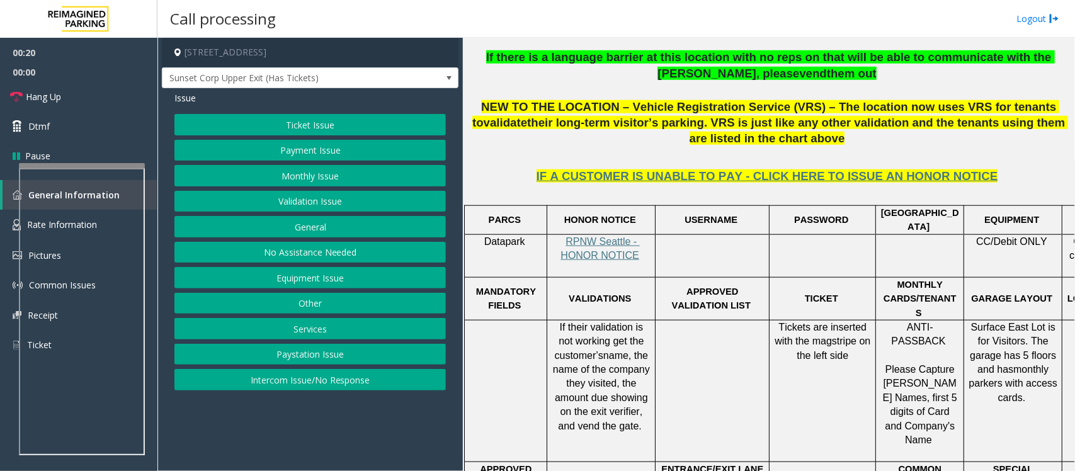
scroll to position [472, 0]
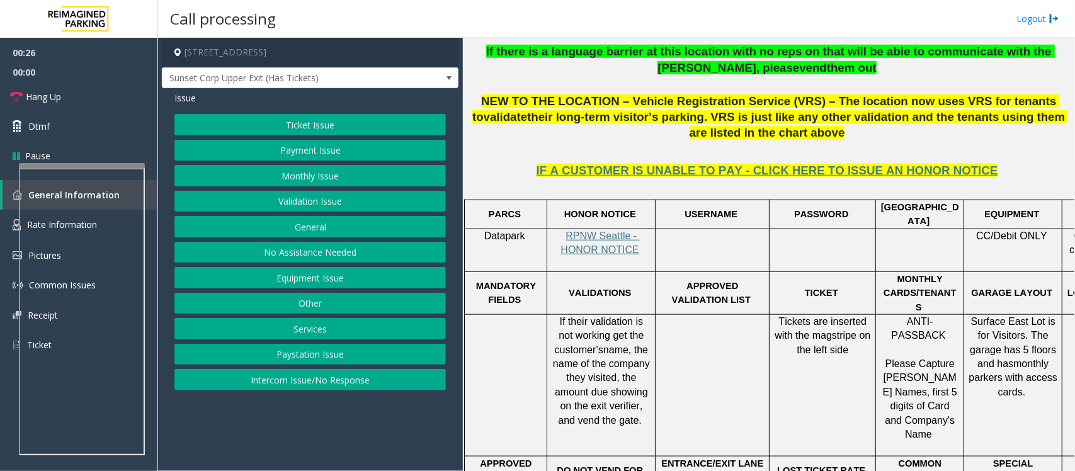
click at [340, 274] on button "Equipment Issue" at bounding box center [309, 277] width 271 height 21
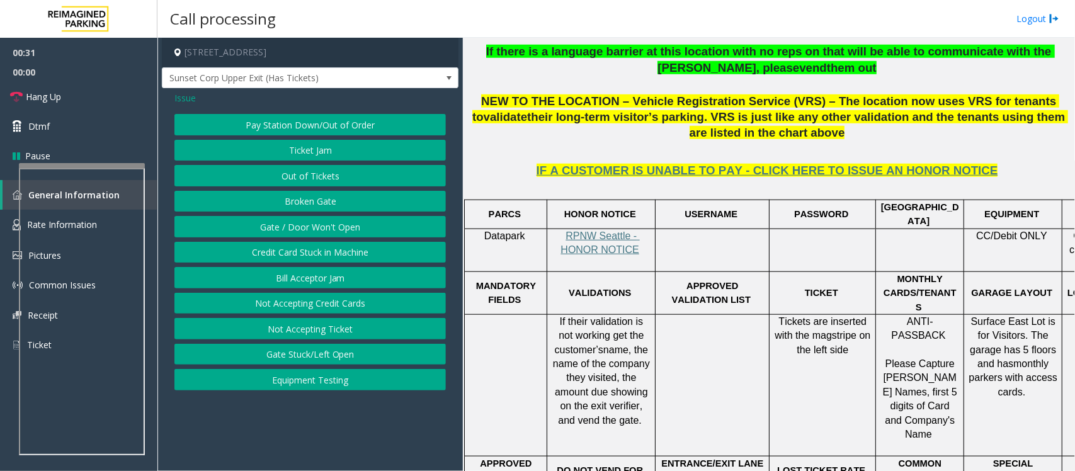
click at [328, 230] on button "Gate / Door Won't Open" at bounding box center [309, 226] width 271 height 21
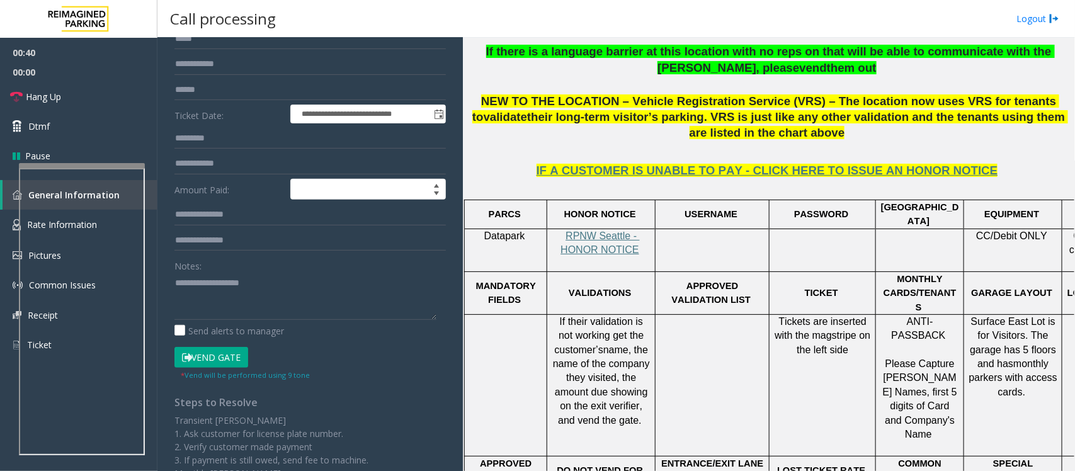
scroll to position [157, 0]
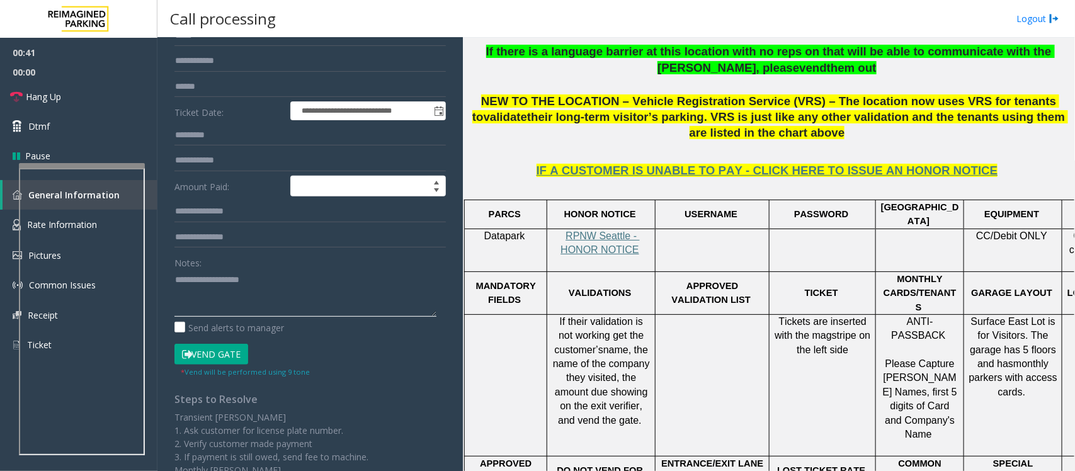
click at [176, 277] on textarea at bounding box center [305, 292] width 262 height 47
paste textarea "**********"
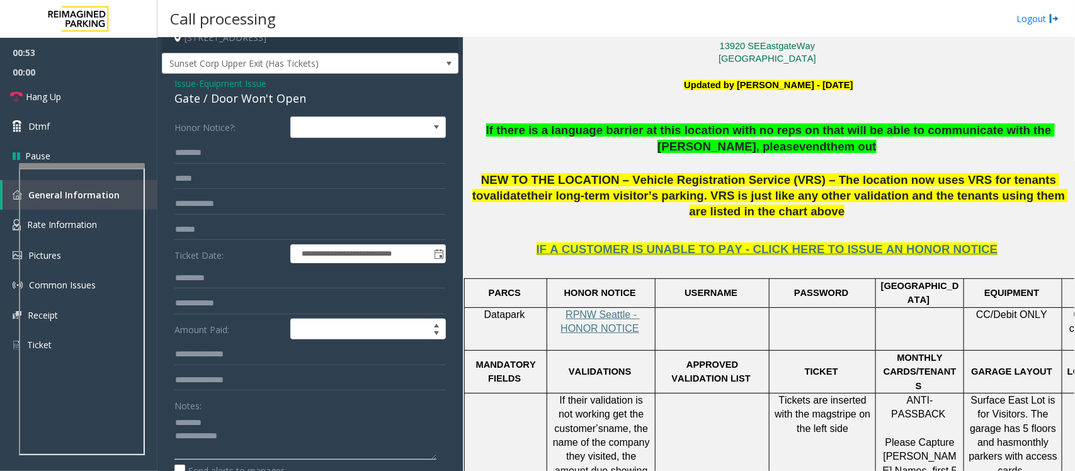
scroll to position [0, 0]
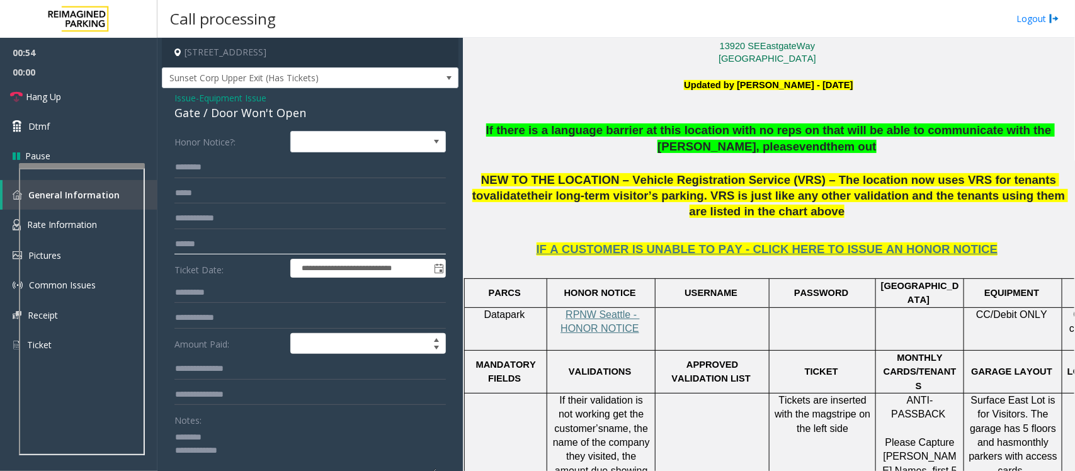
click at [212, 244] on input "text" at bounding box center [309, 244] width 271 height 21
click at [227, 436] on textarea at bounding box center [305, 450] width 262 height 47
paste textarea "**********"
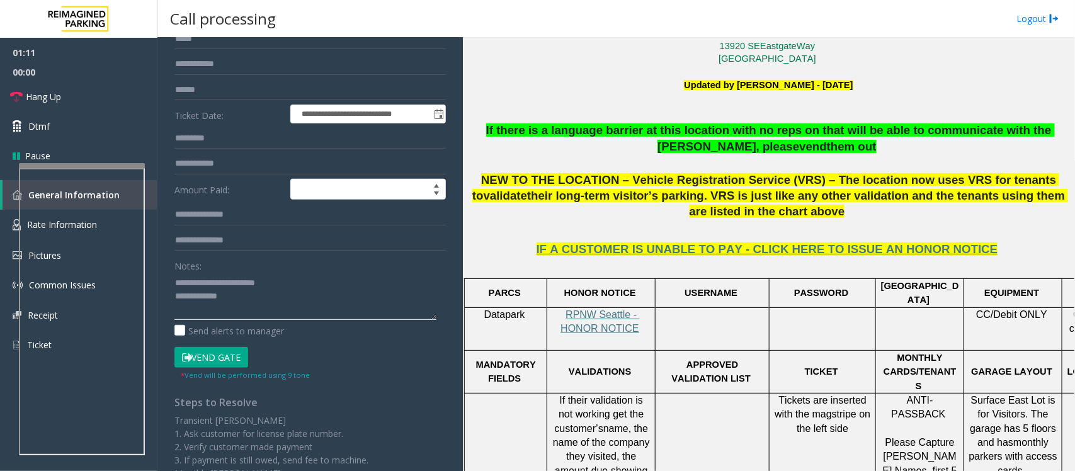
scroll to position [157, 0]
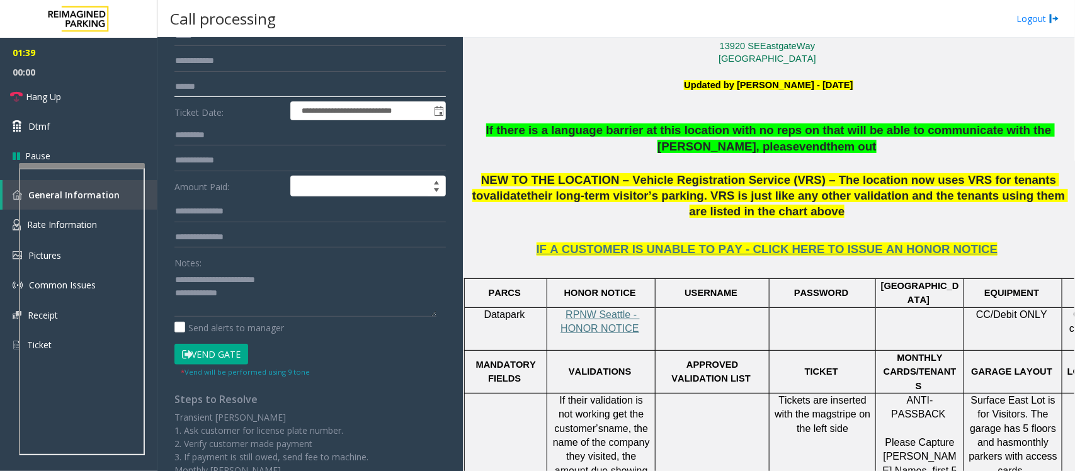
click at [227, 93] on input "text" at bounding box center [309, 86] width 271 height 21
click at [238, 302] on textarea at bounding box center [305, 292] width 262 height 47
click at [231, 354] on button "Vend Gate" at bounding box center [211, 354] width 74 height 21
click at [28, 104] on link "Hang Up" at bounding box center [78, 97] width 157 height 30
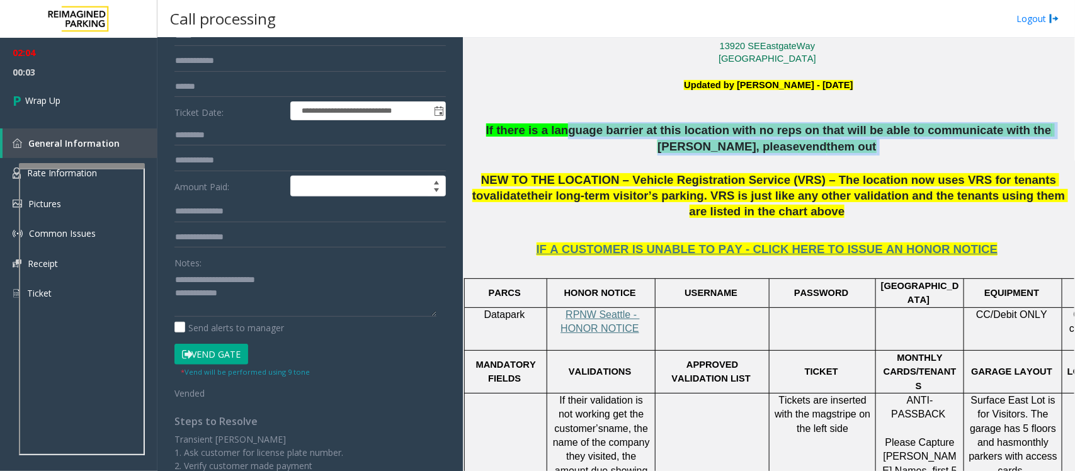
drag, startPoint x: 549, startPoint y: 136, endPoint x: 906, endPoint y: 144, distance: 357.6
click at [906, 144] on p "If there is a language barrier at this location with no reps on that will be ab…" at bounding box center [768, 138] width 602 height 33
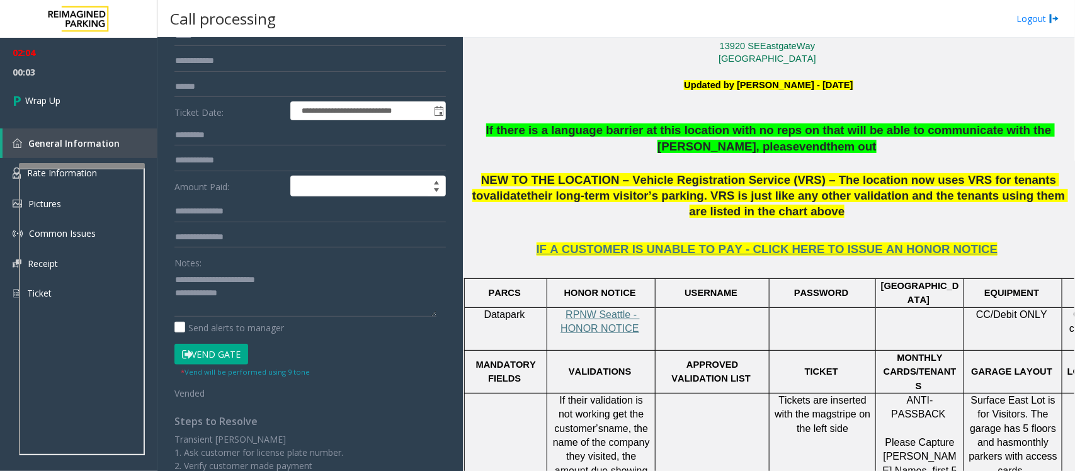
click at [847, 159] on p at bounding box center [768, 163] width 602 height 17
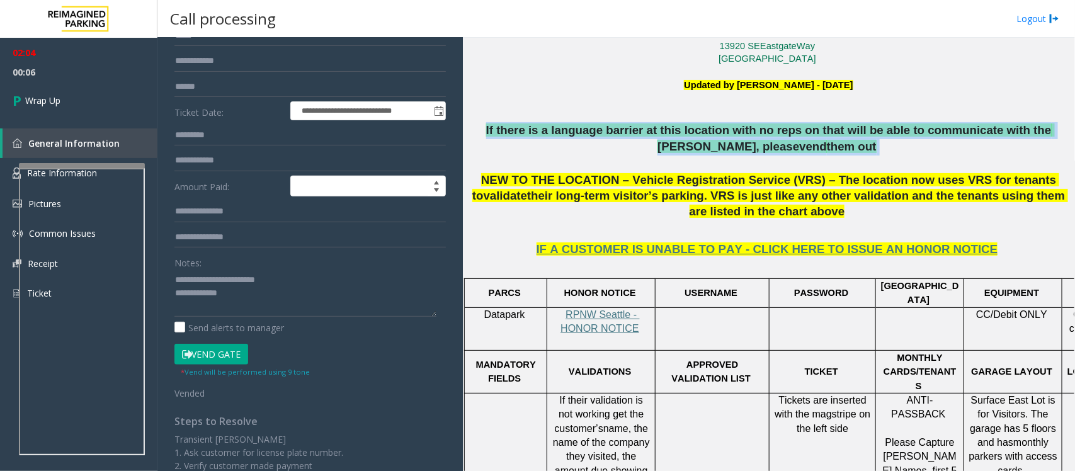
drag, startPoint x: 470, startPoint y: 137, endPoint x: 834, endPoint y: 147, distance: 364.6
click at [834, 147] on p "If there is a language barrier at this location with no reps on that will be ab…" at bounding box center [768, 138] width 602 height 33
copy p "If there is a language barrier at this location with no reps on that will be ab…"
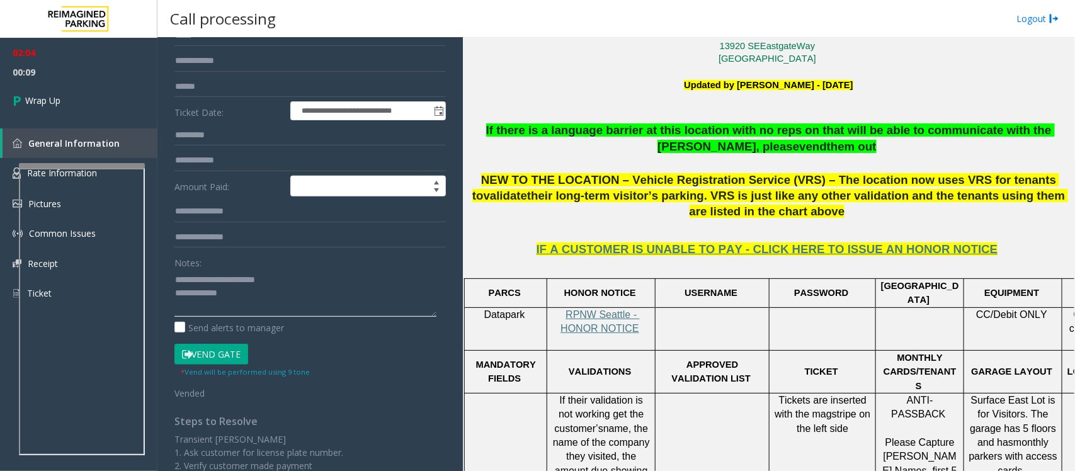
click at [240, 291] on textarea at bounding box center [305, 292] width 262 height 47
paste textarea "**********"
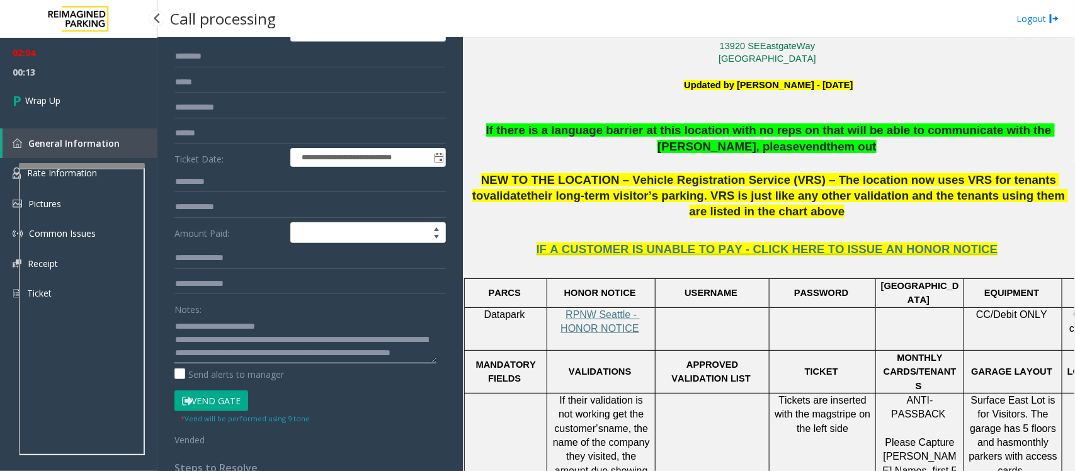
scroll to position [0, 0]
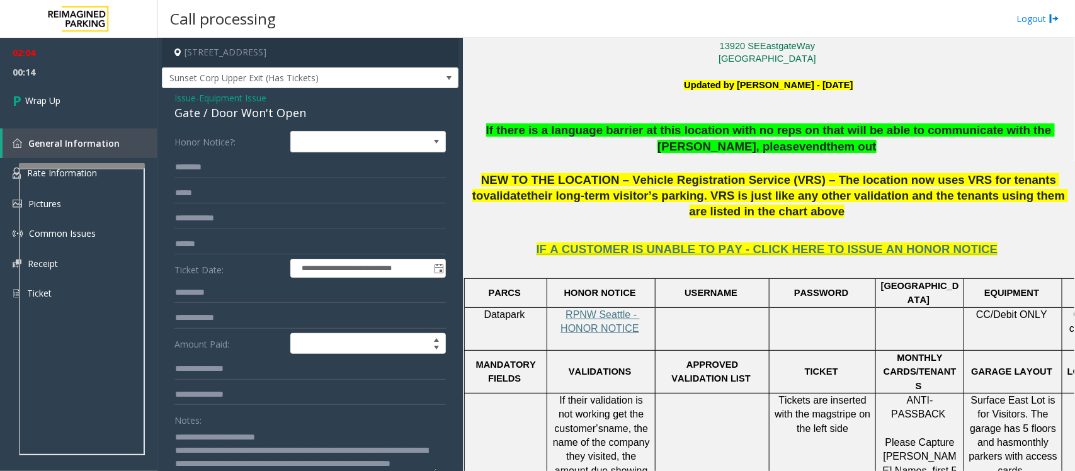
type textarea "**********"
click at [205, 167] on input "text" at bounding box center [309, 167] width 271 height 21
type input "**"
click at [210, 244] on input "text" at bounding box center [309, 244] width 271 height 21
type input "**"
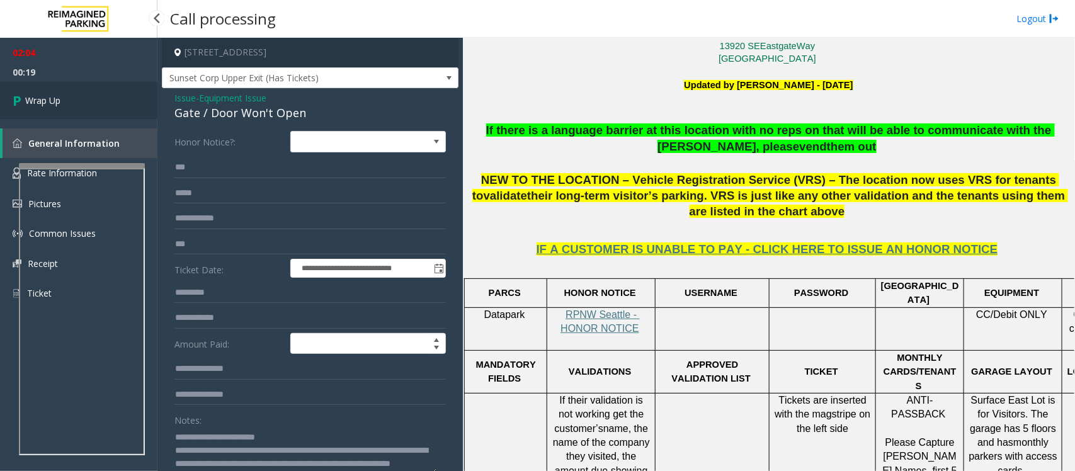
click at [94, 99] on link "Wrap Up" at bounding box center [78, 100] width 157 height 37
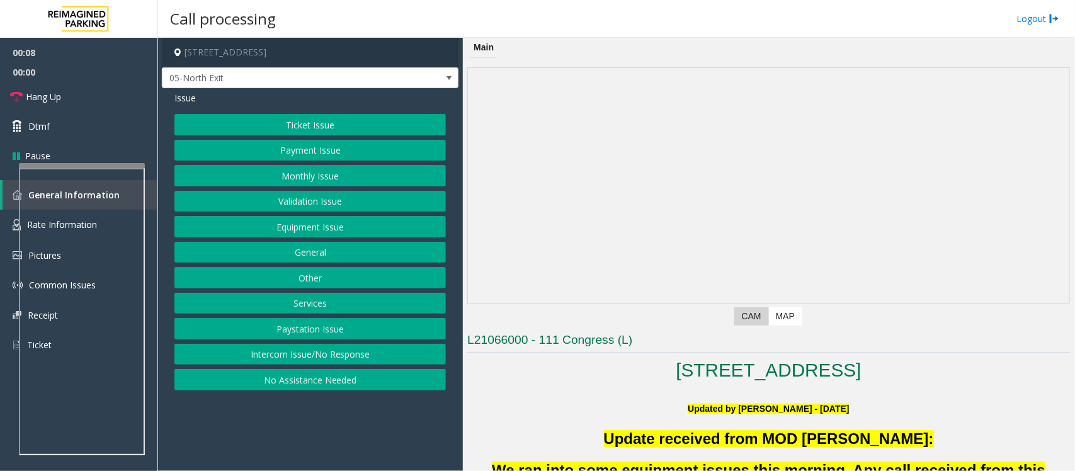
click at [363, 193] on button "Validation Issue" at bounding box center [309, 201] width 271 height 21
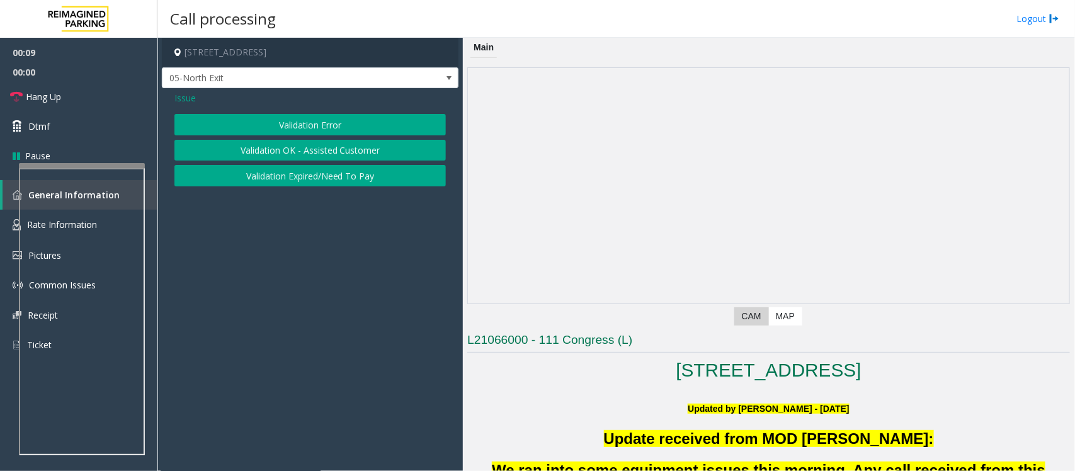
click at [327, 127] on button "Validation Error" at bounding box center [309, 124] width 271 height 21
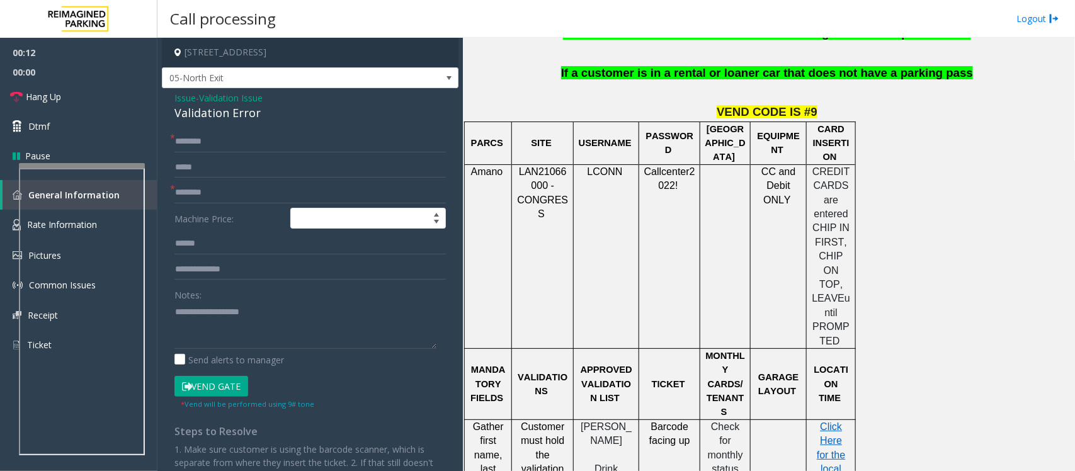
scroll to position [1102, 0]
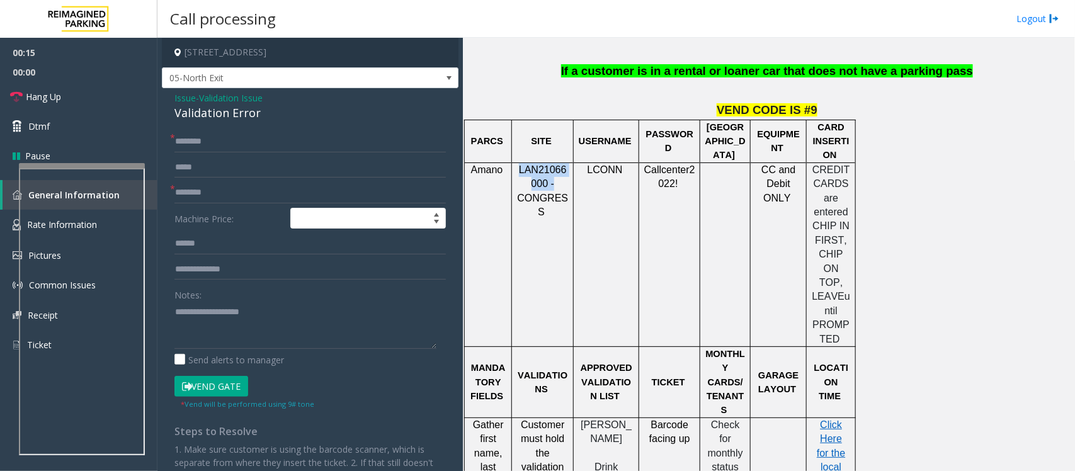
copy span "LAN21066000 -"
drag, startPoint x: 559, startPoint y: 164, endPoint x: 519, endPoint y: 147, distance: 43.1
click at [519, 163] on p "LAN21066000 - CONGRESS" at bounding box center [542, 191] width 52 height 57
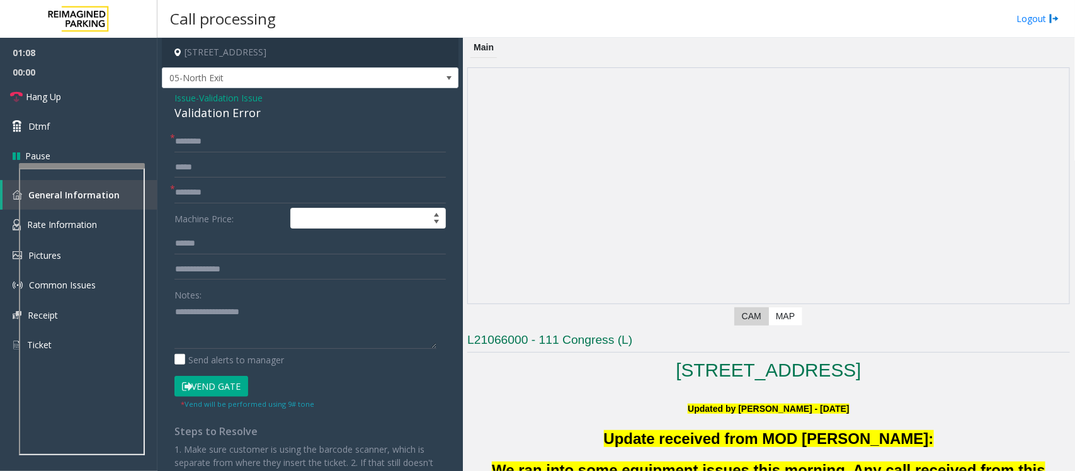
scroll to position [157, 0]
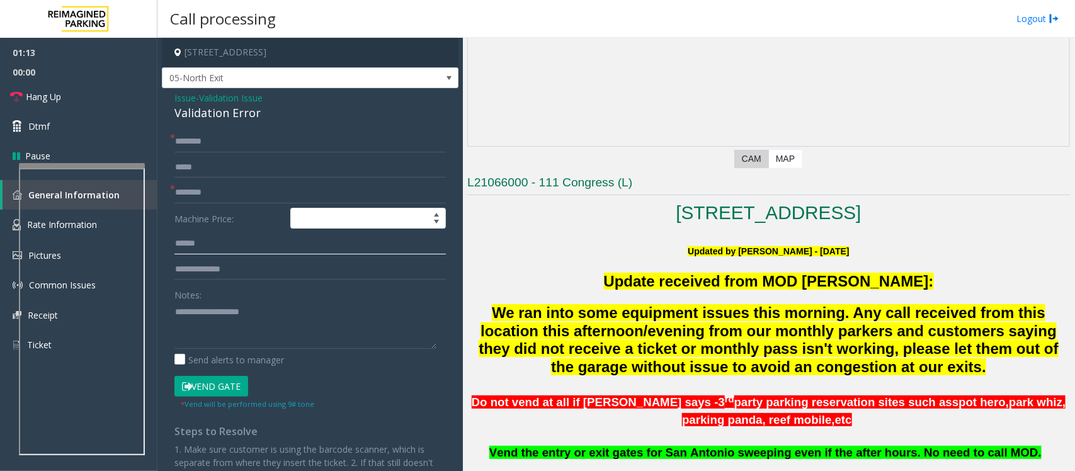
click at [194, 246] on input "text" at bounding box center [309, 243] width 271 height 21
click at [205, 243] on input "text" at bounding box center [309, 243] width 271 height 21
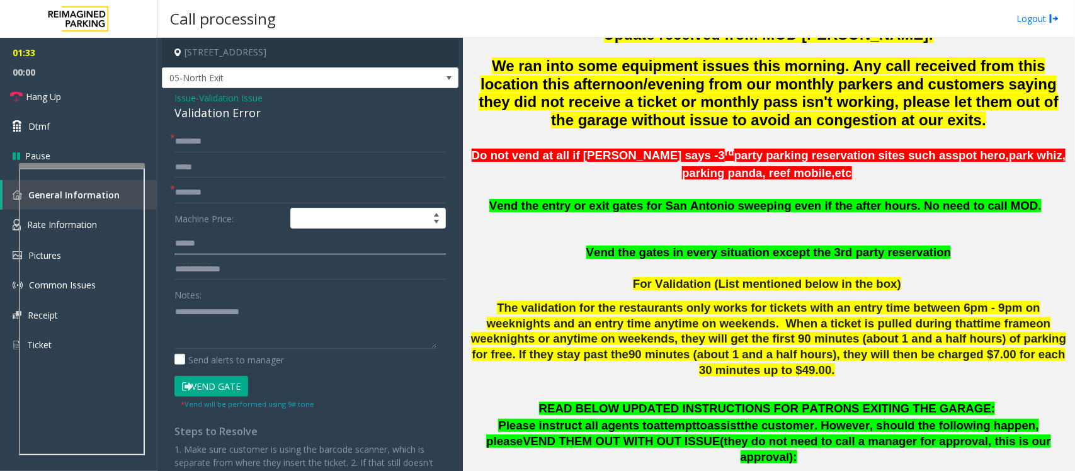
scroll to position [472, 0]
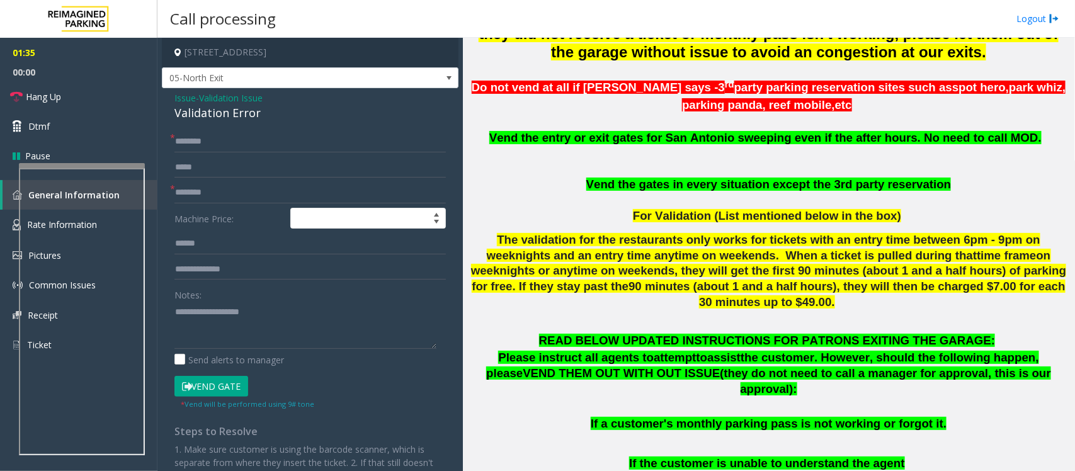
drag, startPoint x: 561, startPoint y: 153, endPoint x: 747, endPoint y: 152, distance: 185.1
click at [747, 152] on p at bounding box center [768, 154] width 602 height 16
click at [747, 159] on p at bounding box center [768, 154] width 602 height 16
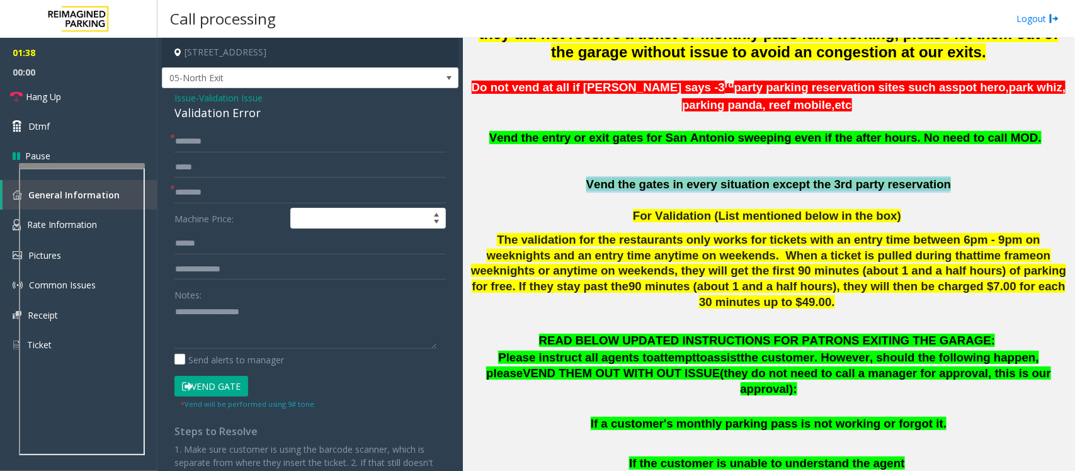
drag, startPoint x: 590, startPoint y: 183, endPoint x: 928, endPoint y: 197, distance: 338.3
click at [928, 193] on p "Vend the gates in every situation except the 3rd party reservation" at bounding box center [768, 184] width 602 height 16
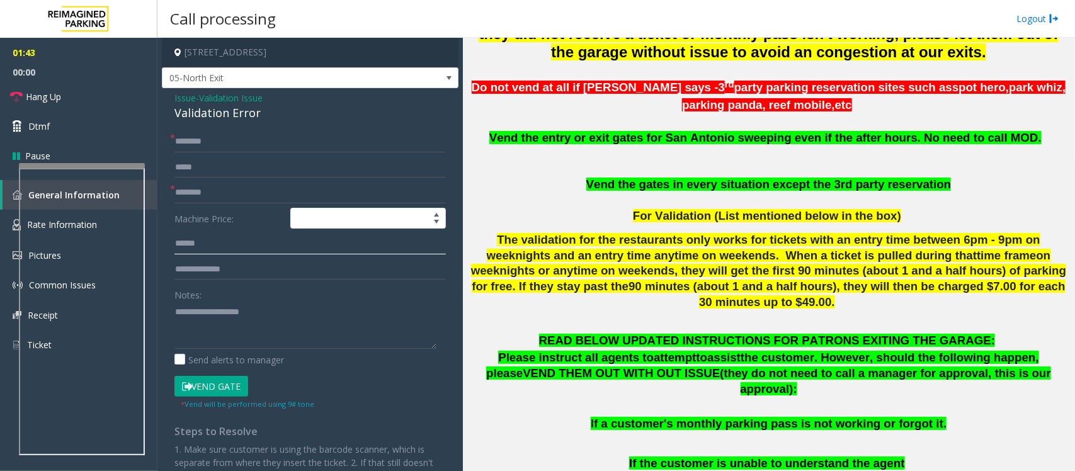
click at [201, 252] on input "text" at bounding box center [309, 243] width 271 height 21
type input "*****"
click at [225, 275] on input "text" at bounding box center [309, 269] width 271 height 21
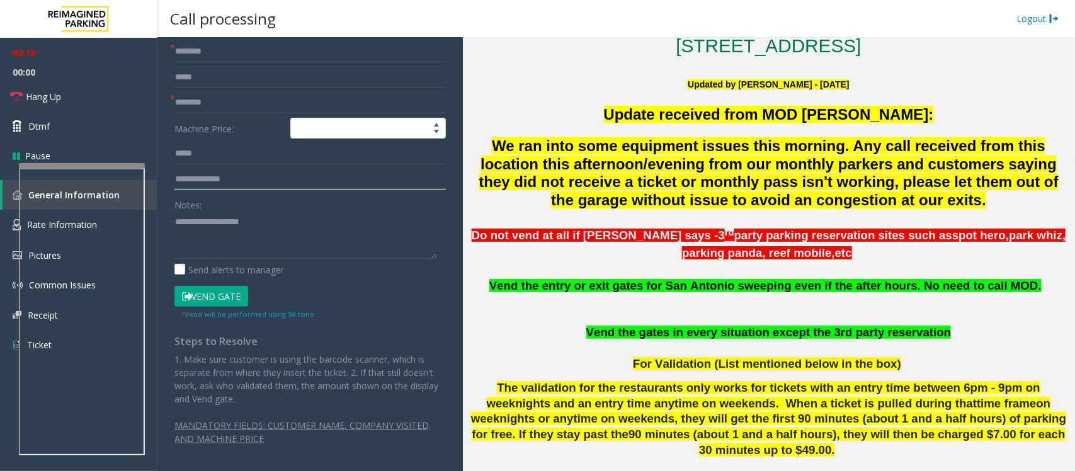
scroll to position [315, 0]
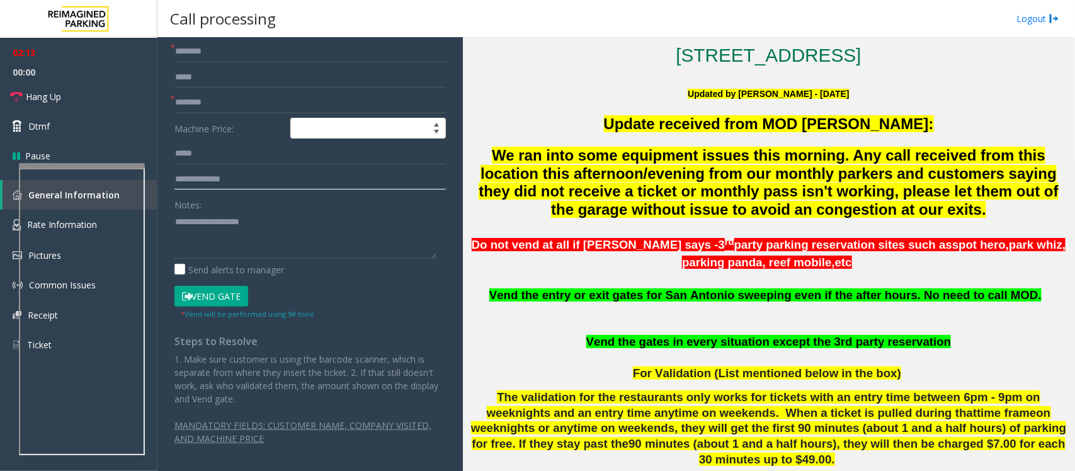
click at [214, 179] on input "text" at bounding box center [309, 179] width 271 height 21
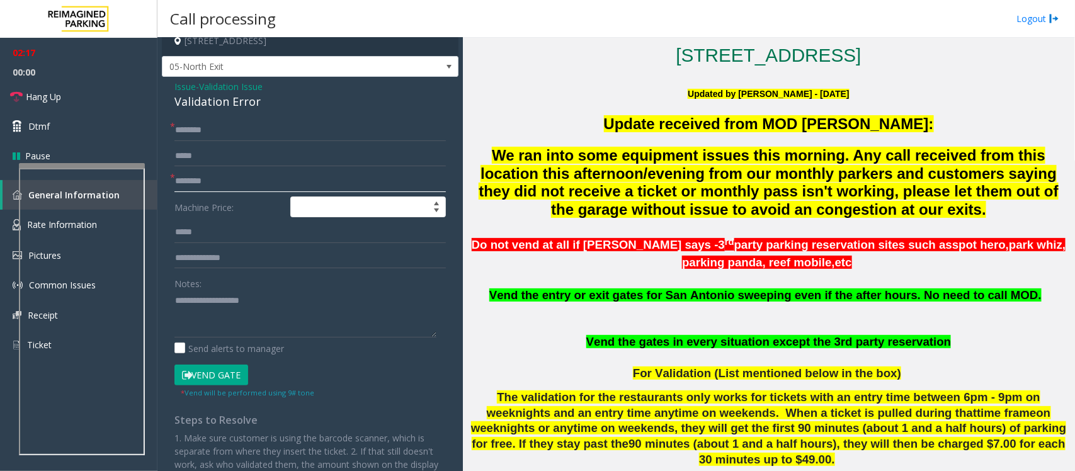
click at [214, 179] on input "text" at bounding box center [309, 181] width 271 height 21
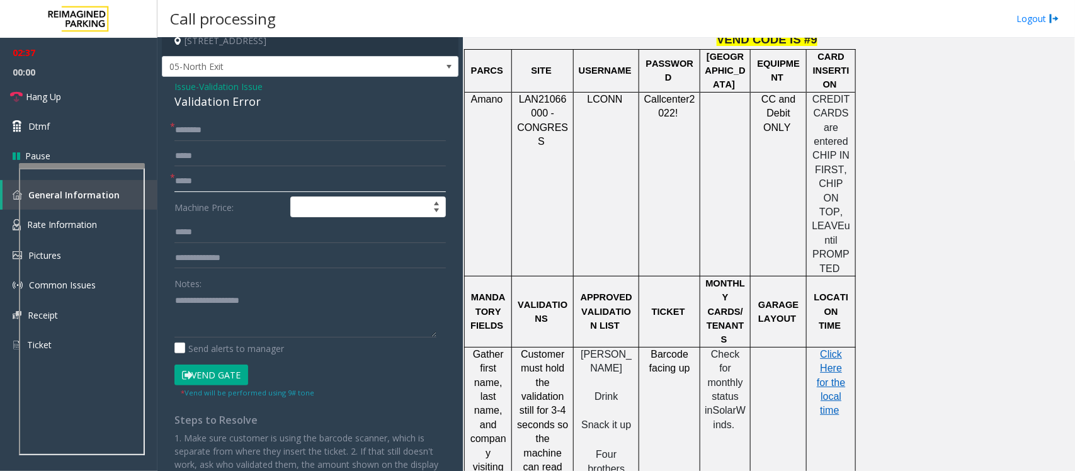
scroll to position [1259, 0]
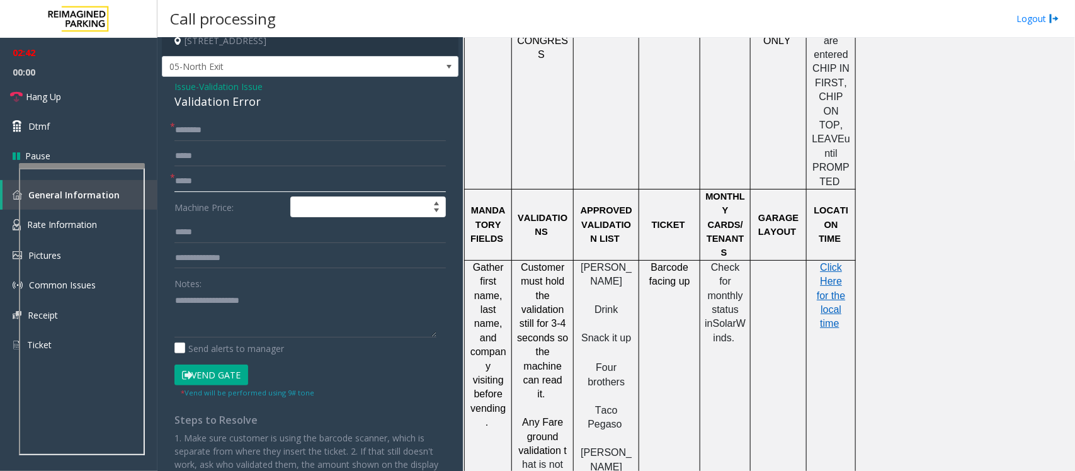
click at [206, 178] on input "****" at bounding box center [309, 181] width 271 height 21
type input "****"
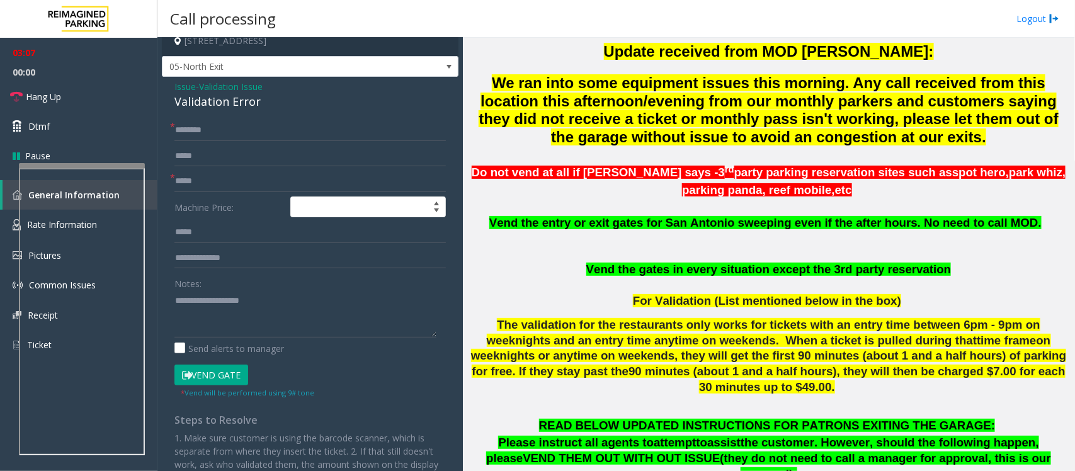
scroll to position [393, 0]
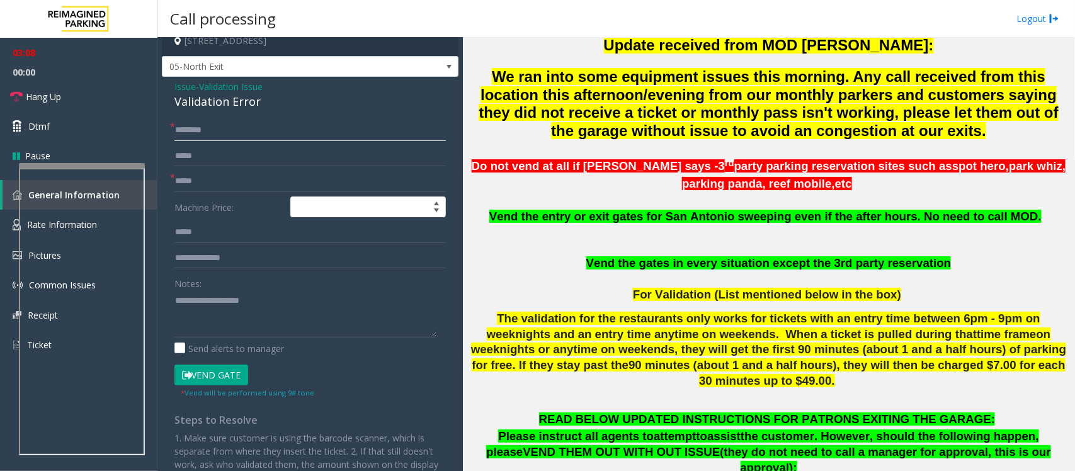
click at [230, 128] on input "text" at bounding box center [309, 130] width 271 height 21
type input "*"
type input "******"
click at [191, 375] on icon at bounding box center [187, 375] width 10 height 9
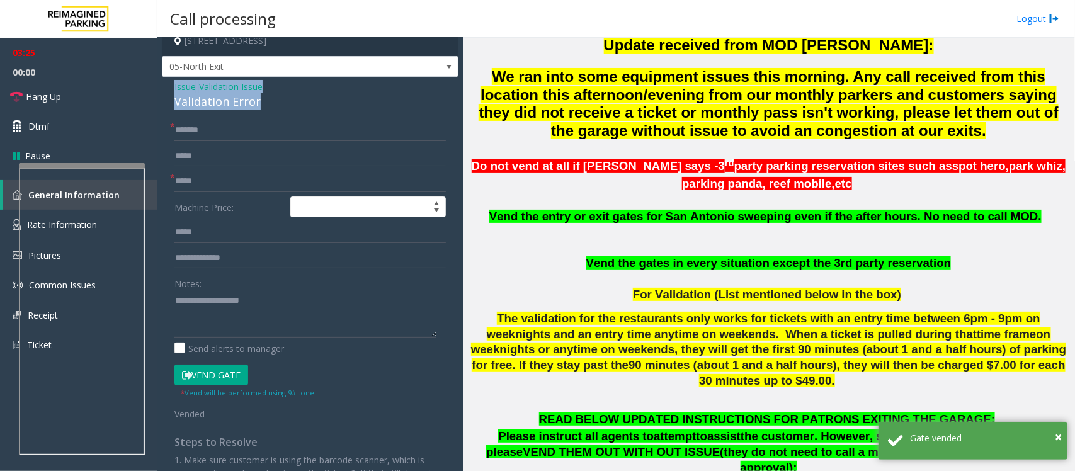
copy div "Issue - Validation Issue Validation Error"
drag, startPoint x: 269, startPoint y: 99, endPoint x: 171, endPoint y: 87, distance: 99.0
click at [171, 87] on div "Issue - Validation Issue Validation Error * ****** * **** Machine Price: ***** …" at bounding box center [310, 324] width 296 height 494
click at [193, 294] on textarea at bounding box center [305, 313] width 262 height 47
paste textarea "**********"
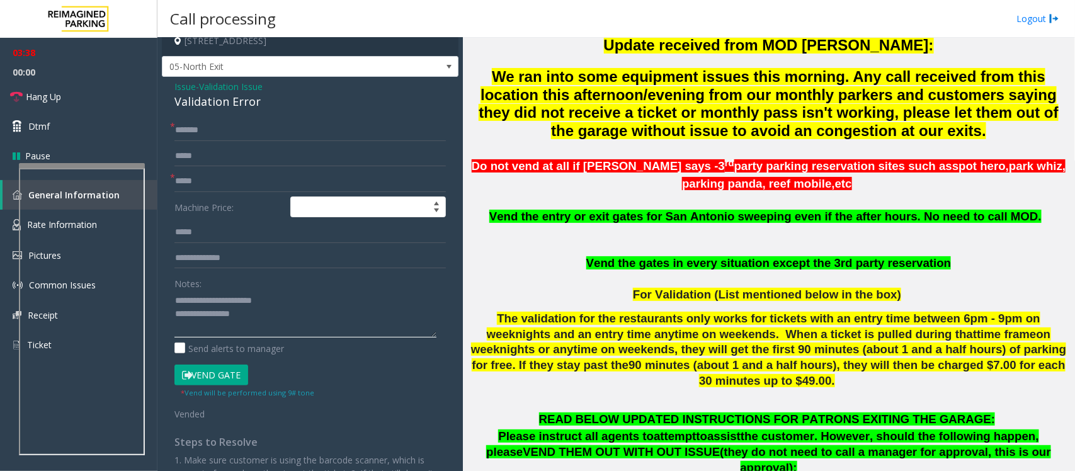
click at [184, 330] on textarea at bounding box center [305, 313] width 262 height 47
paste textarea "**********"
click at [242, 331] on textarea at bounding box center [305, 313] width 262 height 47
paste textarea "**********"
type textarea "**********"
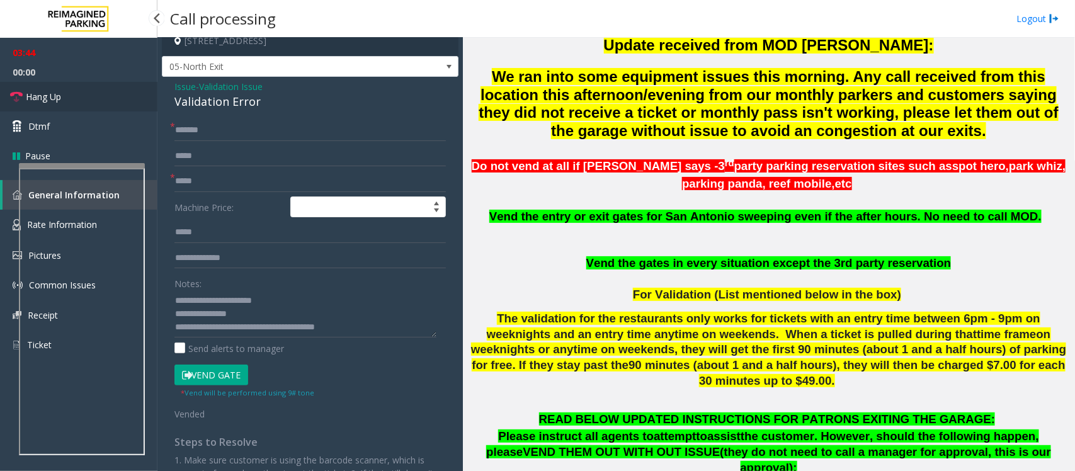
click at [27, 101] on span "Hang Up" at bounding box center [43, 96] width 35 height 13
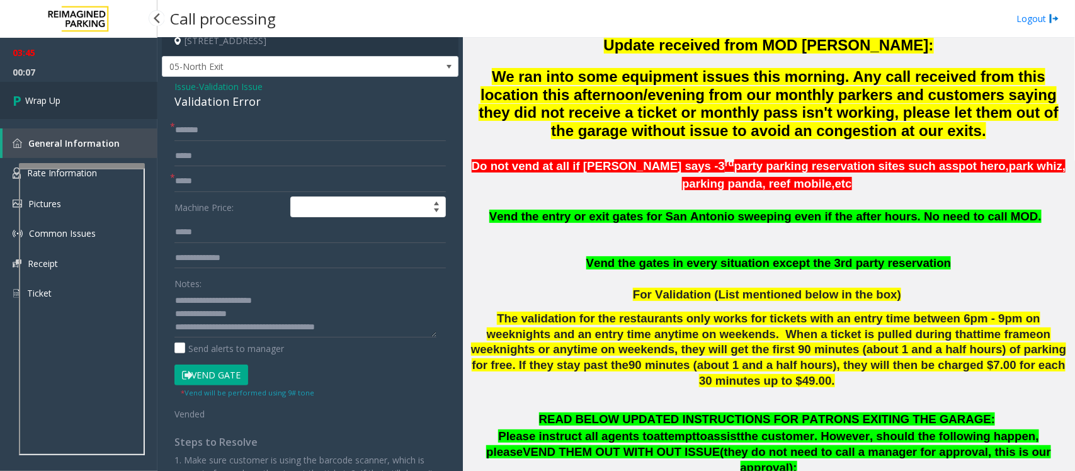
click at [89, 110] on link "Wrap Up" at bounding box center [78, 100] width 157 height 37
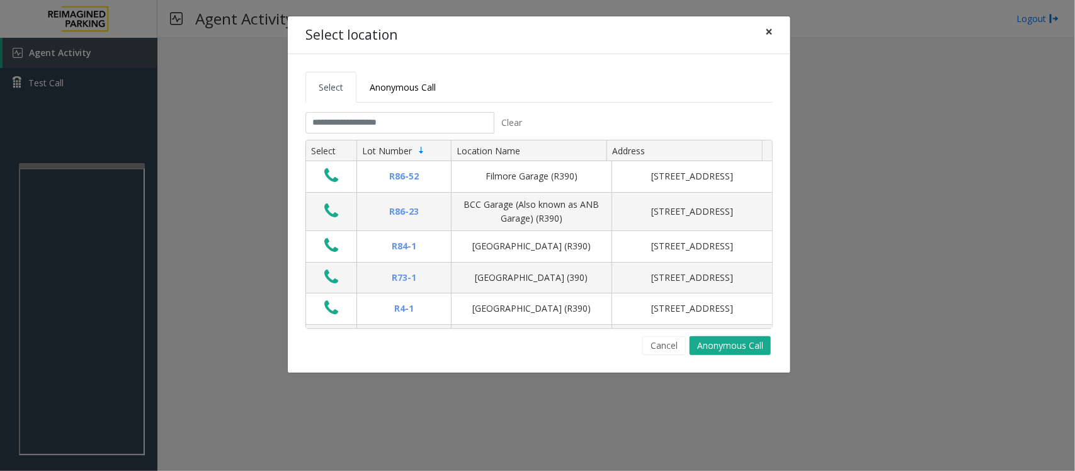
click at [772, 35] on span "×" at bounding box center [769, 32] width 8 height 18
click at [447, 125] on input "text" at bounding box center [399, 122] width 189 height 21
click at [344, 121] on input "text" at bounding box center [399, 122] width 189 height 21
click at [350, 120] on input "text" at bounding box center [399, 122] width 189 height 21
click at [772, 29] on span "×" at bounding box center [769, 32] width 8 height 18
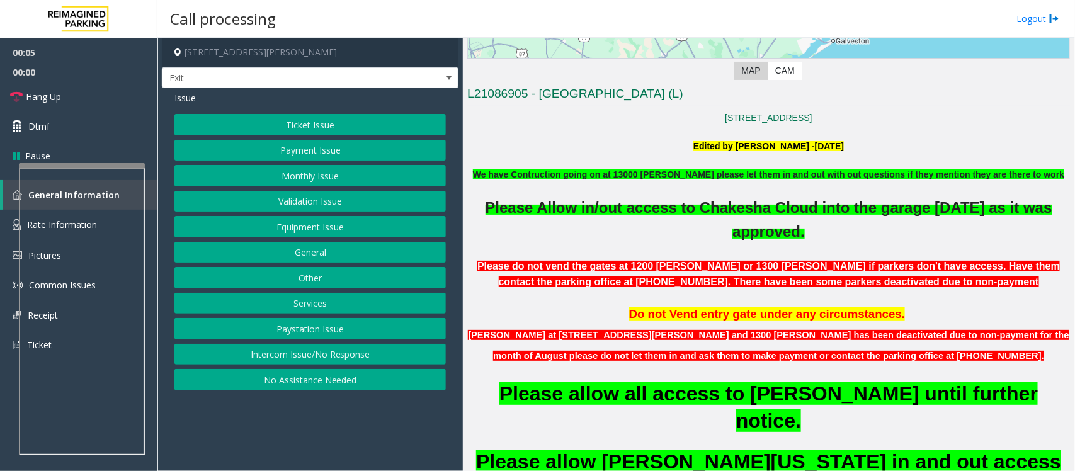
scroll to position [315, 0]
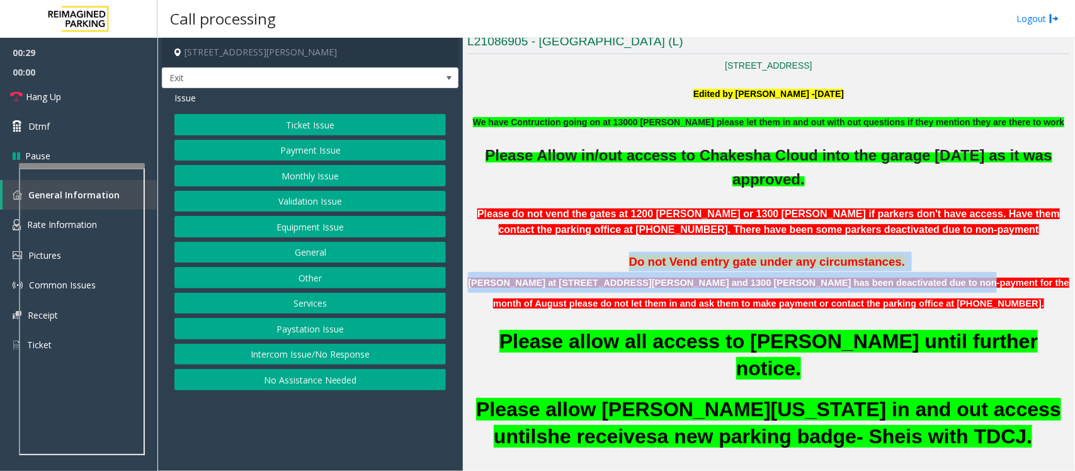
drag, startPoint x: 599, startPoint y: 265, endPoint x: 877, endPoint y: 272, distance: 277.7
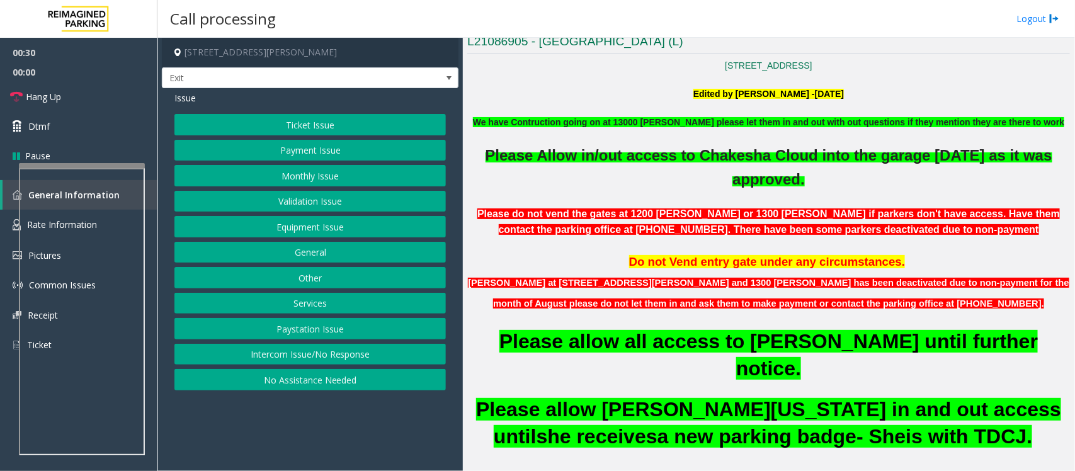
click at [911, 300] on p "[PERSON_NAME] at [STREET_ADDRESS][PERSON_NAME] and 1300 [PERSON_NAME] has been …" at bounding box center [768, 293] width 602 height 42
click at [321, 127] on button "Ticket Issue" at bounding box center [309, 124] width 271 height 21
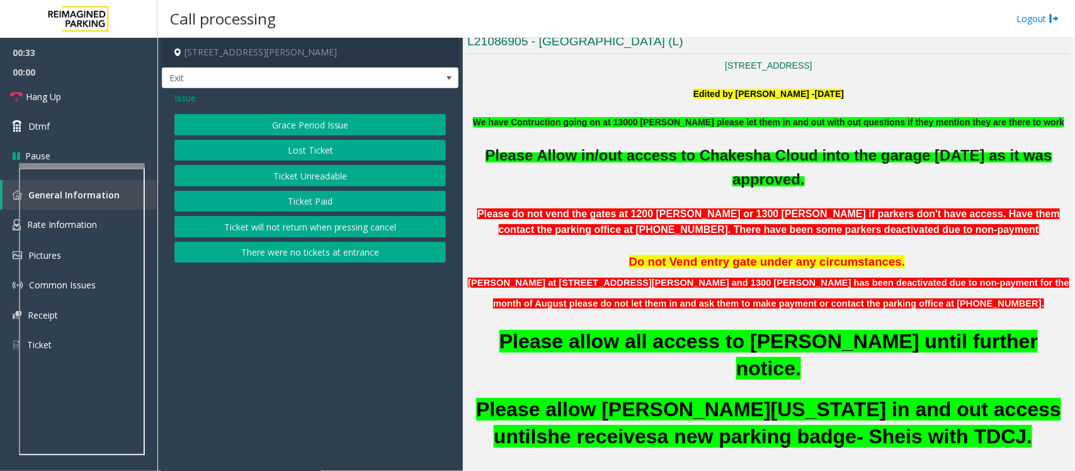
click at [320, 171] on button "Ticket Unreadable" at bounding box center [309, 175] width 271 height 21
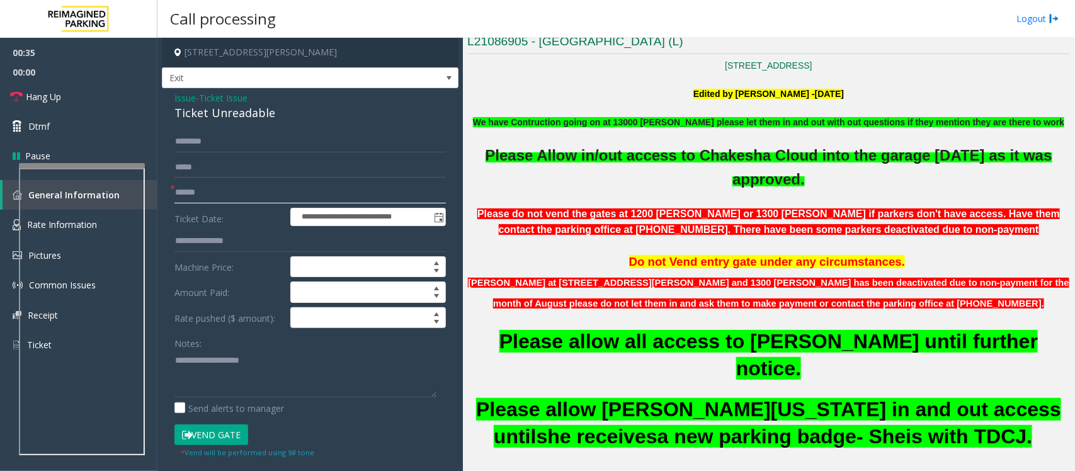
click at [239, 189] on input "text" at bounding box center [309, 192] width 271 height 21
click at [240, 95] on span "Ticket Issue" at bounding box center [223, 97] width 48 height 13
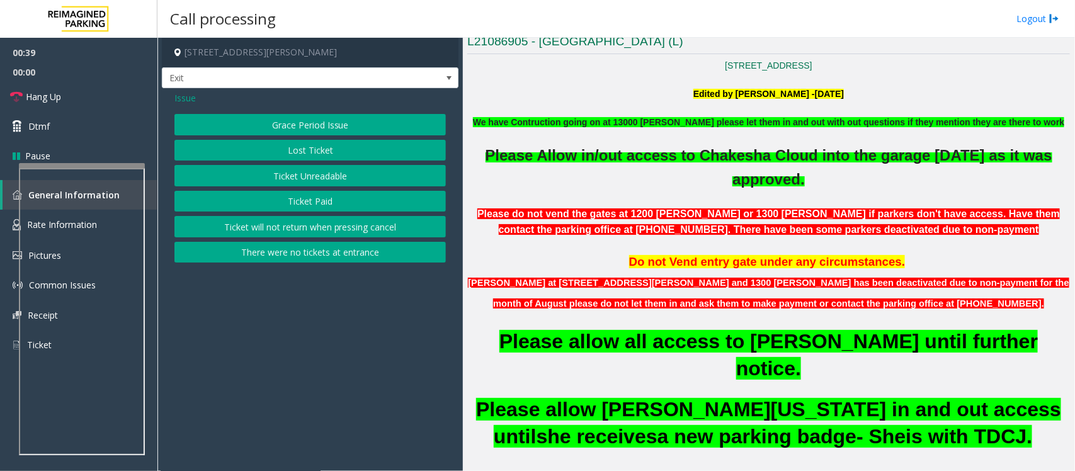
click at [184, 98] on span "Issue" at bounding box center [184, 97] width 21 height 13
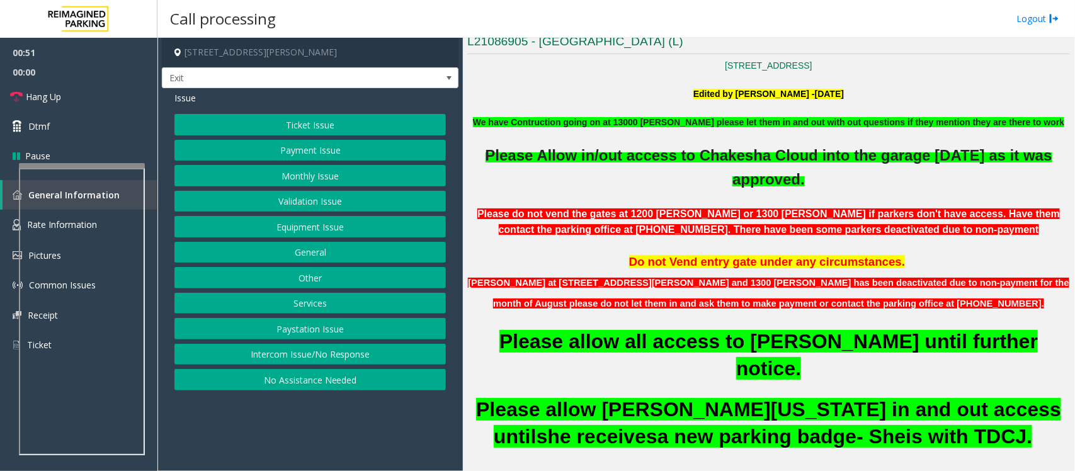
click at [344, 171] on button "Monthly Issue" at bounding box center [309, 175] width 271 height 21
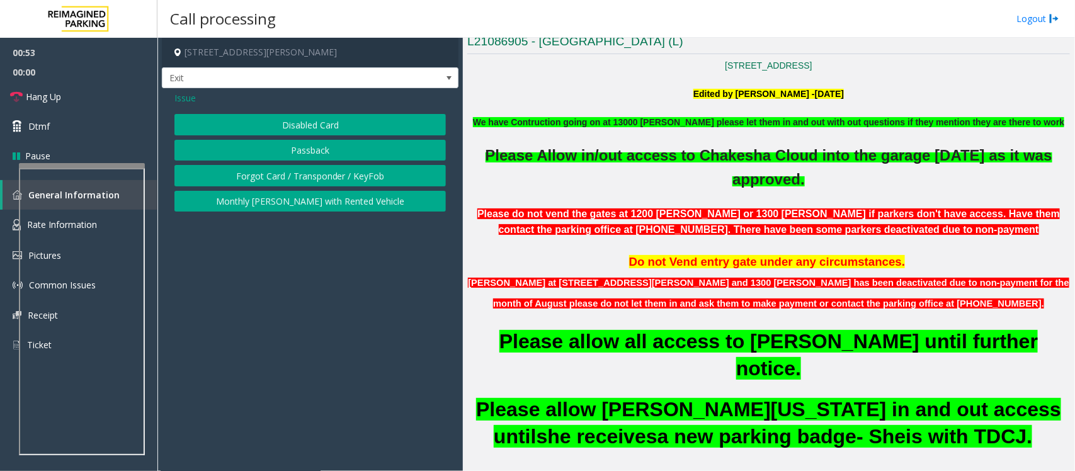
click at [327, 118] on button "Disabled Card" at bounding box center [309, 124] width 271 height 21
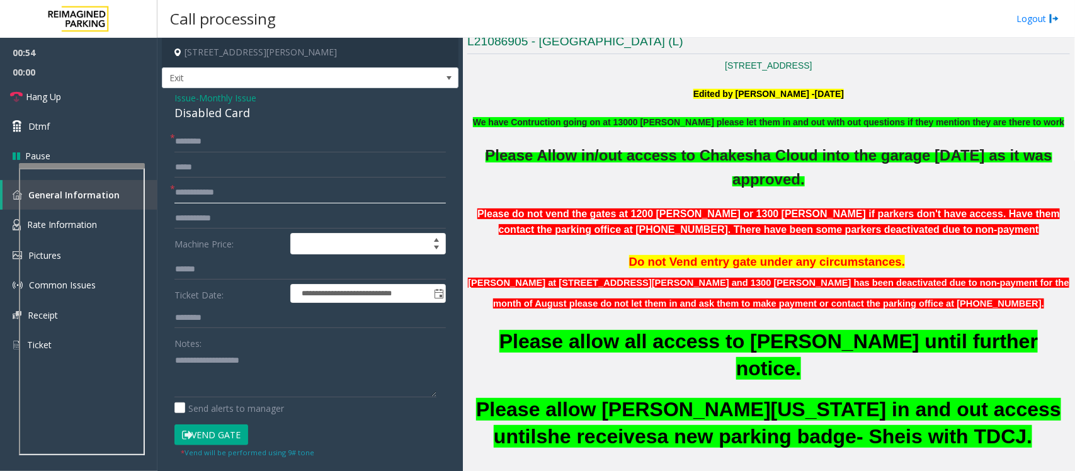
click at [219, 202] on input "text" at bounding box center [309, 192] width 271 height 21
click at [249, 200] on input "**********" at bounding box center [309, 192] width 271 height 21
type input "**********"
click at [193, 147] on input "text" at bounding box center [309, 141] width 271 height 21
type input "**********"
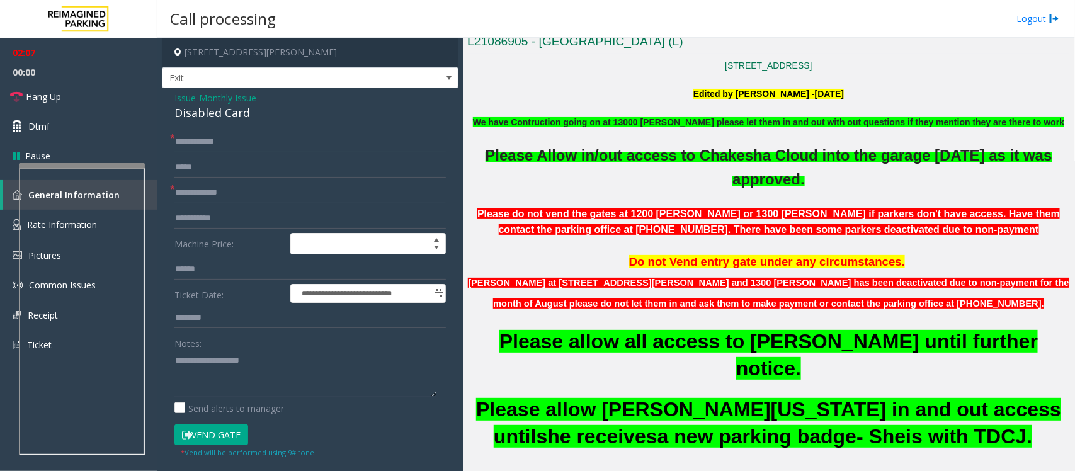
click at [196, 428] on button "Vend Gate" at bounding box center [211, 434] width 74 height 21
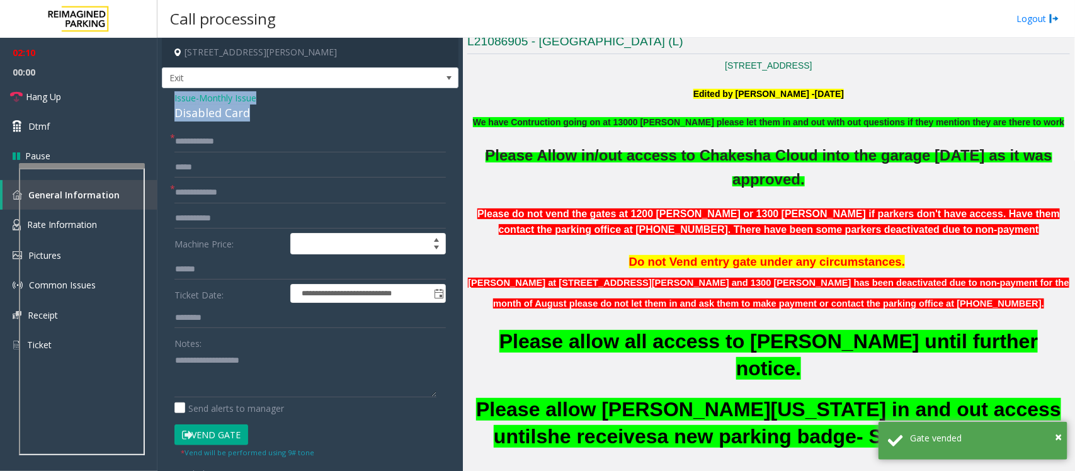
drag, startPoint x: 251, startPoint y: 118, endPoint x: 169, endPoint y: 99, distance: 84.0
click at [169, 99] on div "**********" at bounding box center [310, 438] width 296 height 701
copy div "Issue - Monthly Issue Disabled Card"
click at [208, 365] on textarea at bounding box center [305, 373] width 262 height 47
paste textarea "**********"
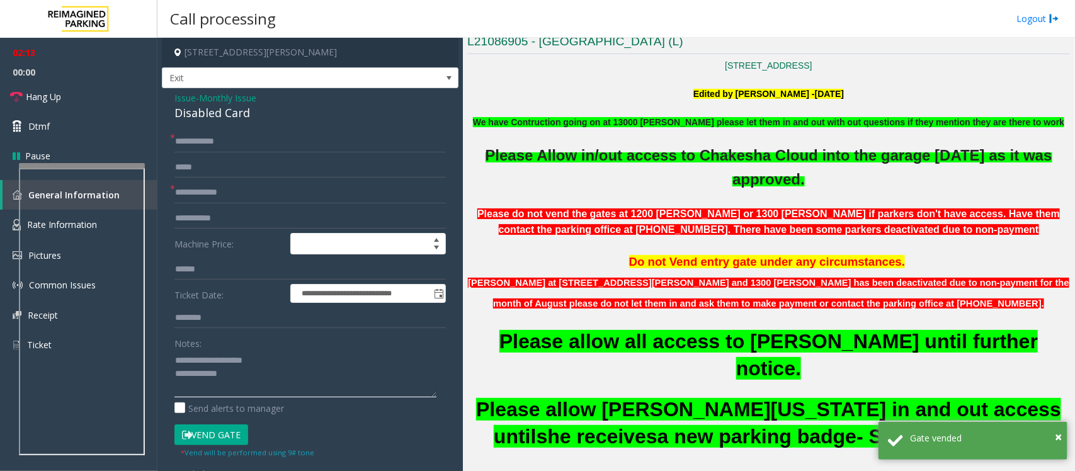
click at [252, 376] on textarea at bounding box center [305, 373] width 262 height 47
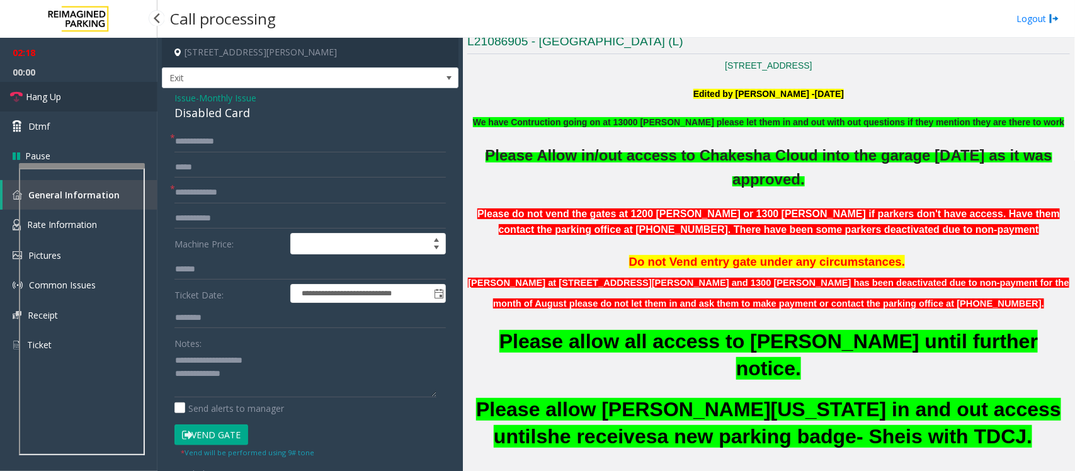
click at [95, 93] on link "Hang Up" at bounding box center [78, 97] width 157 height 30
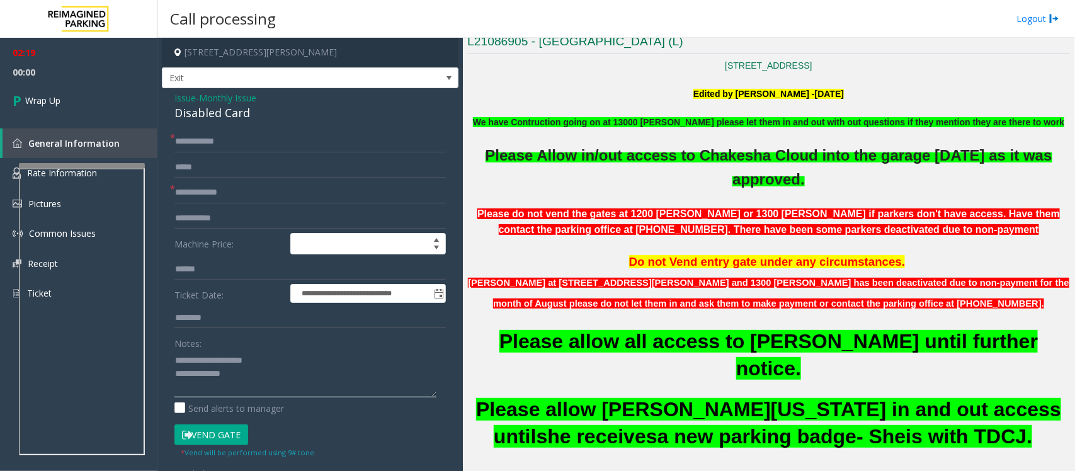
click at [178, 388] on textarea at bounding box center [305, 373] width 262 height 47
paste textarea "**********"
click at [268, 383] on textarea at bounding box center [305, 373] width 262 height 47
paste textarea "**********"
type textarea "**********"
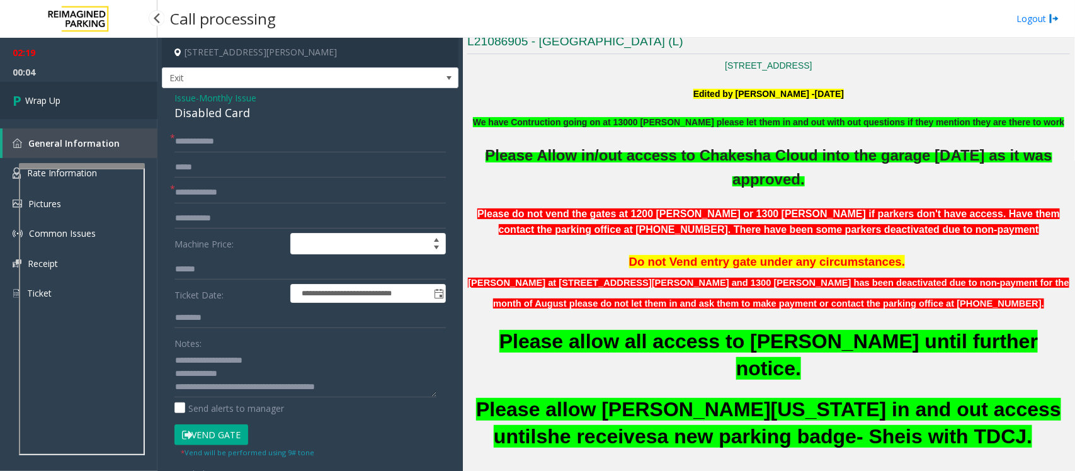
click at [66, 102] on link "Wrap Up" at bounding box center [78, 100] width 157 height 37
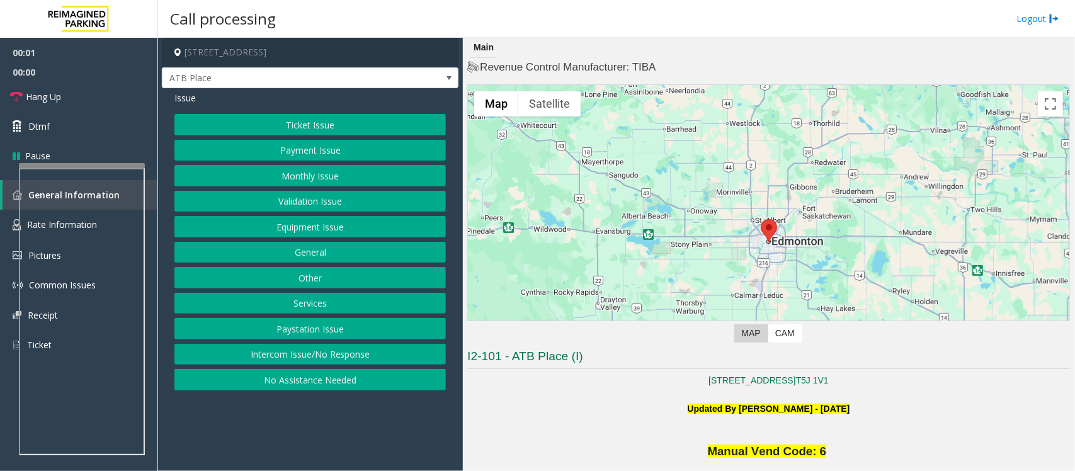
scroll to position [236, 0]
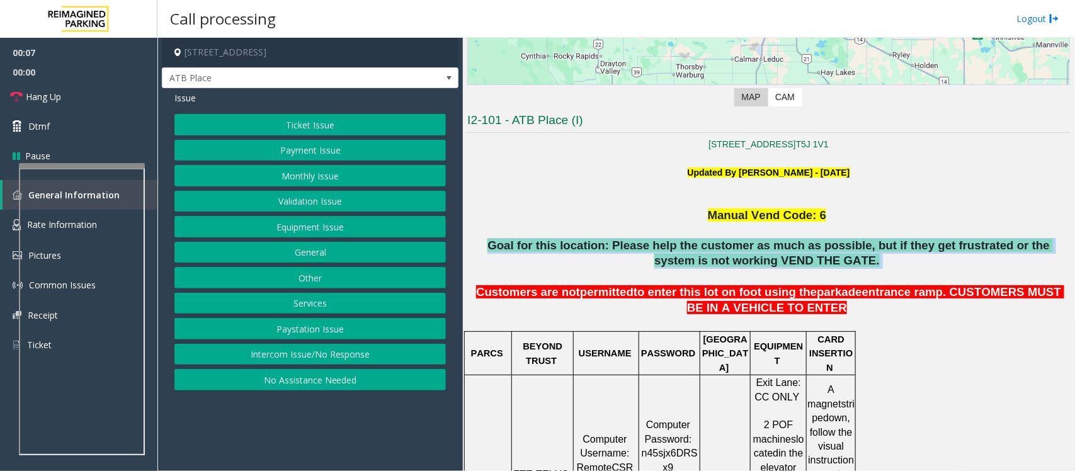
drag, startPoint x: 482, startPoint y: 246, endPoint x: 930, endPoint y: 256, distance: 448.9
click at [930, 256] on p "Goal for this location: Please help the customer as much as possible, but if th…" at bounding box center [768, 261] width 602 height 47
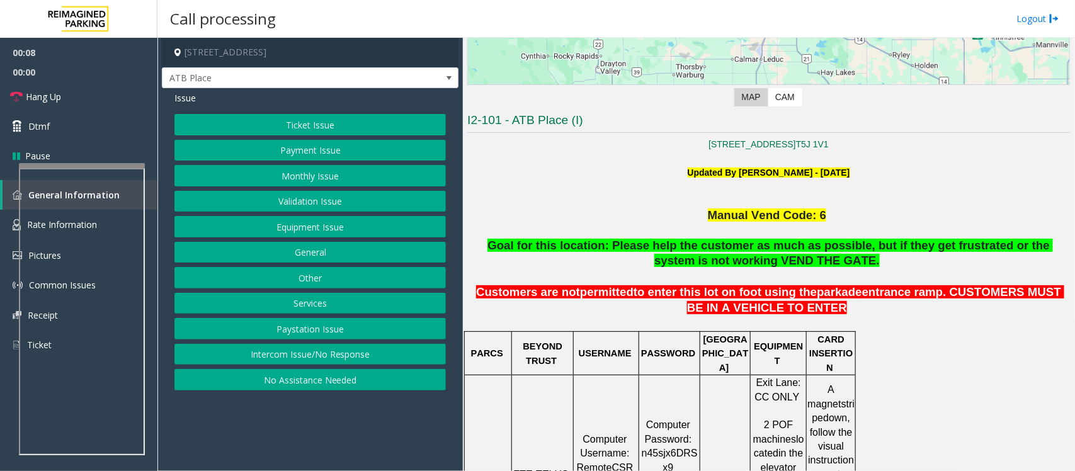
click at [866, 286] on span "entrance ramp. CUSTOMERS MUST BE IN A VEHICLE TO ENTER" at bounding box center [875, 299] width 377 height 29
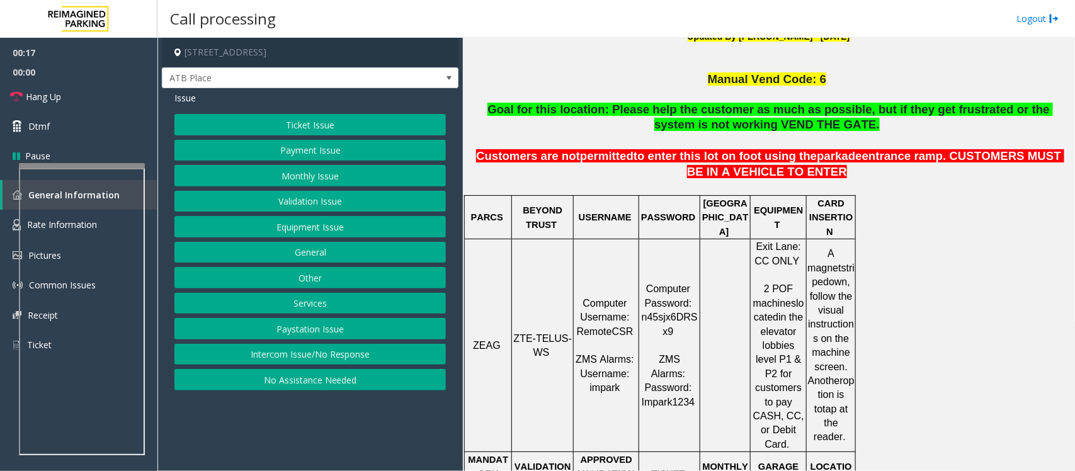
scroll to position [393, 0]
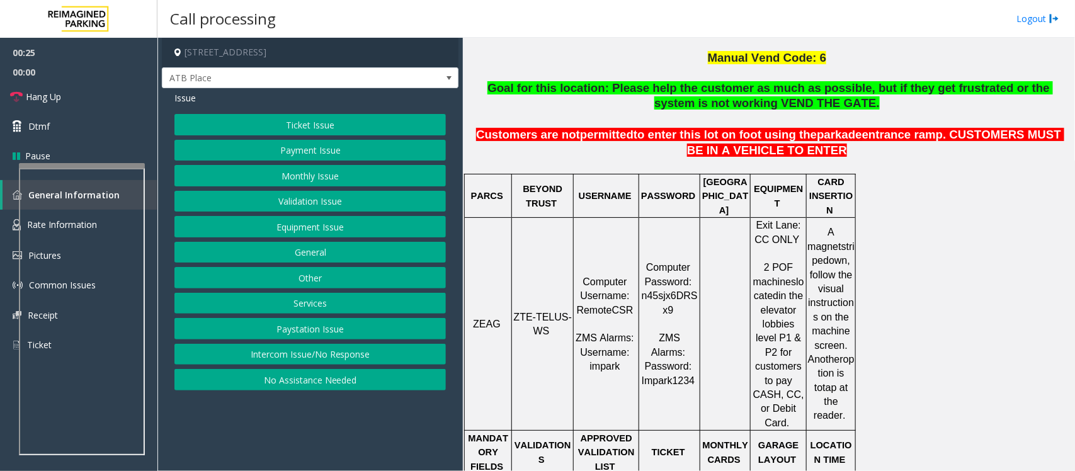
click at [329, 125] on button "Ticket Issue" at bounding box center [309, 124] width 271 height 21
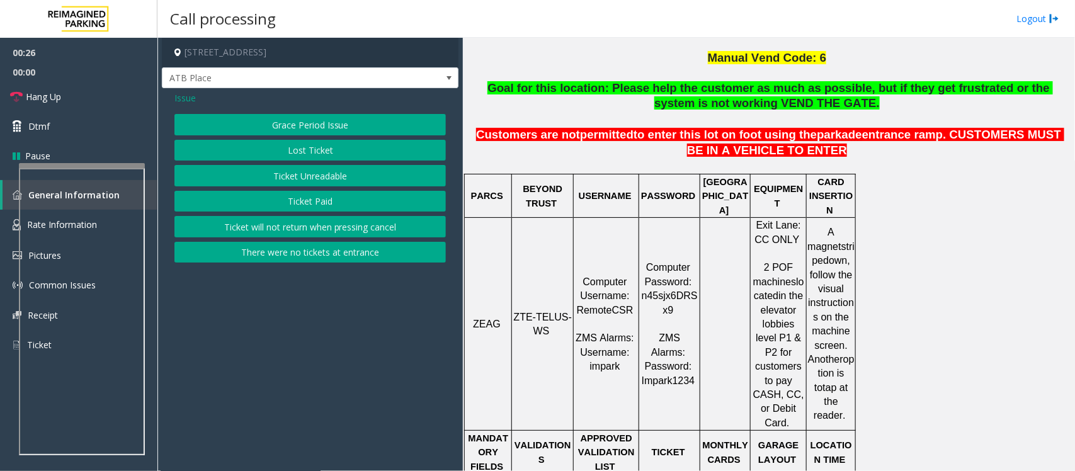
click at [334, 176] on button "Ticket Unreadable" at bounding box center [309, 175] width 271 height 21
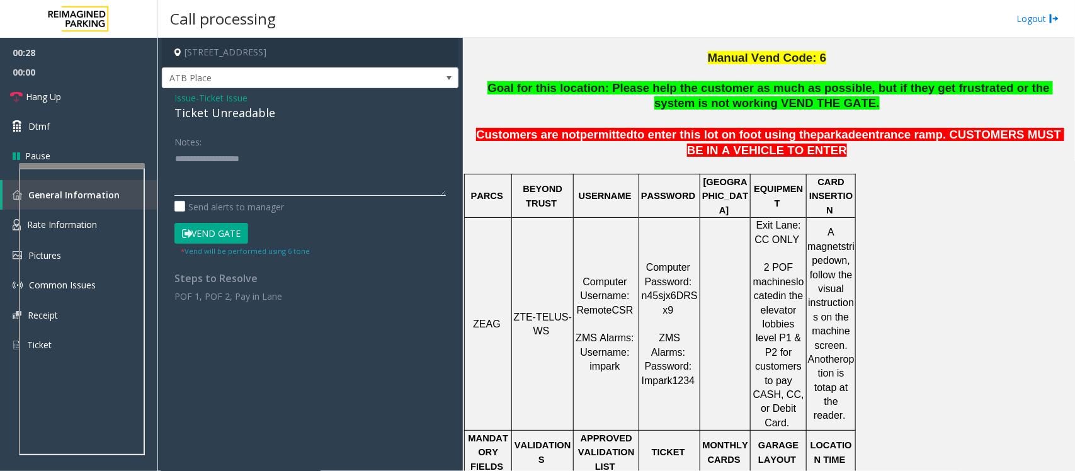
click at [208, 167] on textarea at bounding box center [309, 172] width 271 height 47
type textarea "**********"
drag, startPoint x: 246, startPoint y: 168, endPoint x: 177, endPoint y: 169, distance: 69.2
click at [177, 169] on textarea at bounding box center [309, 172] width 271 height 47
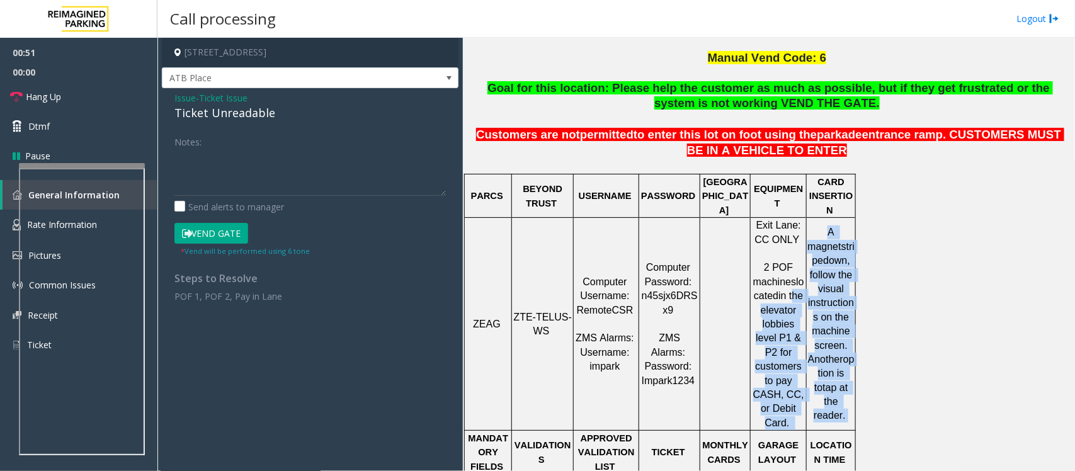
drag, startPoint x: 854, startPoint y: 386, endPoint x: 804, endPoint y: 285, distance: 112.6
click at [804, 285] on tr "ZEAG ZTE-TELUS-WS Computer Username: RemoteCSR ZMS Alarms: Username: impark Com…" at bounding box center [660, 324] width 391 height 213
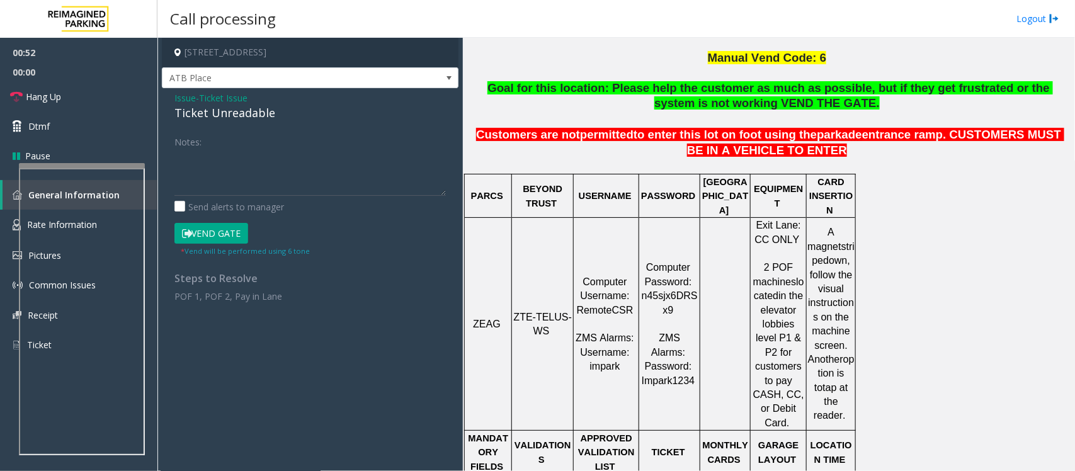
click at [706, 317] on p at bounding box center [725, 324] width 48 height 14
click at [181, 162] on textarea at bounding box center [309, 172] width 271 height 47
click at [208, 234] on button "Vend Gate" at bounding box center [211, 233] width 74 height 21
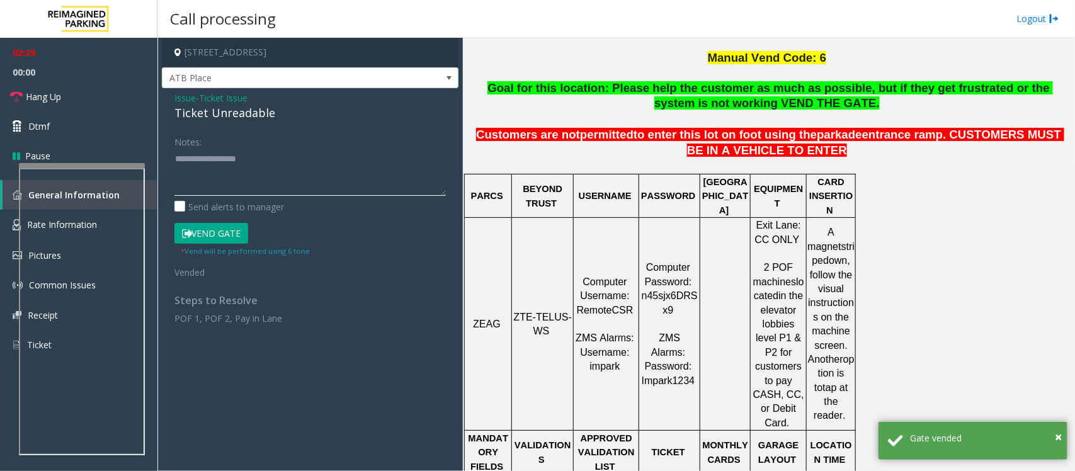
click at [272, 159] on textarea at bounding box center [309, 172] width 271 height 47
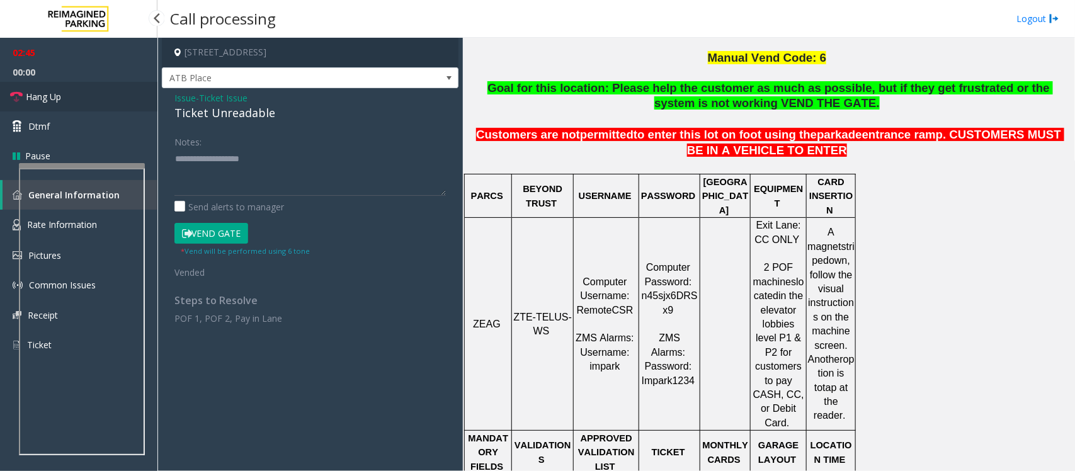
click at [45, 102] on span "Hang Up" at bounding box center [43, 96] width 35 height 13
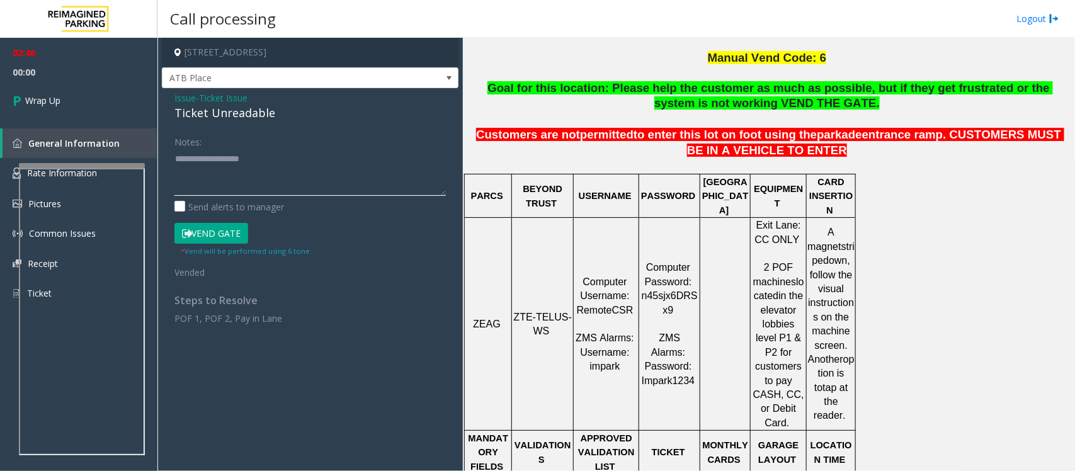
click at [189, 178] on textarea at bounding box center [309, 172] width 271 height 47
paste textarea "**********"
drag, startPoint x: 288, startPoint y: 114, endPoint x: 168, endPoint y: 117, distance: 119.6
click at [168, 117] on div "Issue - Ticket Issue Ticket Unreadable Notes: Send alerts to manager Vend Gate …" at bounding box center [310, 212] width 296 height 249
copy div "Ticket Unreadable"
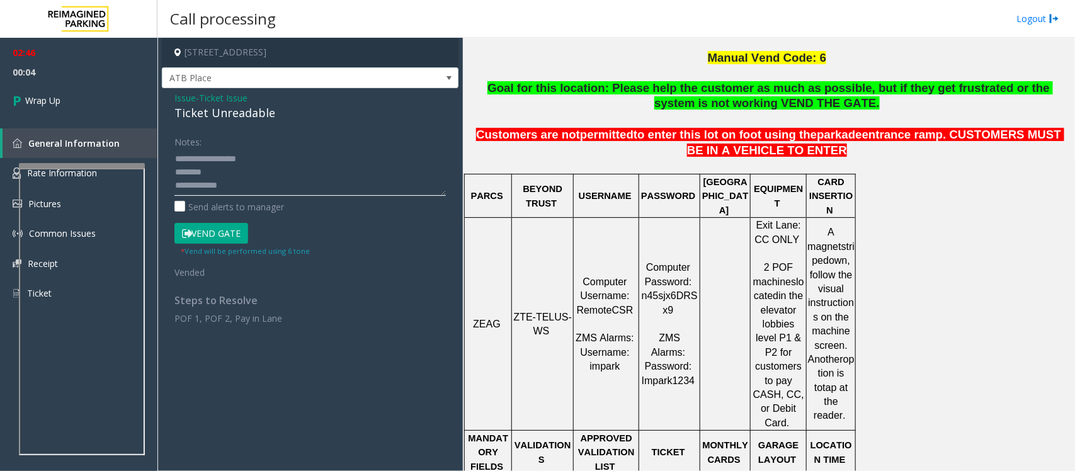
click at [212, 171] on textarea at bounding box center [309, 172] width 271 height 47
paste textarea "**********"
click at [241, 190] on textarea at bounding box center [309, 172] width 271 height 47
paste textarea "**********"
type textarea "**********"
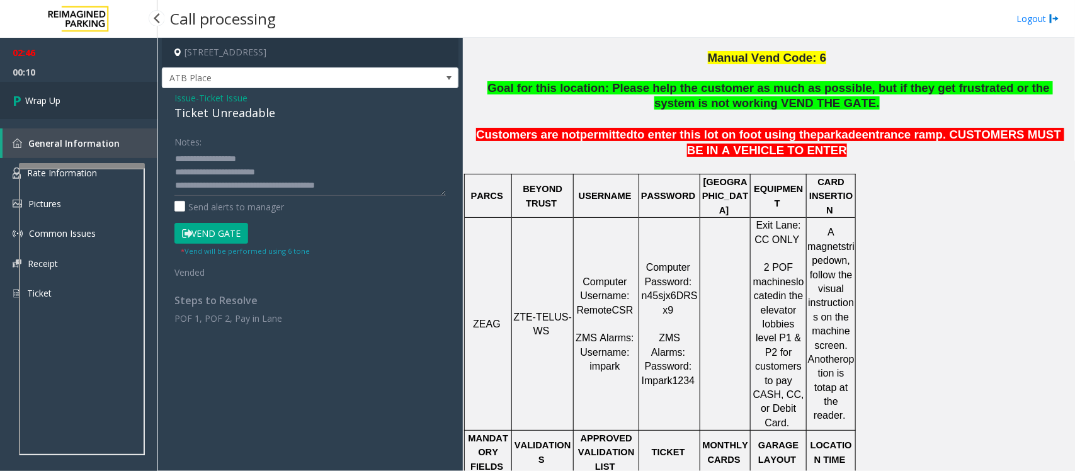
click at [27, 89] on link "Wrap Up" at bounding box center [78, 100] width 157 height 37
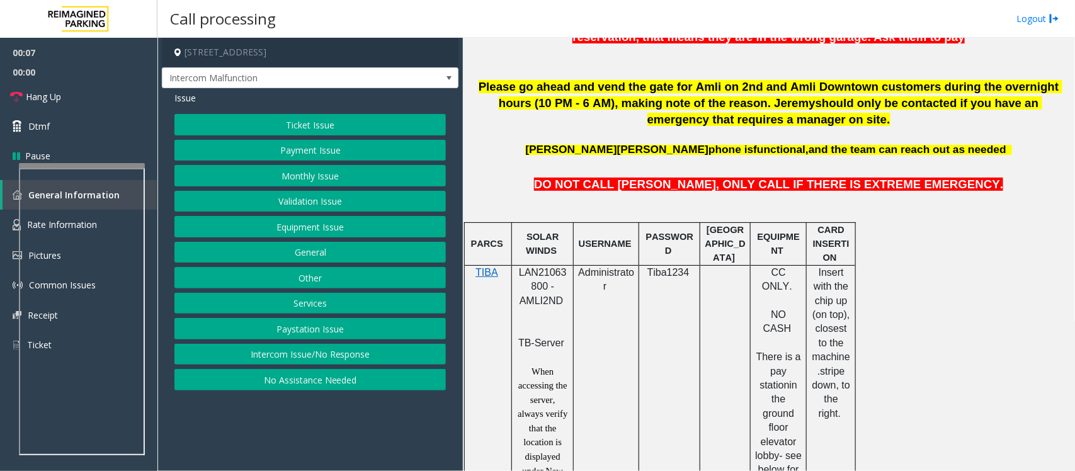
scroll to position [551, 0]
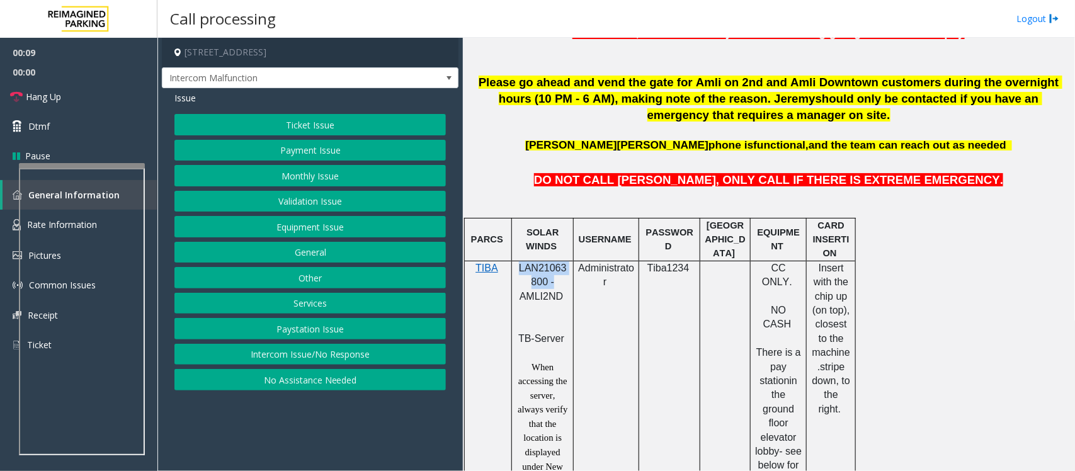
copy span "LAN21063800 -"
drag, startPoint x: 551, startPoint y: 281, endPoint x: 514, endPoint y: 273, distance: 38.0
click at [514, 273] on div "LAN21063800 - AMLI2ND TB-Server When accessing the server, always verify that t…" at bounding box center [542, 417] width 61 height 312
click at [299, 128] on button "Ticket Issue" at bounding box center [309, 124] width 271 height 21
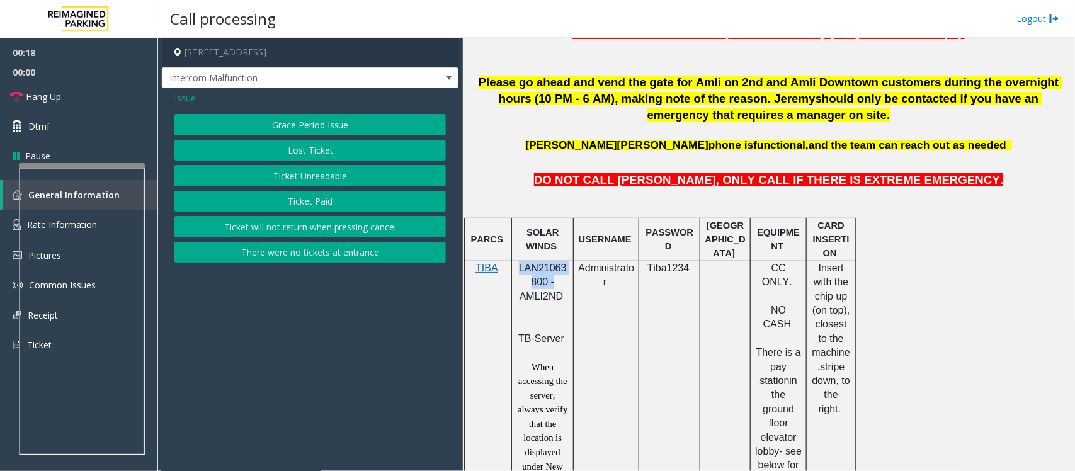
click at [302, 184] on button "Ticket Unreadable" at bounding box center [309, 175] width 271 height 21
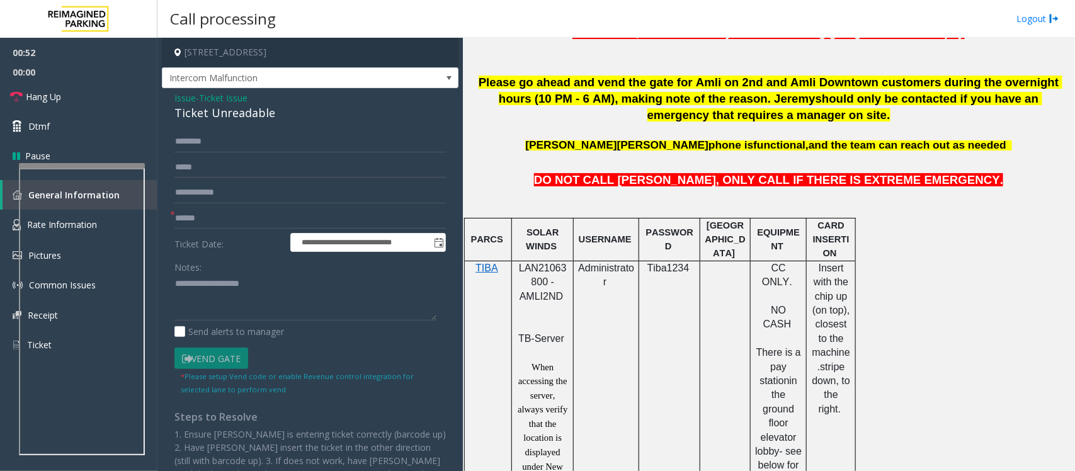
click at [714, 324] on td at bounding box center [725, 417] width 50 height 312
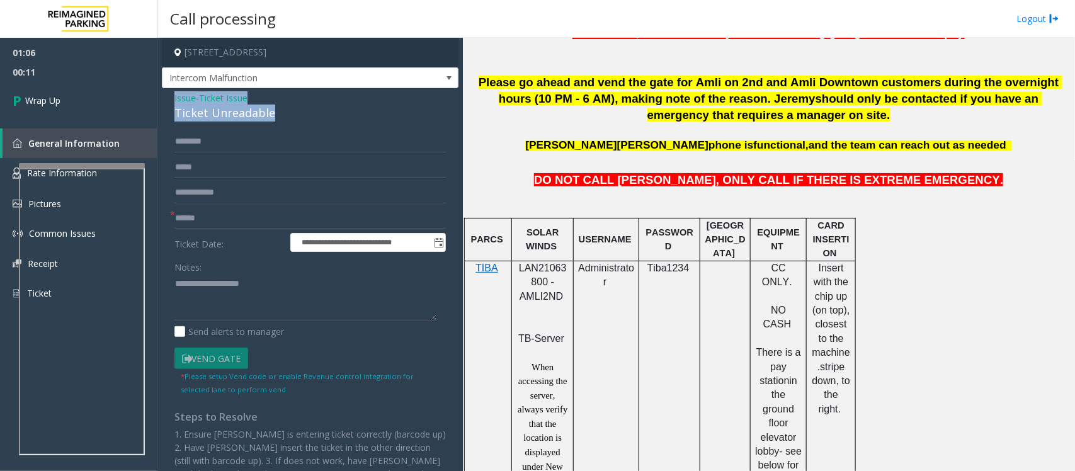
drag, startPoint x: 284, startPoint y: 115, endPoint x: 167, endPoint y: 103, distance: 117.8
click at [167, 103] on div "**********" at bounding box center [310, 317] width 296 height 458
click at [202, 305] on textarea at bounding box center [305, 297] width 262 height 47
paste textarea "**********"
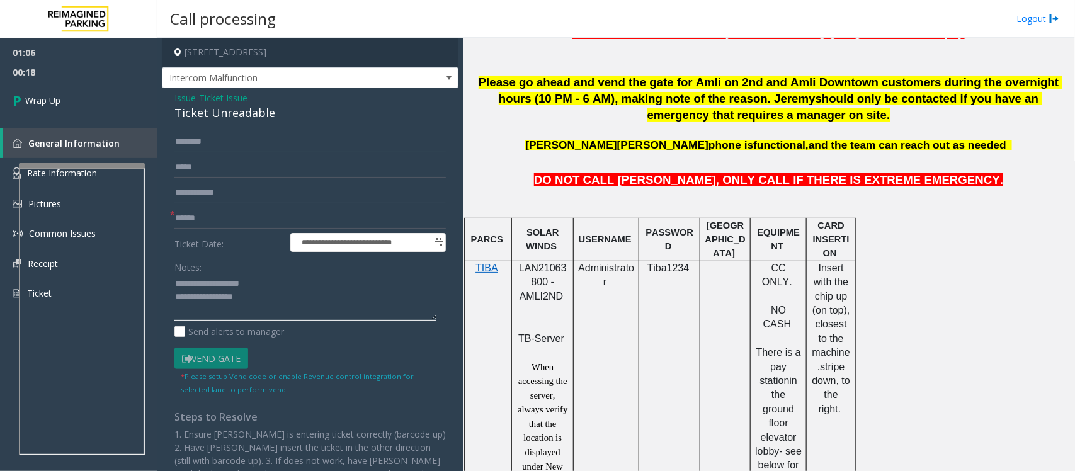
click at [189, 310] on textarea at bounding box center [305, 297] width 262 height 47
paste textarea "**********"
type textarea "**********"
click at [45, 96] on span "Wrap Up" at bounding box center [42, 100] width 35 height 13
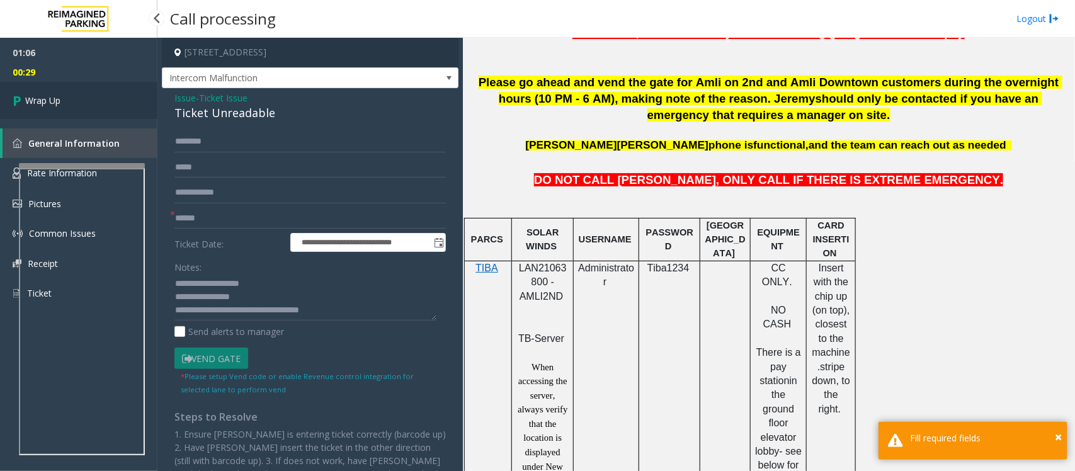
click at [45, 96] on span "Wrap Up" at bounding box center [42, 100] width 35 height 13
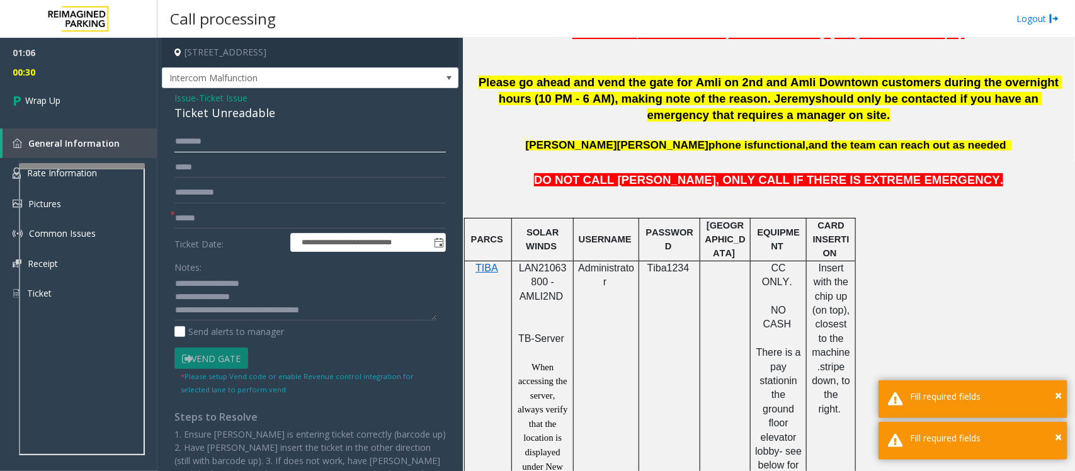
click at [198, 147] on input "text" at bounding box center [309, 141] width 271 height 21
type input "**"
click at [208, 214] on input "text" at bounding box center [309, 218] width 271 height 21
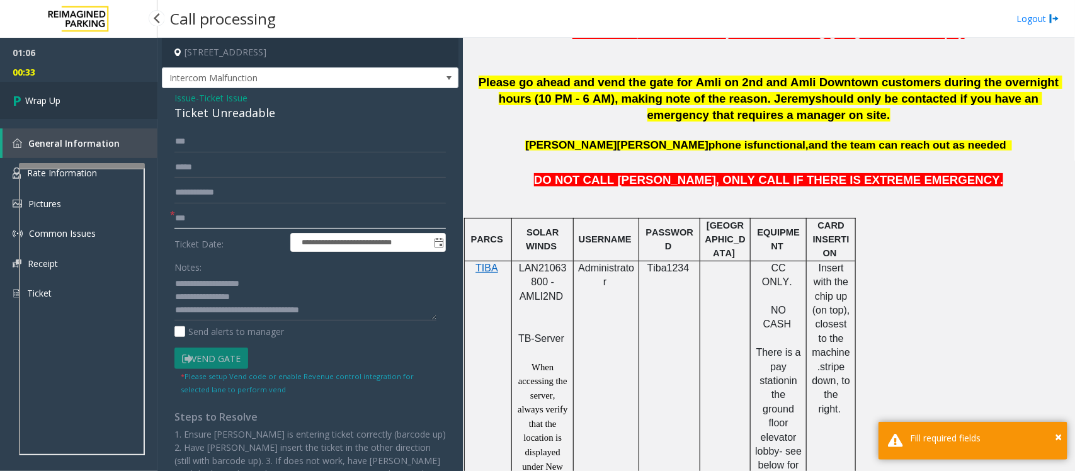
type input "**"
click at [13, 89] on link "Wrap Up" at bounding box center [78, 100] width 157 height 37
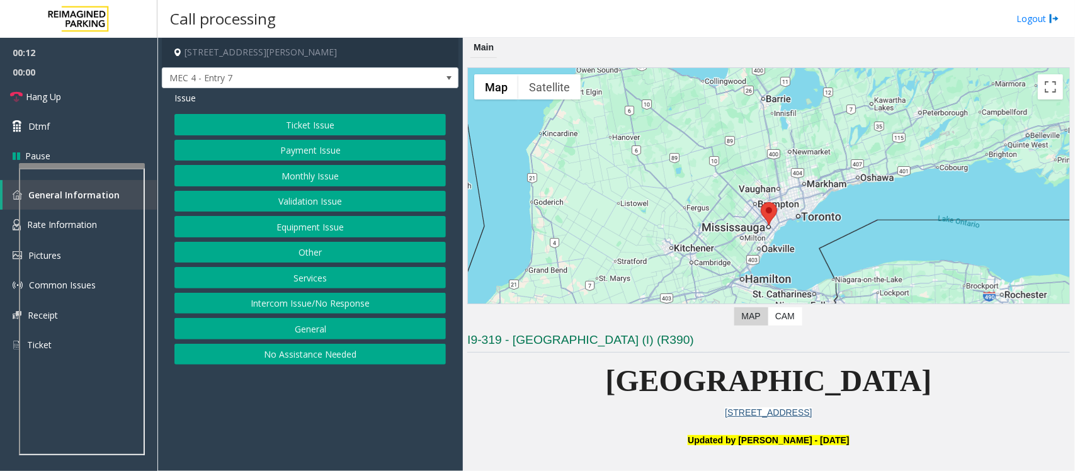
click at [281, 351] on button "No Assistance Needed" at bounding box center [309, 354] width 271 height 21
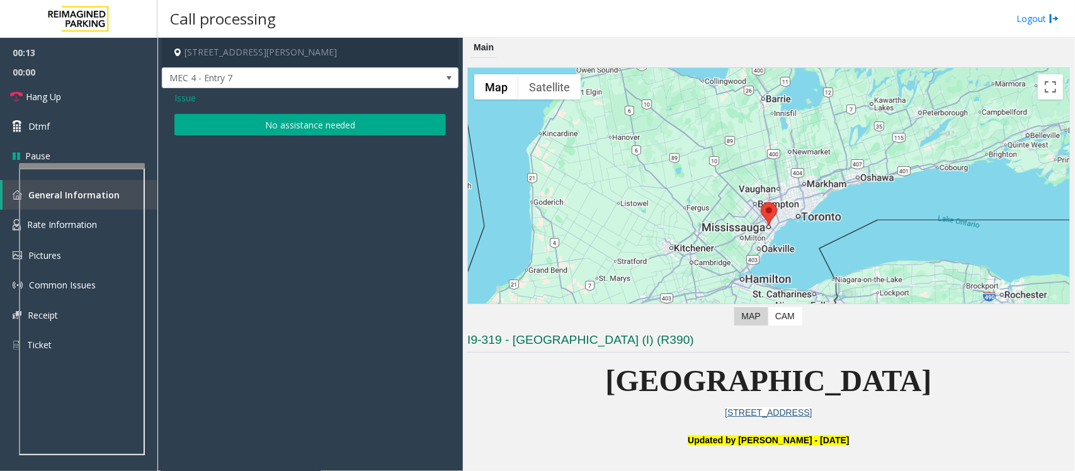
click at [186, 96] on span "Issue" at bounding box center [184, 97] width 21 height 13
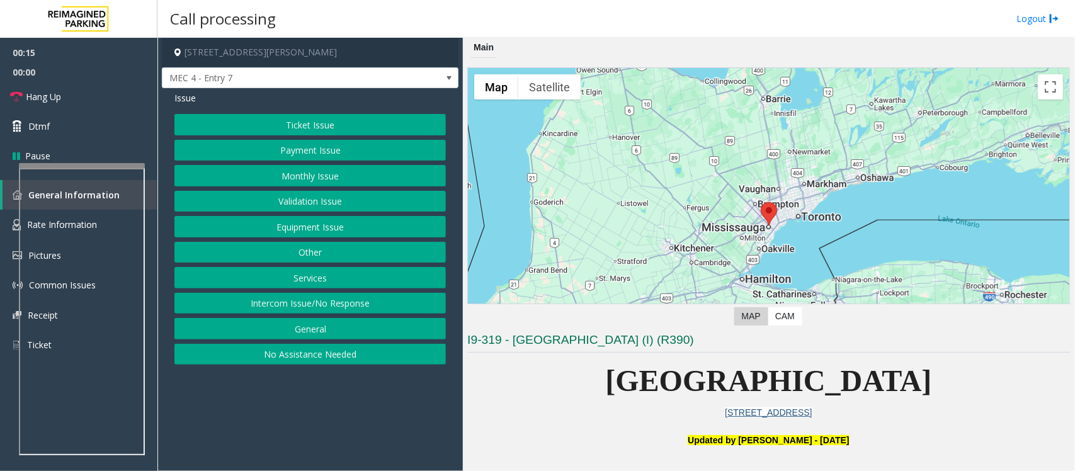
click at [347, 307] on button "Intercom Issue/No Response" at bounding box center [309, 303] width 271 height 21
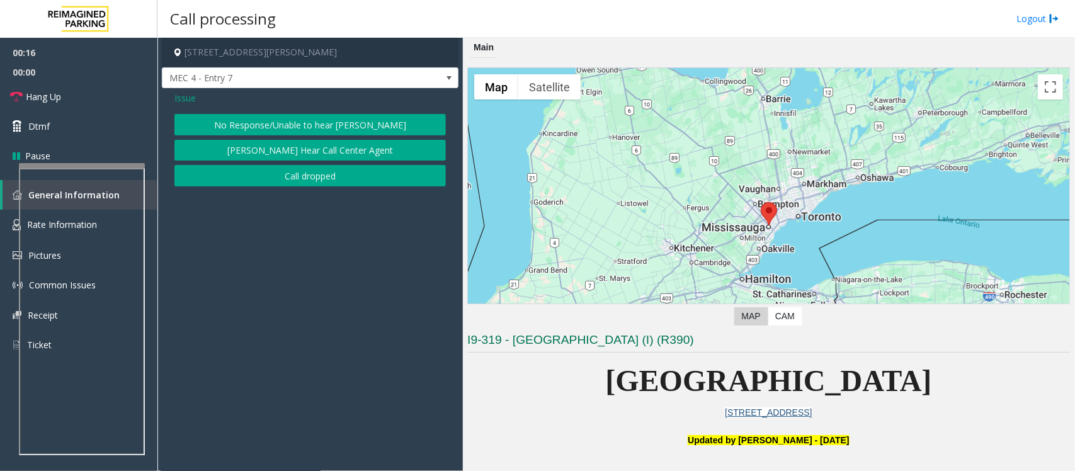
click at [366, 129] on button "No Response/Unable to hear [PERSON_NAME]" at bounding box center [309, 124] width 271 height 21
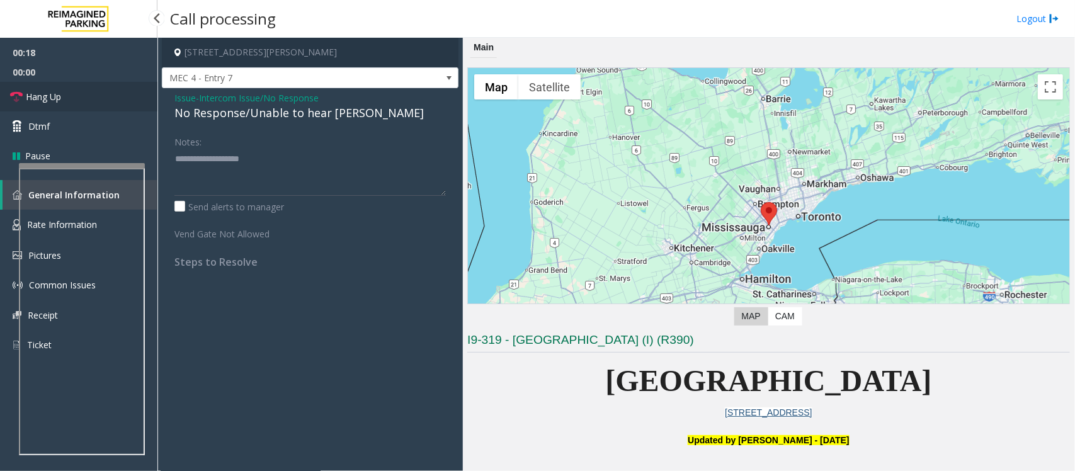
click at [83, 94] on link "Hang Up" at bounding box center [78, 97] width 157 height 30
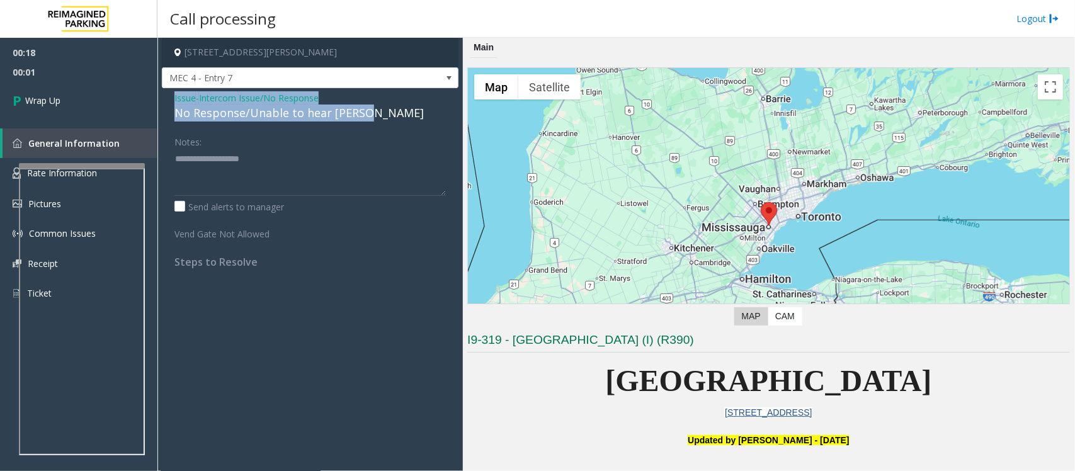
drag, startPoint x: 373, startPoint y: 110, endPoint x: 173, endPoint y: 94, distance: 200.2
click at [173, 94] on div "Issue - Intercom Issue/No Response No Response/Unable to hear [PERSON_NAME] Not…" at bounding box center [310, 184] width 296 height 193
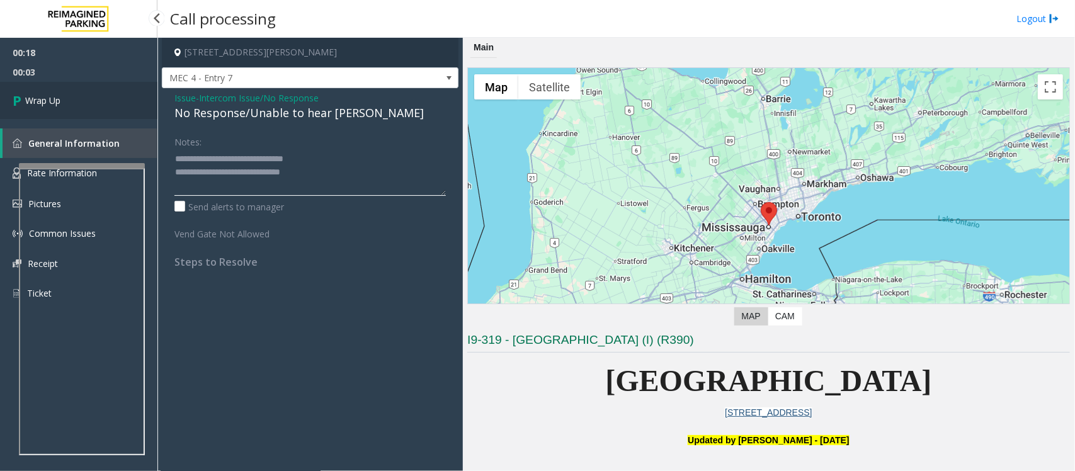
type textarea "**********"
click at [60, 96] on span "Wrap Up" at bounding box center [42, 100] width 35 height 13
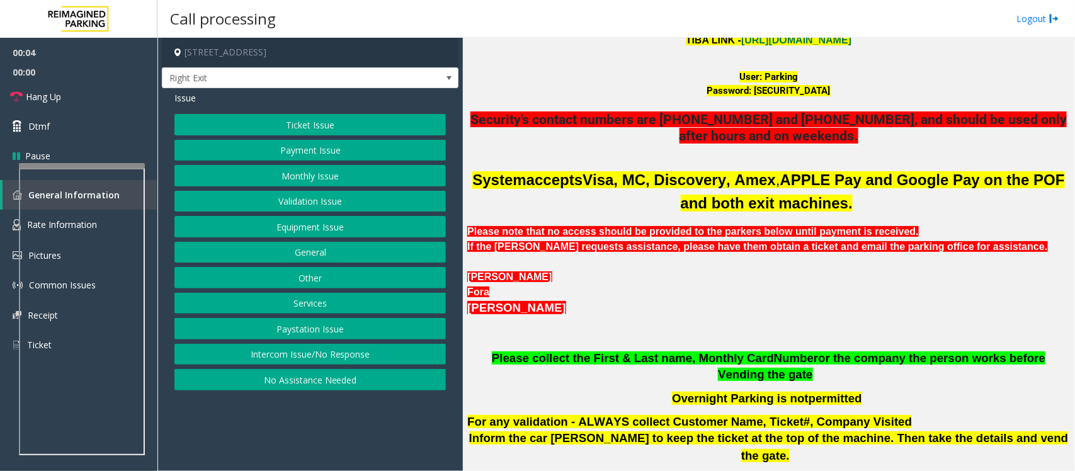
scroll to position [393, 0]
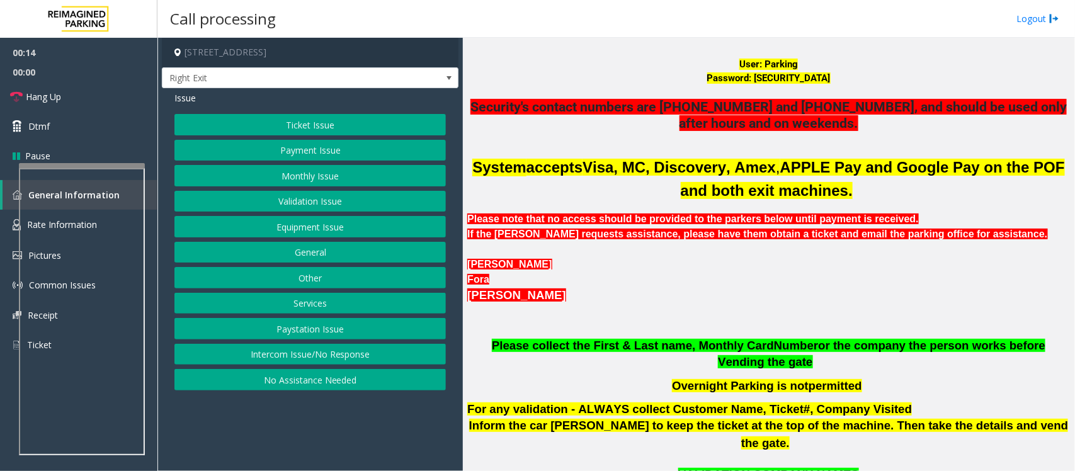
click at [309, 301] on button "Services" at bounding box center [309, 303] width 271 height 21
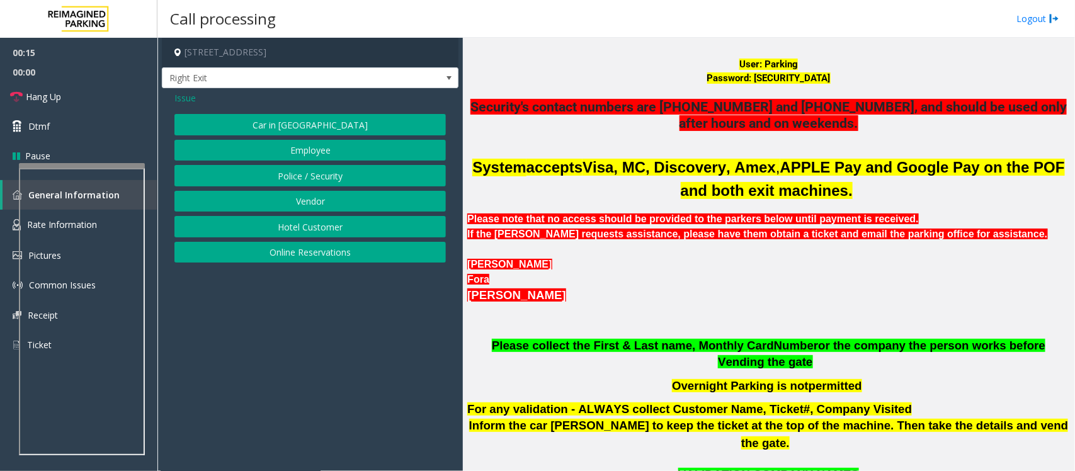
click at [310, 195] on button "Vendor" at bounding box center [309, 201] width 271 height 21
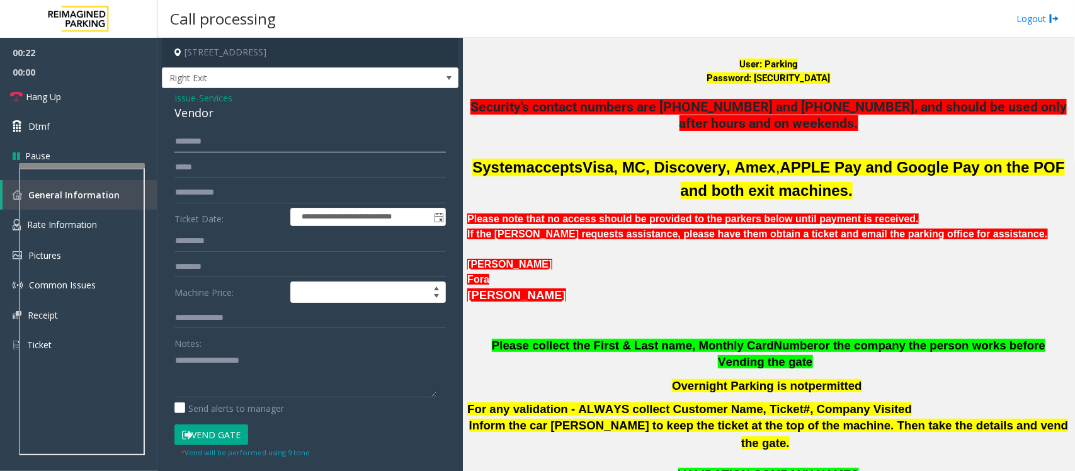
click at [187, 140] on input "text" at bounding box center [309, 141] width 271 height 21
click at [205, 143] on input "****" at bounding box center [309, 141] width 271 height 21
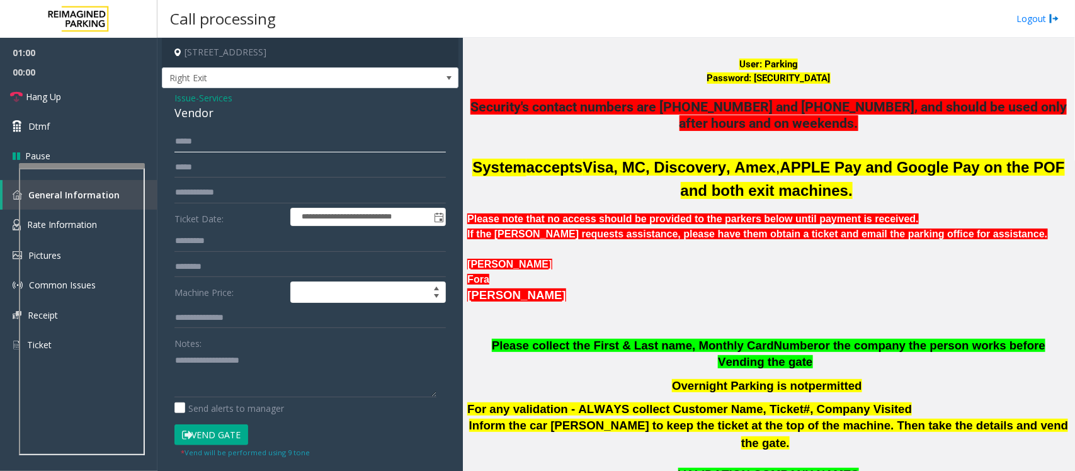
click at [180, 144] on input "****" at bounding box center [309, 141] width 271 height 21
click at [193, 144] on input "*****" at bounding box center [309, 141] width 271 height 21
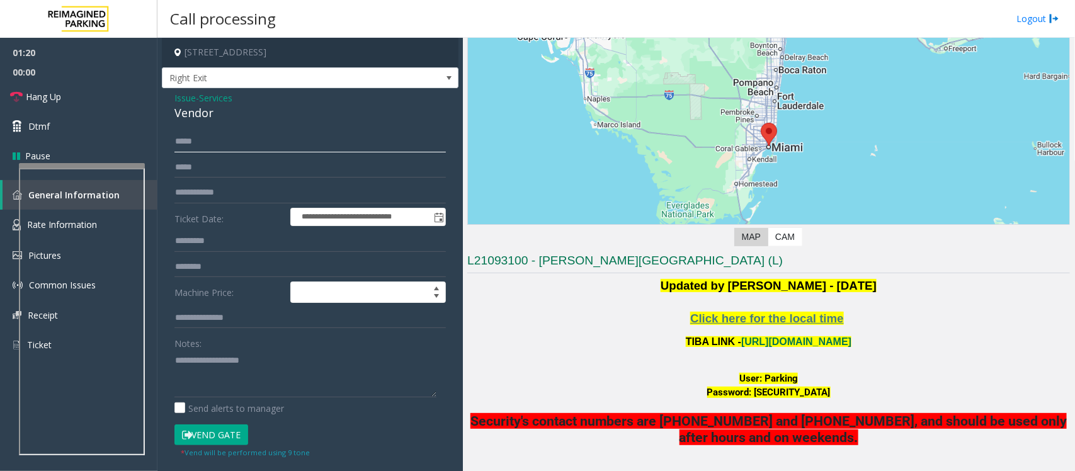
scroll to position [79, 0]
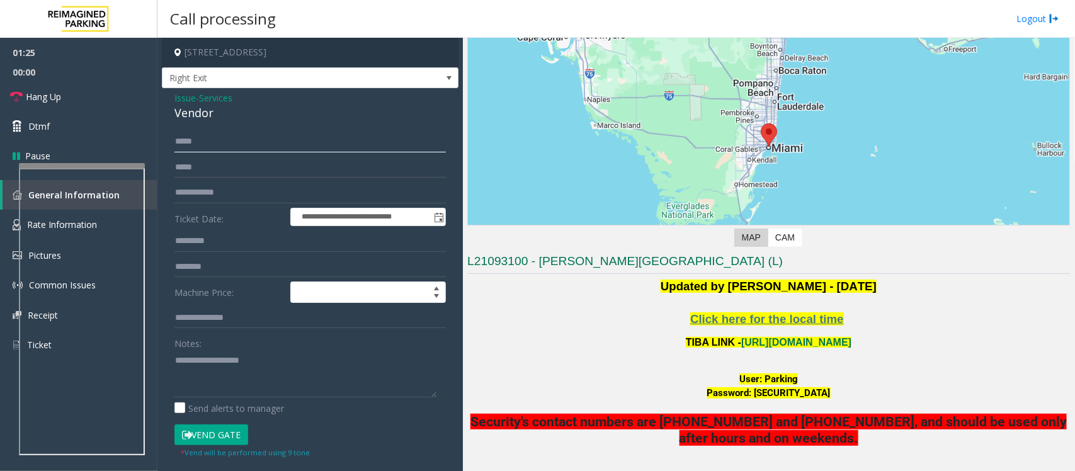
type input "****"
click at [225, 192] on input "text" at bounding box center [309, 192] width 271 height 21
click at [203, 146] on input "****" at bounding box center [309, 141] width 271 height 21
click at [230, 439] on button "Vend Gate" at bounding box center [211, 434] width 74 height 21
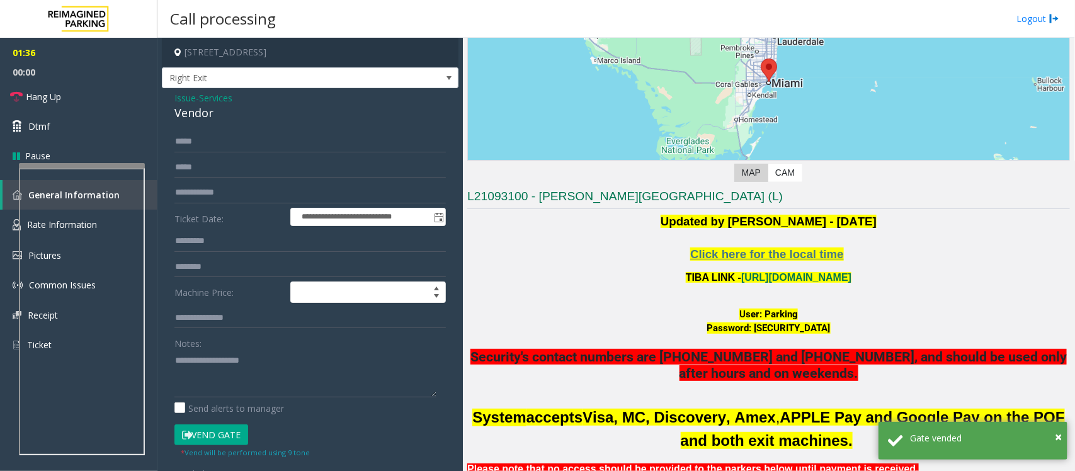
scroll to position [236, 0]
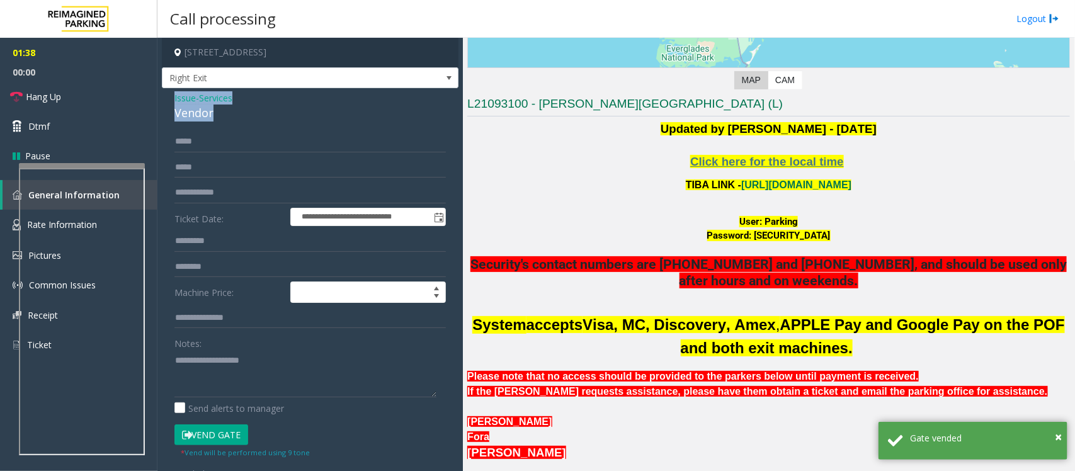
drag, startPoint x: 234, startPoint y: 123, endPoint x: 169, endPoint y: 99, distance: 69.5
click at [169, 99] on div "**********" at bounding box center [310, 339] width 296 height 503
click at [209, 390] on textarea at bounding box center [305, 373] width 262 height 47
paste textarea "**********"
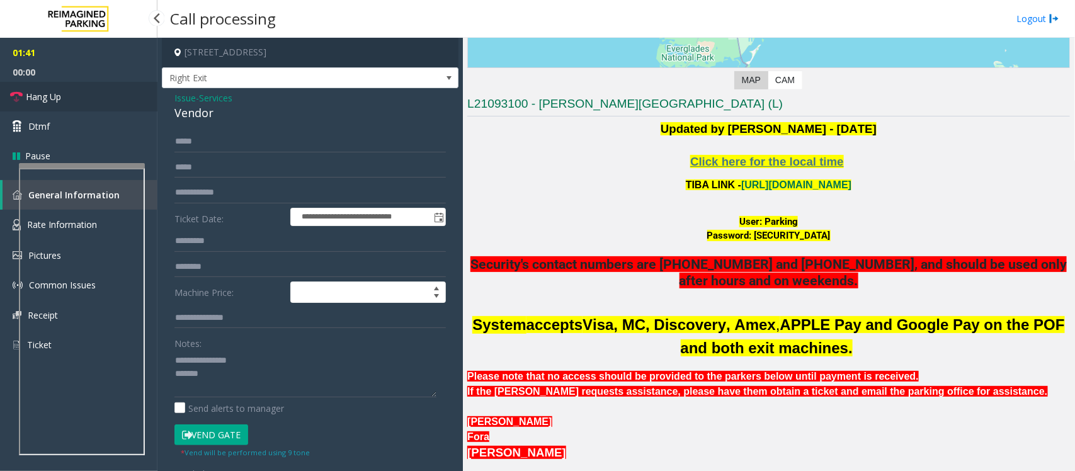
click at [74, 106] on link "Hang Up" at bounding box center [78, 97] width 157 height 30
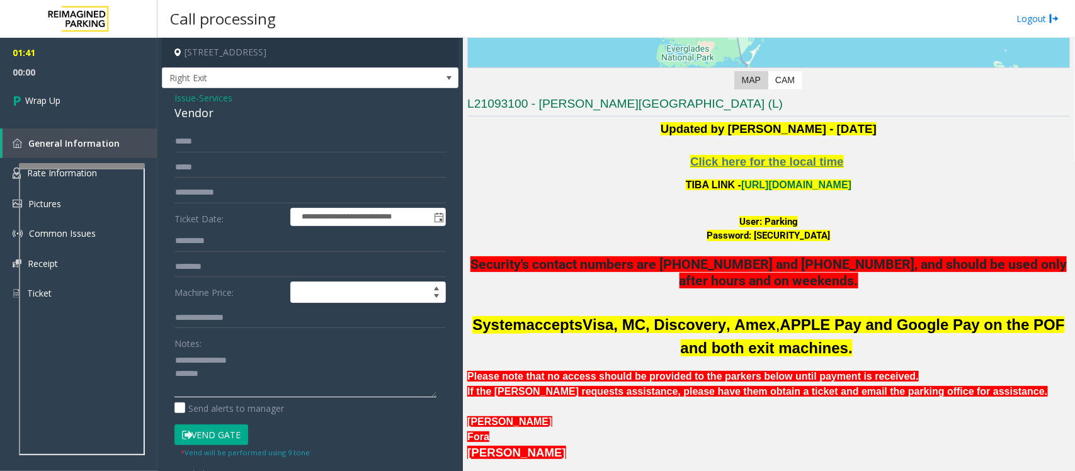
click at [215, 373] on textarea at bounding box center [305, 373] width 262 height 47
click at [186, 395] on textarea at bounding box center [305, 373] width 262 height 47
paste textarea "**********"
click at [244, 387] on textarea at bounding box center [305, 373] width 262 height 47
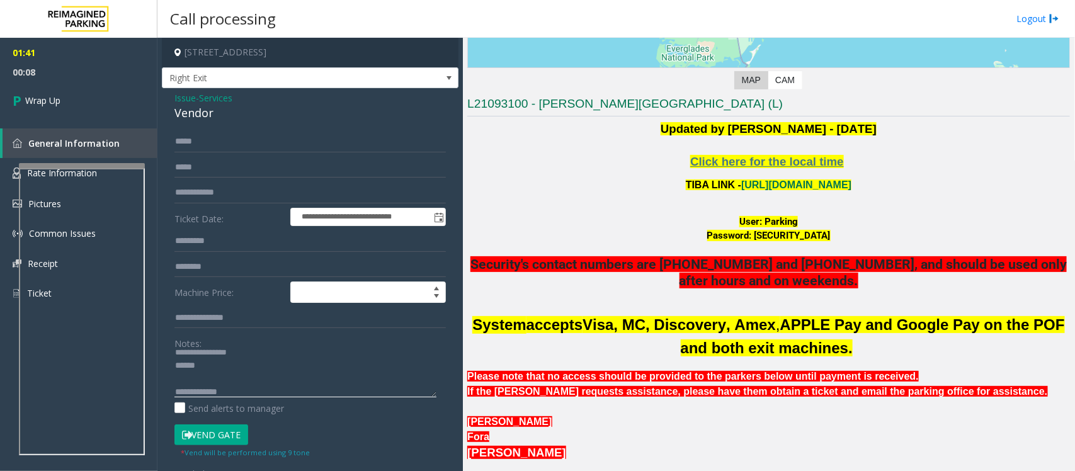
paste textarea "**********"
click at [178, 381] on textarea at bounding box center [305, 373] width 262 height 47
type textarea "**********"
click at [84, 102] on link "Wrap Up" at bounding box center [78, 100] width 157 height 37
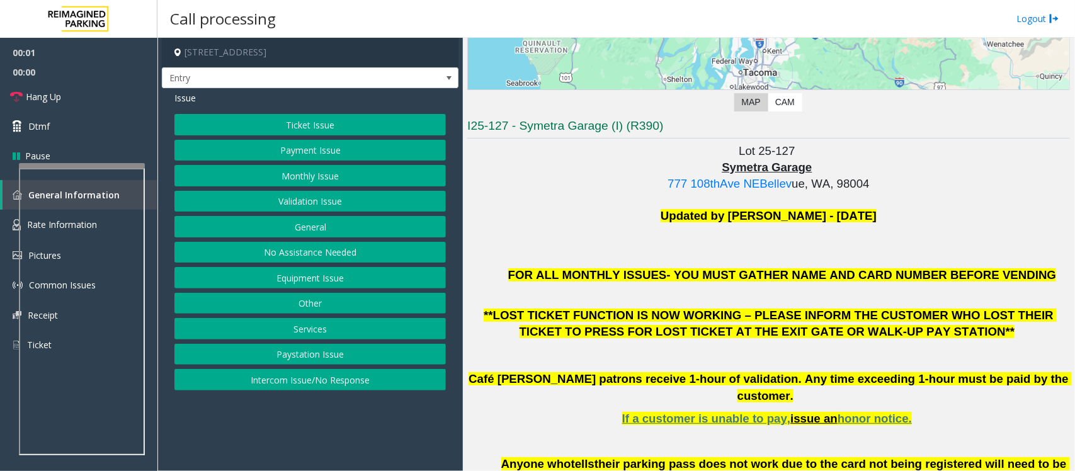
scroll to position [236, 0]
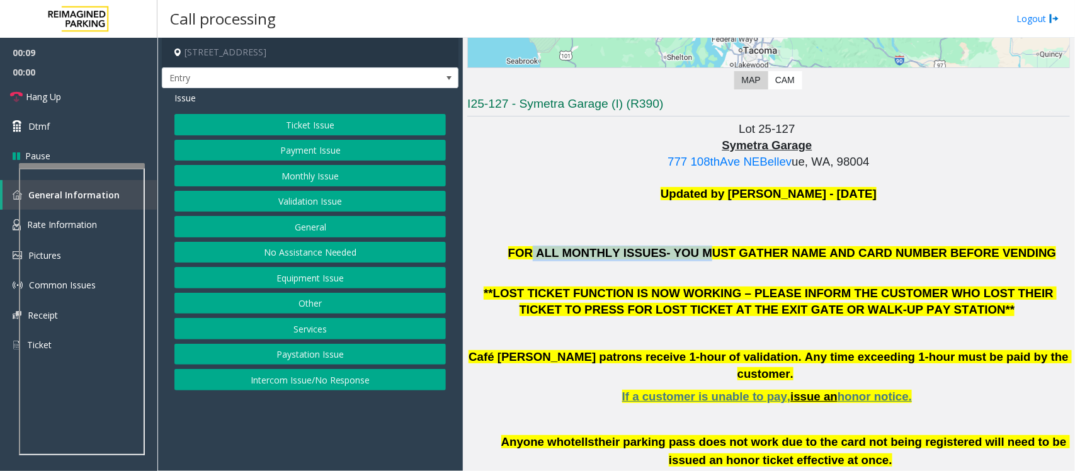
drag, startPoint x: 568, startPoint y: 259, endPoint x: 716, endPoint y: 261, distance: 148.6
click at [716, 261] on p "FOR ALL MONTHLY ISSUES- YOU MUST GATHER NAME AND CARD NUMBER BEFORE VENDING" at bounding box center [783, 253] width 572 height 16
click at [713, 277] on p at bounding box center [768, 270] width 602 height 16
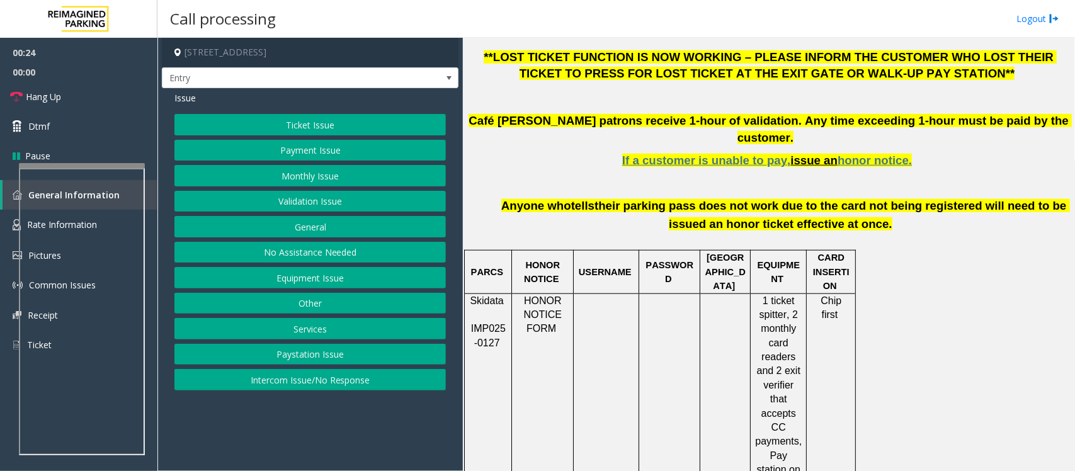
scroll to position [393, 0]
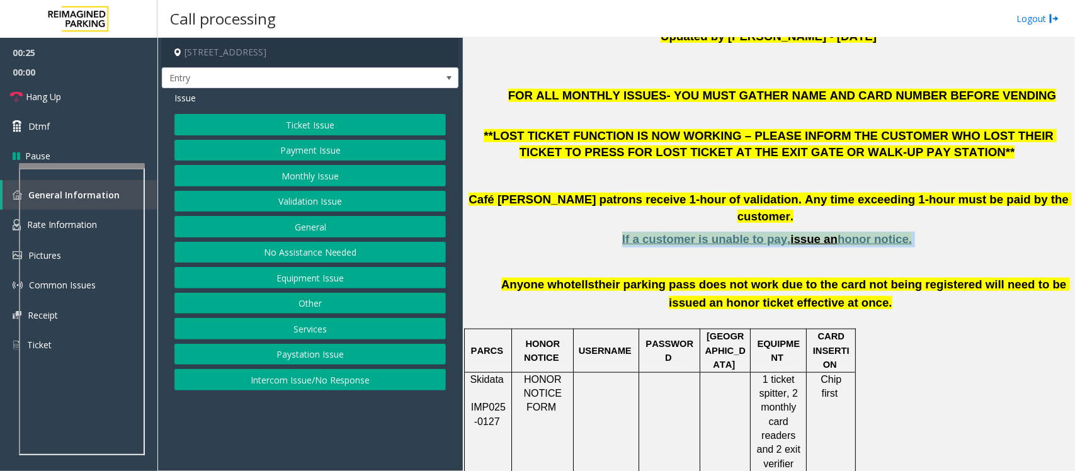
drag, startPoint x: 618, startPoint y: 227, endPoint x: 895, endPoint y: 215, distance: 277.2
click at [895, 232] on p "If a customer is unable to pay, issue an honor notice." at bounding box center [768, 240] width 602 height 16
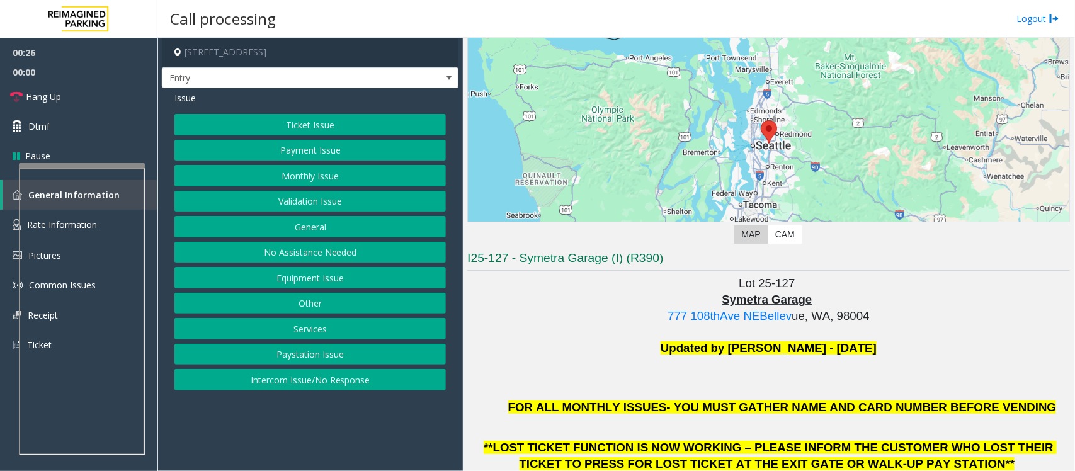
scroll to position [79, 0]
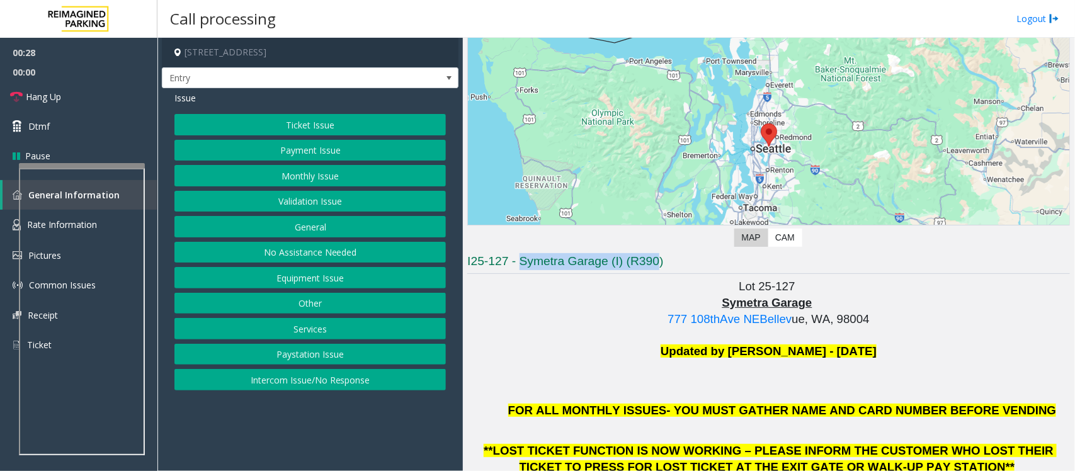
drag, startPoint x: 518, startPoint y: 259, endPoint x: 661, endPoint y: 256, distance: 142.9
click at [661, 256] on h3 "I25-127 - Symetra Garage (I) (R390)" at bounding box center [768, 263] width 602 height 21
click at [697, 249] on div "← Move left → Move right ↑ Move up ↓ Move down + Zoom in - Zoom out Home Jump l…" at bounding box center [768, 120] width 602 height 262
click at [309, 380] on button "Intercom Issue/No Response" at bounding box center [309, 379] width 271 height 21
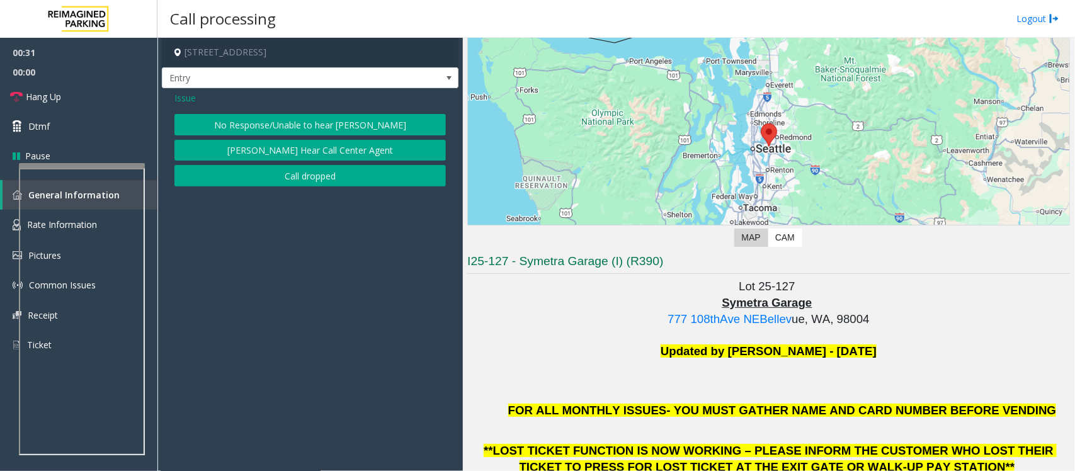
click at [244, 125] on button "No Response/Unable to hear [PERSON_NAME]" at bounding box center [309, 124] width 271 height 21
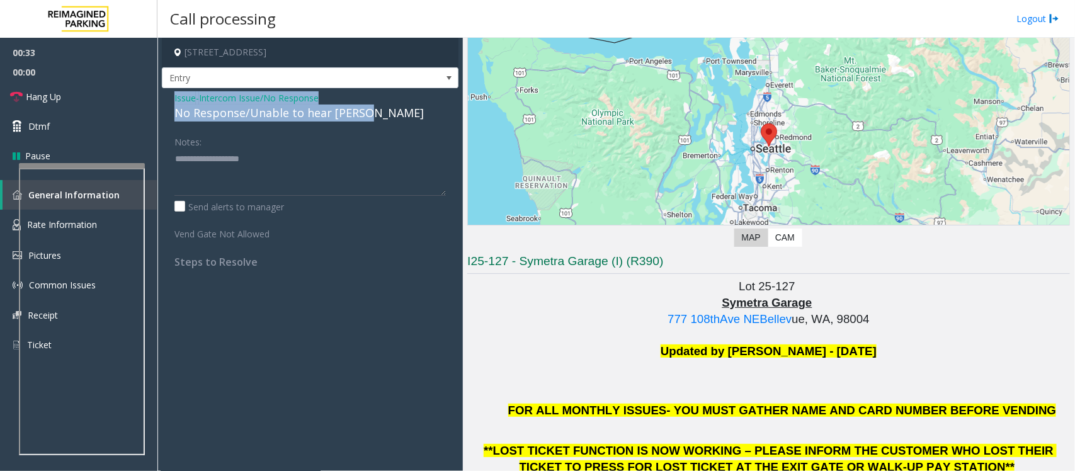
drag, startPoint x: 389, startPoint y: 116, endPoint x: 161, endPoint y: 98, distance: 228.6
click at [162, 98] on div "Issue - Intercom Issue/No Response No Response/Unable to hear [PERSON_NAME] Not…" at bounding box center [310, 184] width 296 height 193
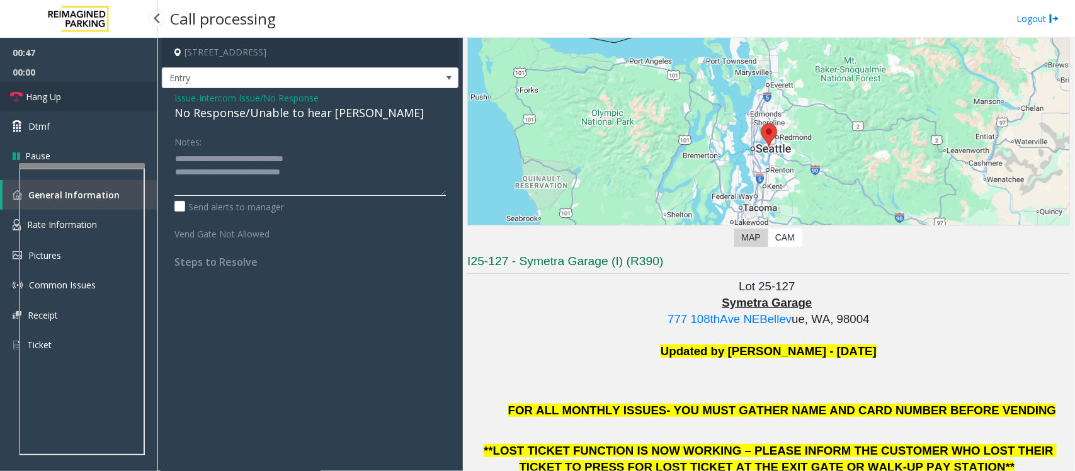
type textarea "**********"
click at [80, 87] on link "Hang Up" at bounding box center [78, 97] width 157 height 30
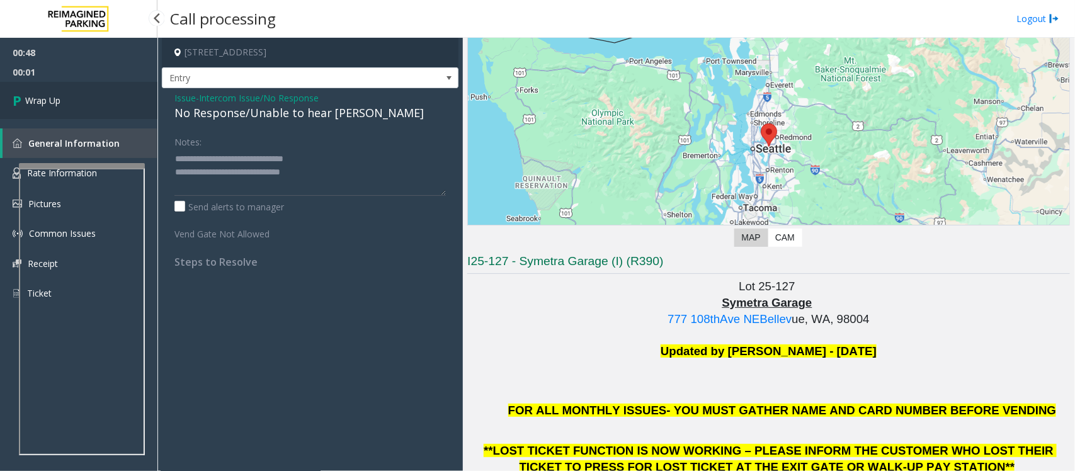
click at [9, 98] on link "Wrap Up" at bounding box center [78, 100] width 157 height 37
